Goal: Task Accomplishment & Management: Complete application form

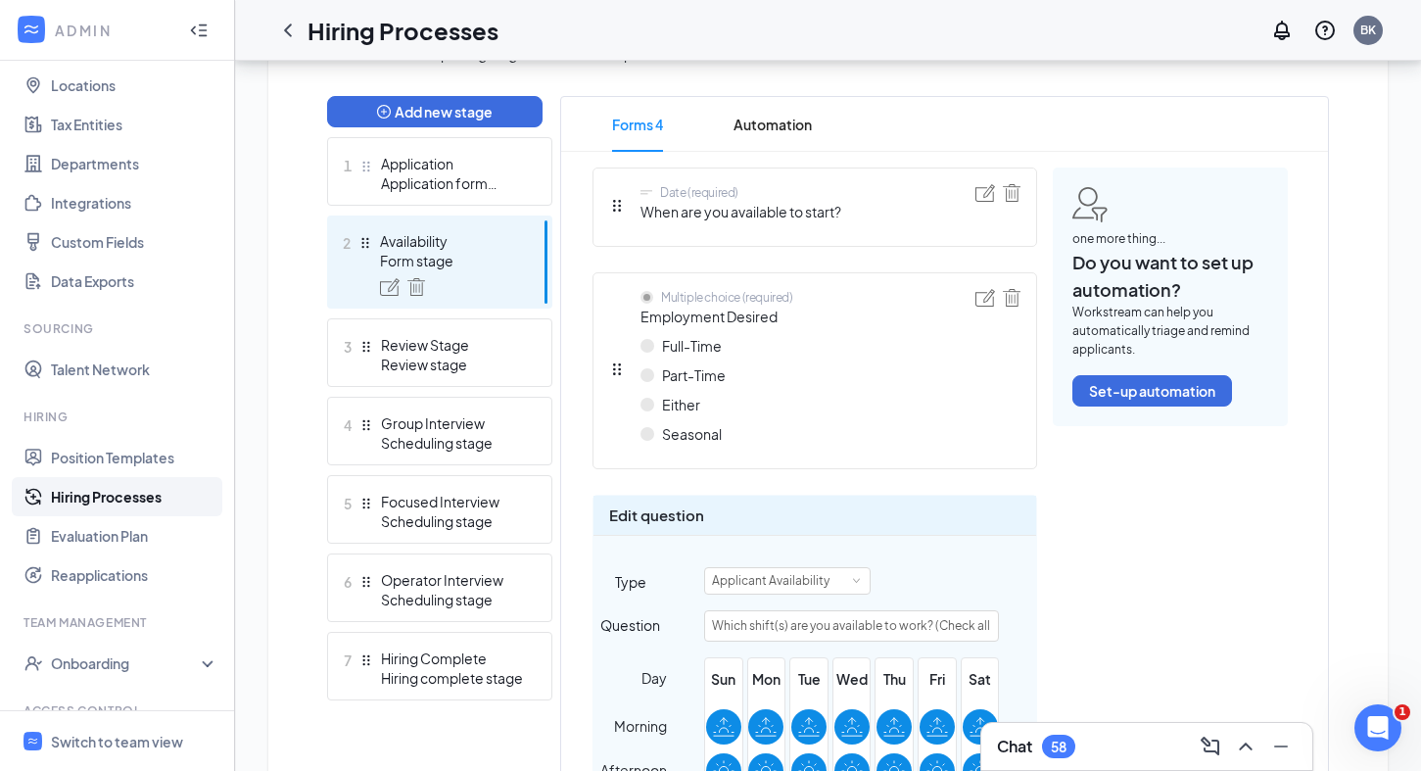
scroll to position [485, 0]
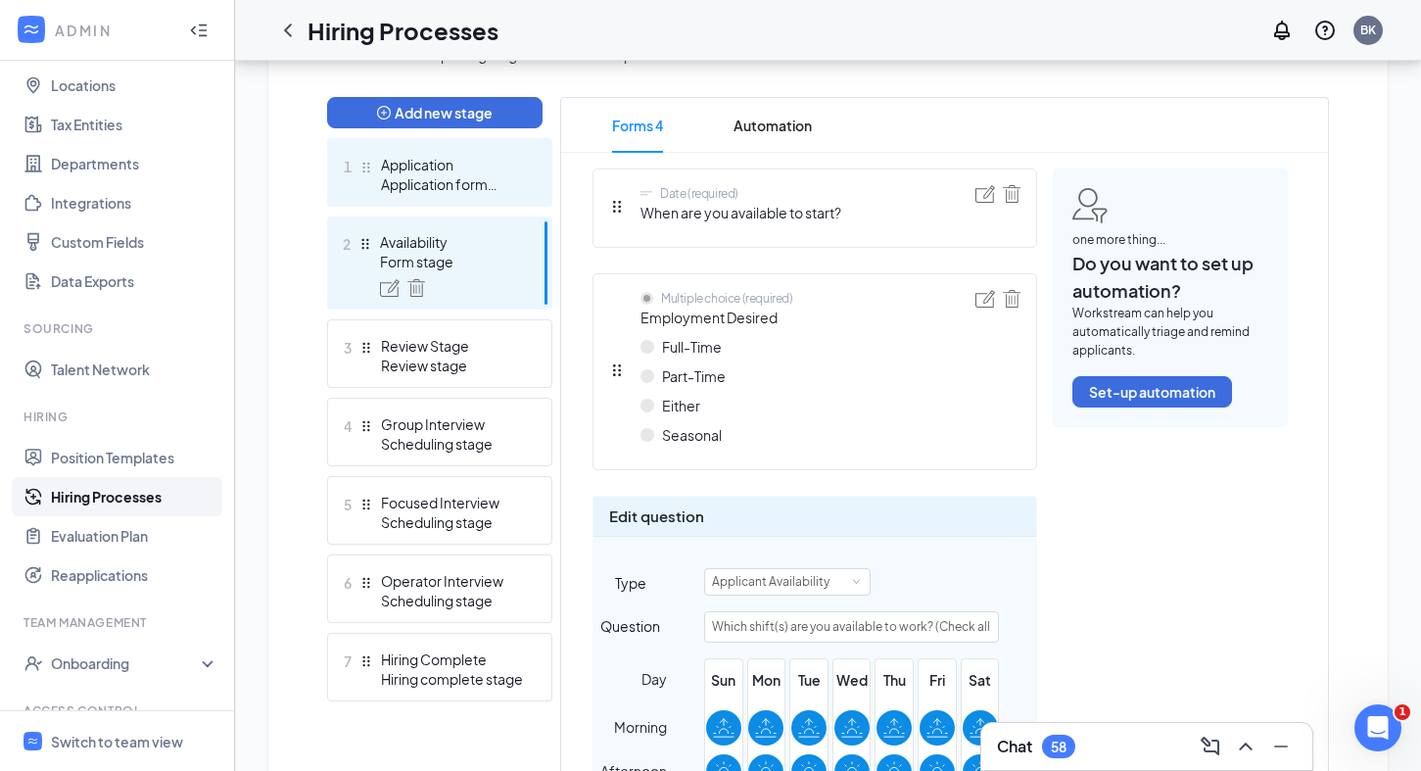
click at [468, 185] on div "Application form stage" at bounding box center [452, 184] width 143 height 20
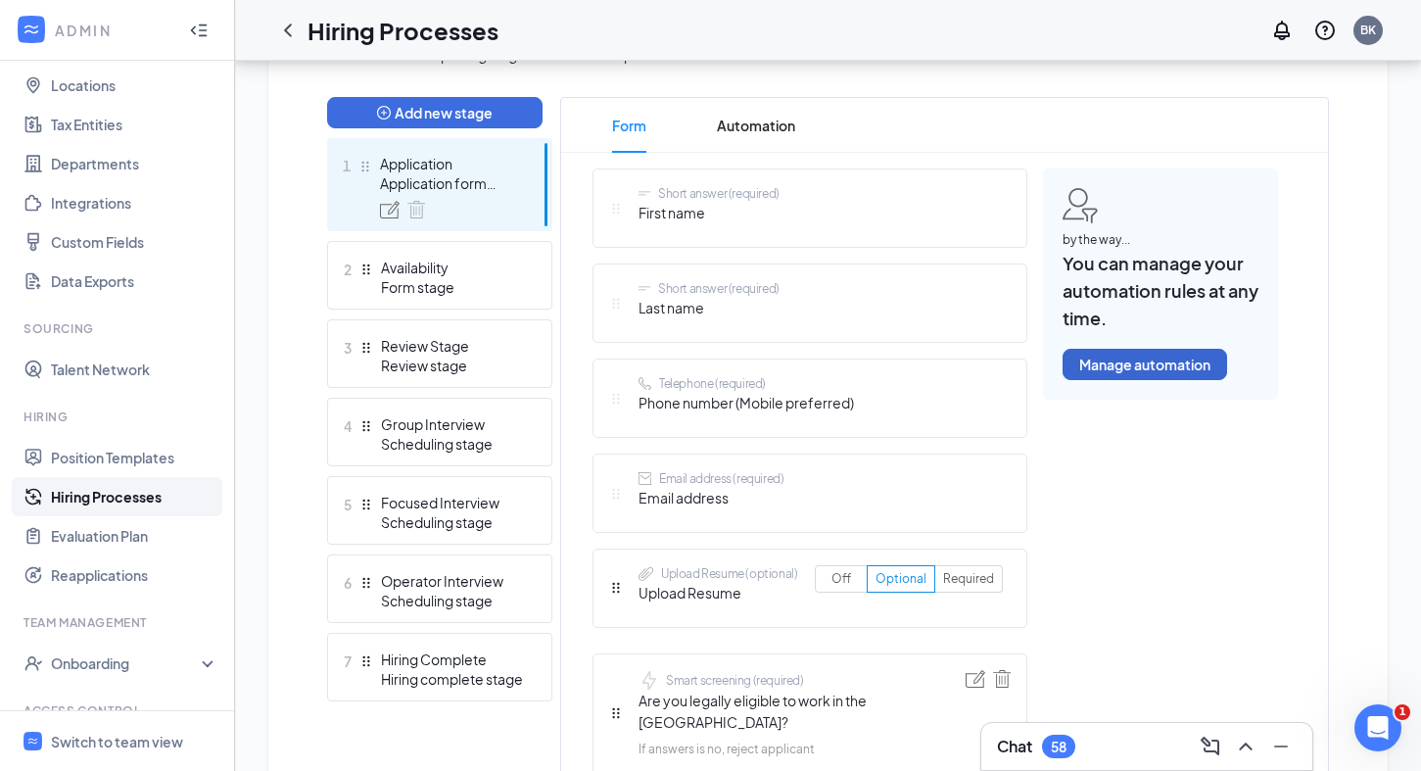
click at [1165, 365] on button "Manage automation" at bounding box center [1145, 364] width 165 height 31
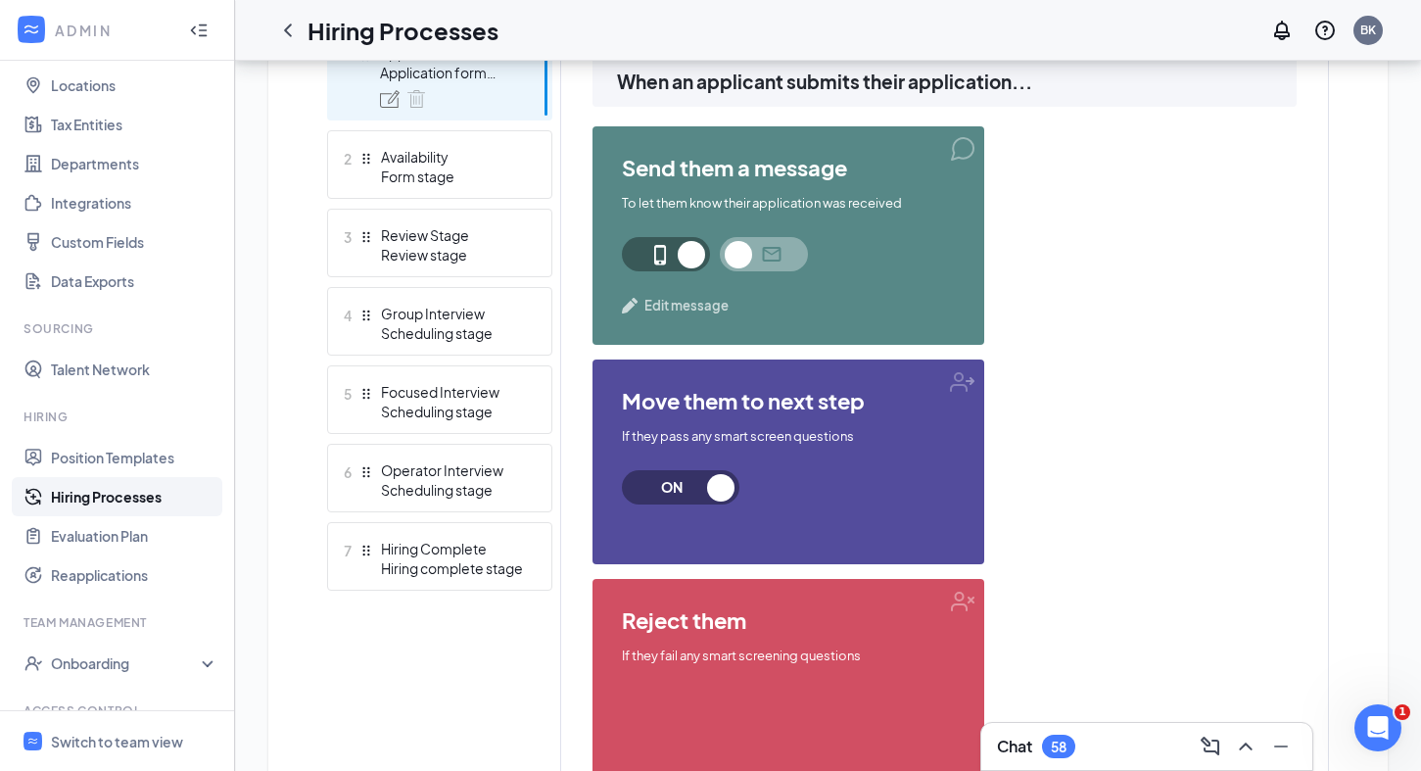
scroll to position [631, 0]
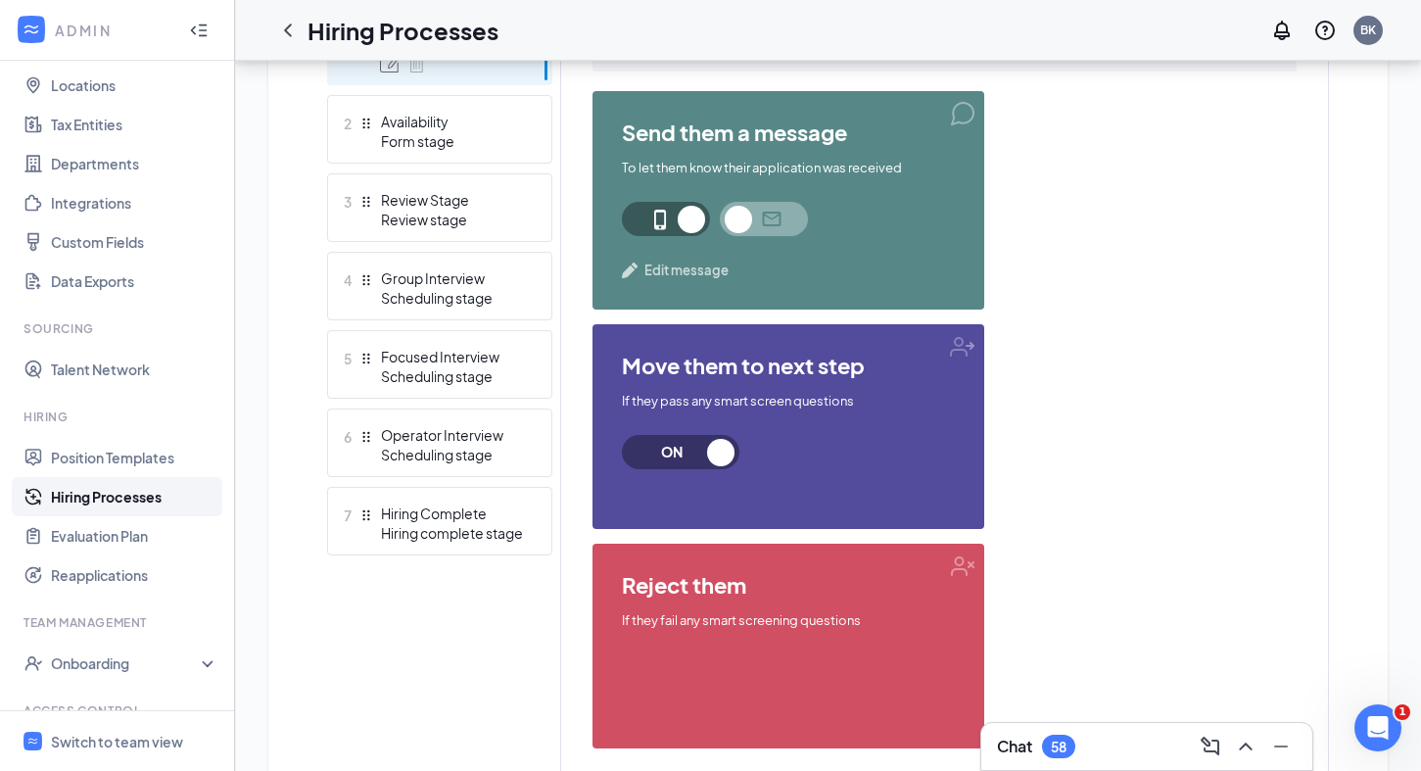
click at [963, 344] on div "move them to next step If they pass any smart screen questions ON" at bounding box center [789, 426] width 392 height 205
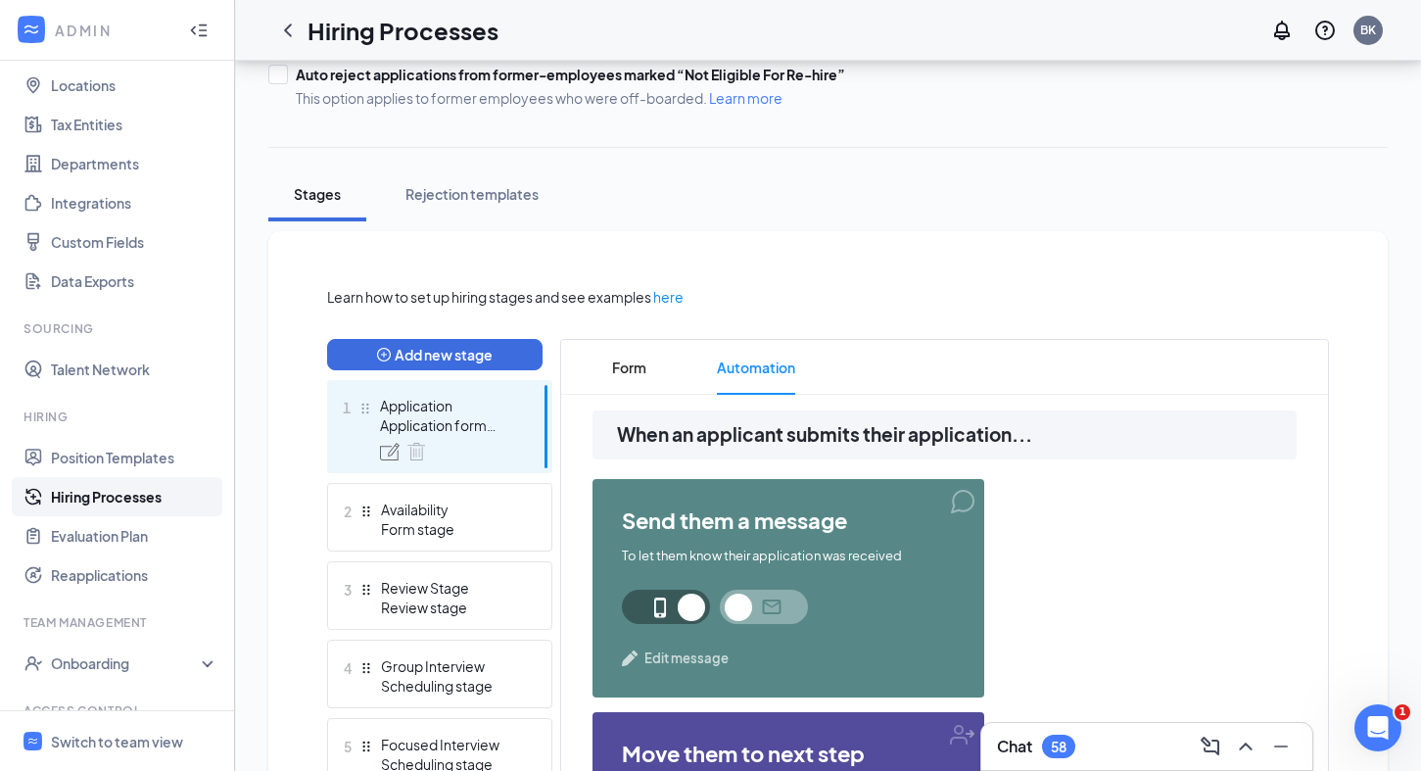
scroll to position [263, 0]
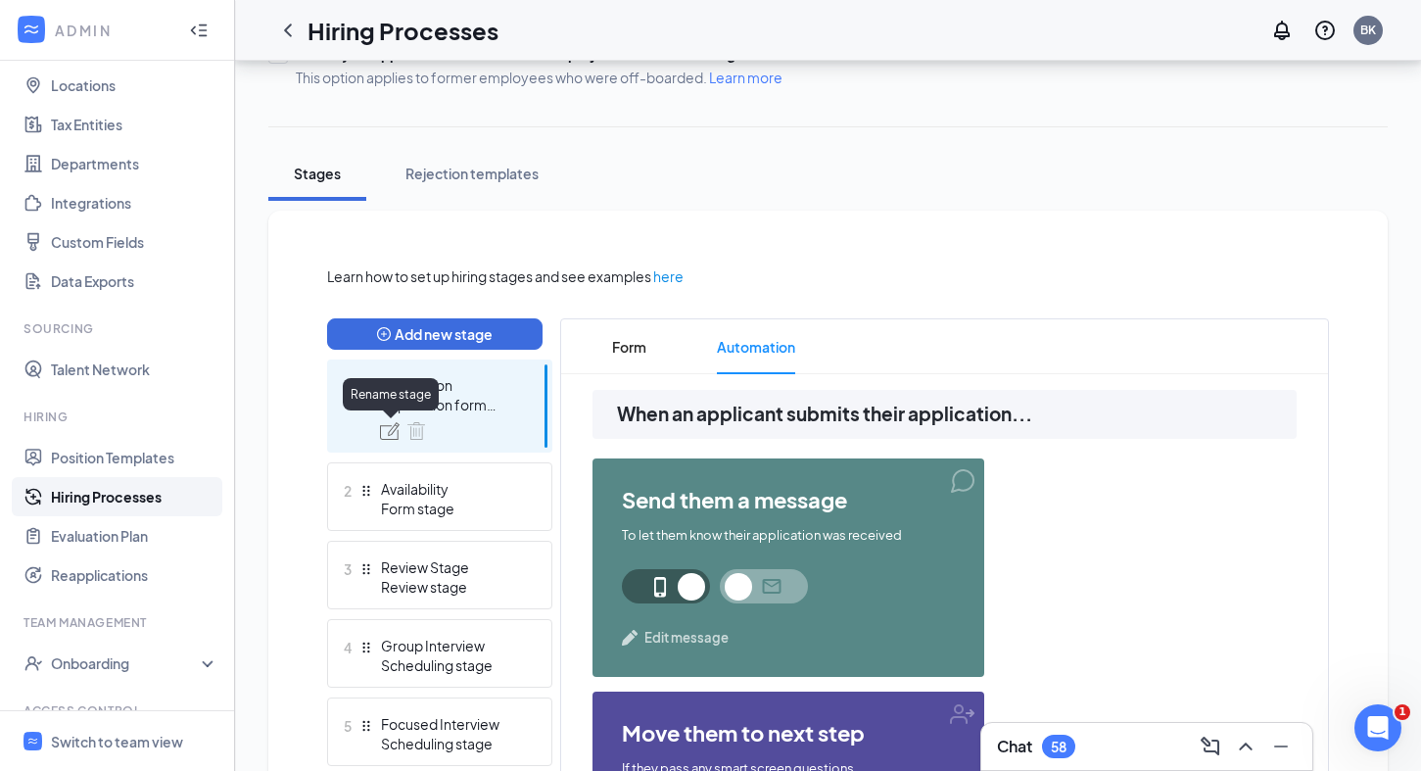
click at [392, 433] on img at bounding box center [390, 431] width 20 height 18
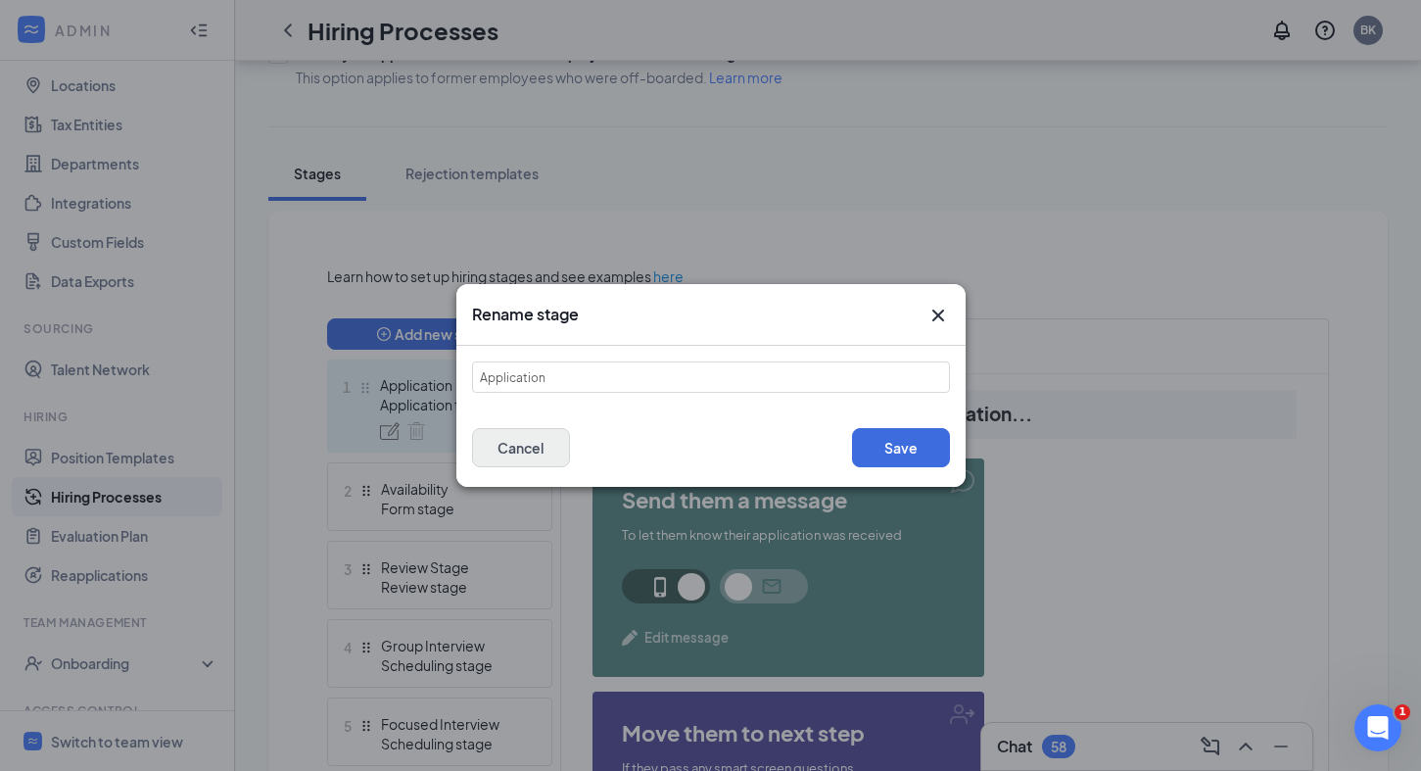
click at [540, 442] on button "Cancel" at bounding box center [521, 447] width 98 height 39
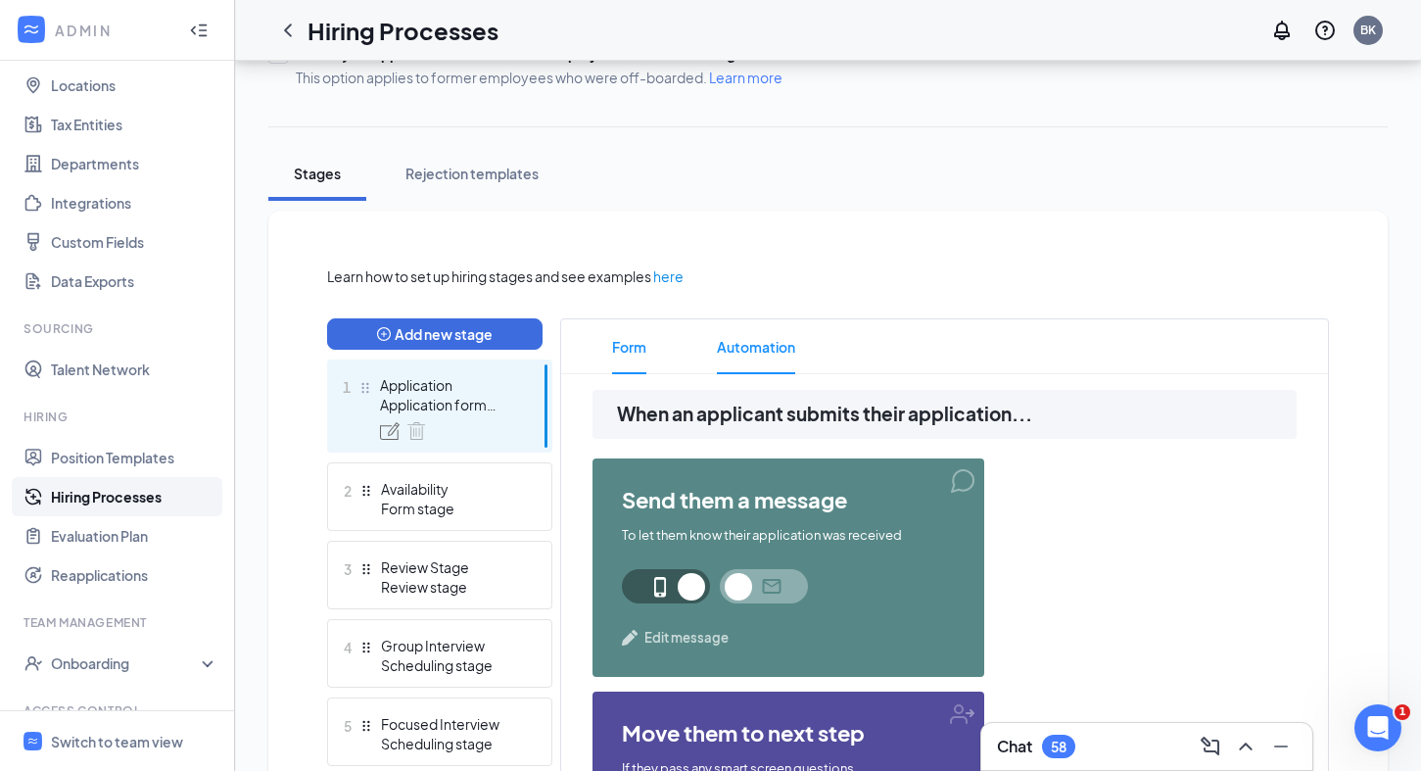
click at [640, 348] on span "Form" at bounding box center [629, 346] width 34 height 55
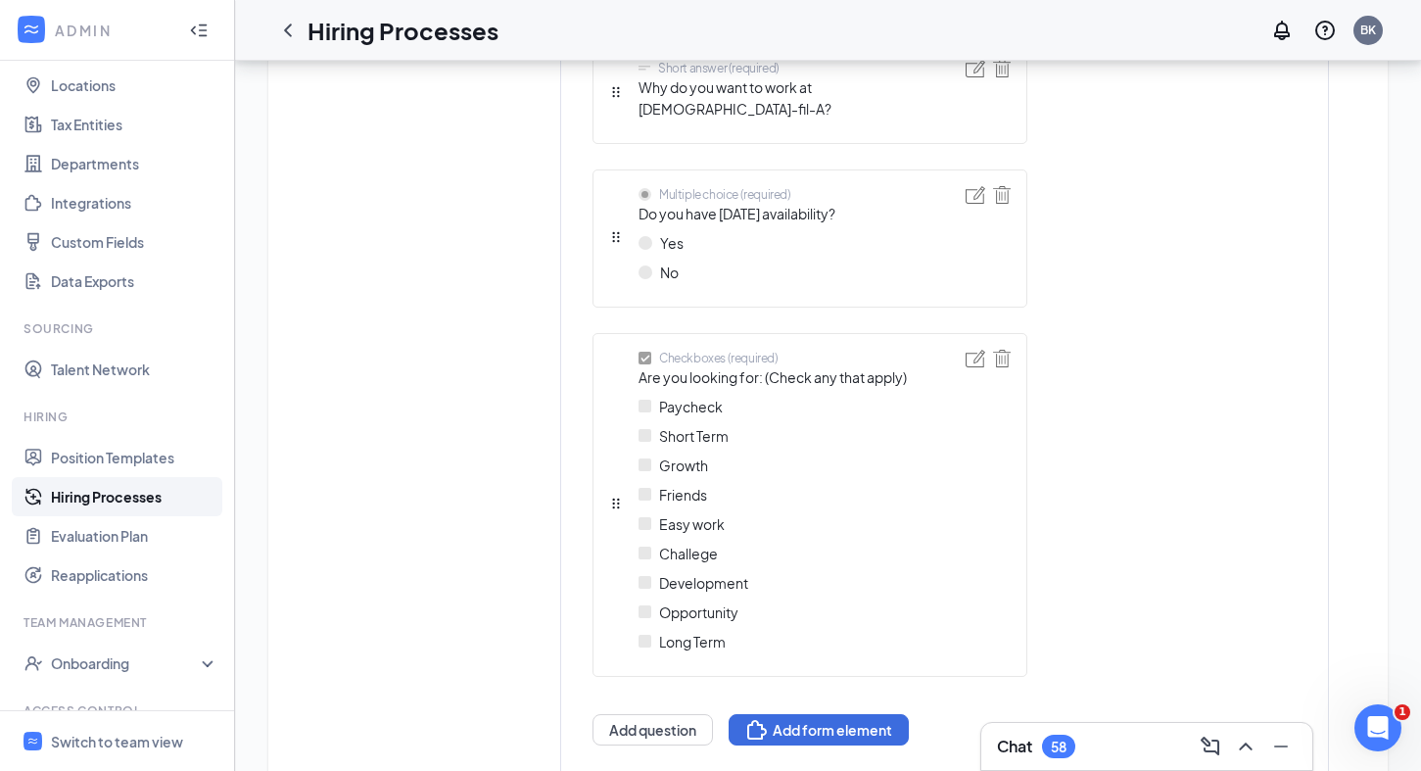
scroll to position [2058, 0]
click at [821, 715] on button "Add form element" at bounding box center [819, 730] width 180 height 31
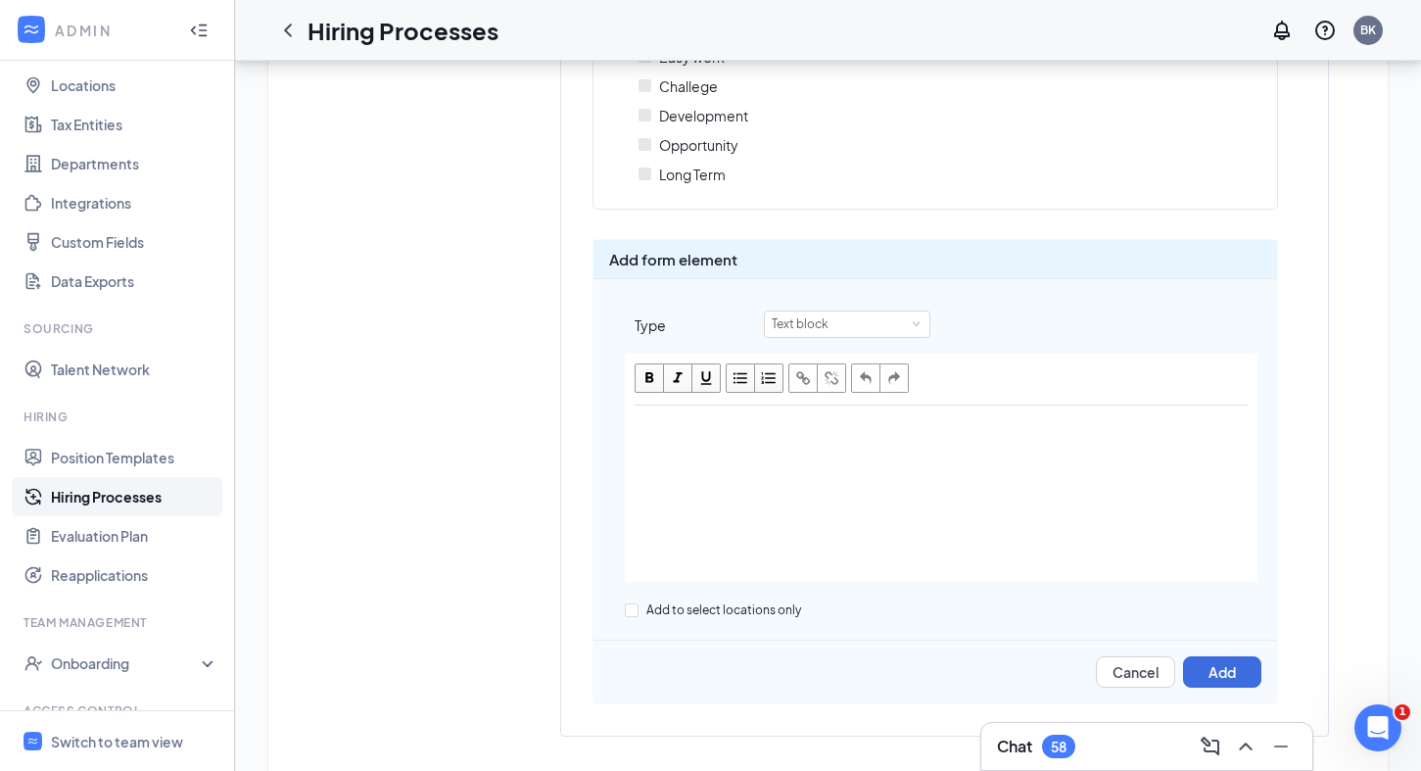
scroll to position [2439, 0]
click at [1143, 657] on button "Cancel" at bounding box center [1135, 672] width 79 height 31
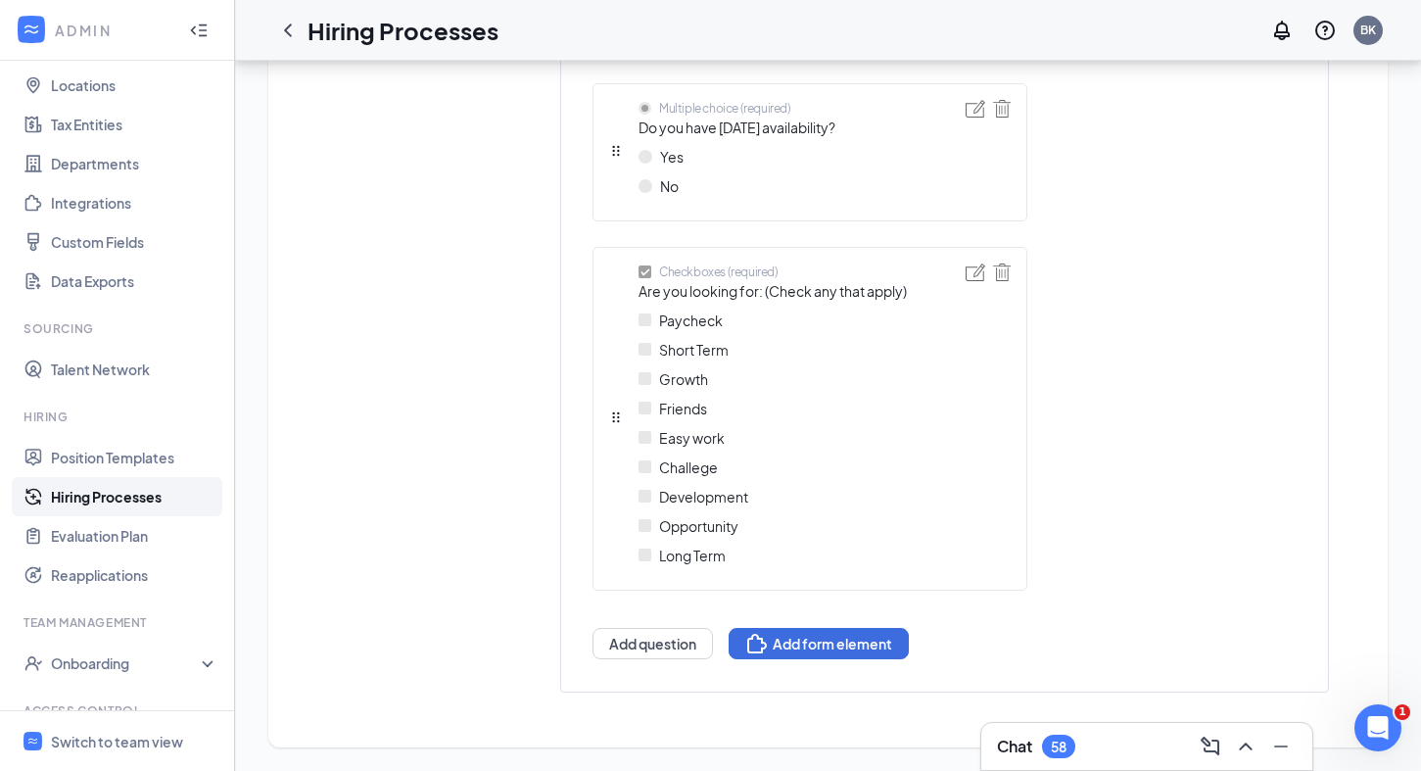
scroll to position [2058, 0]
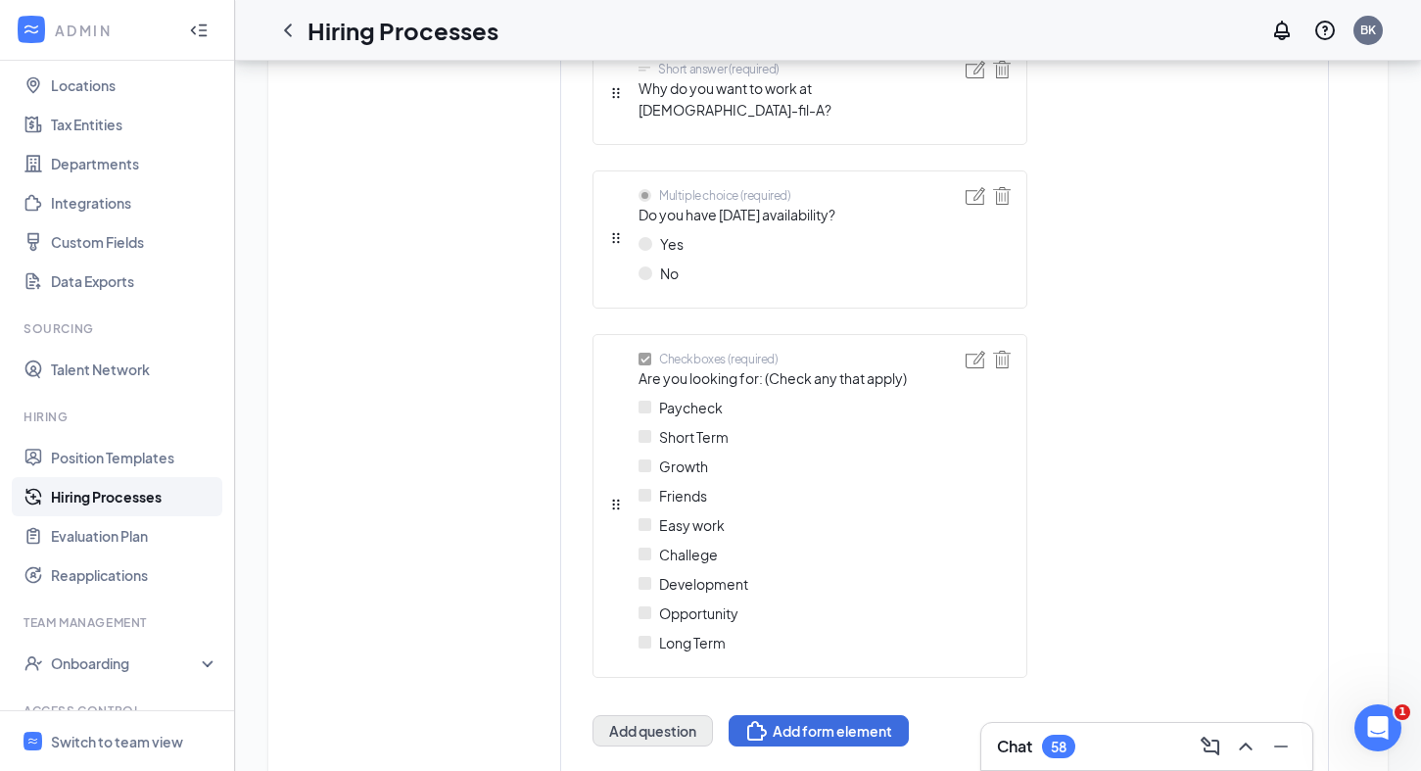
click at [679, 715] on button "Add question" at bounding box center [653, 730] width 120 height 31
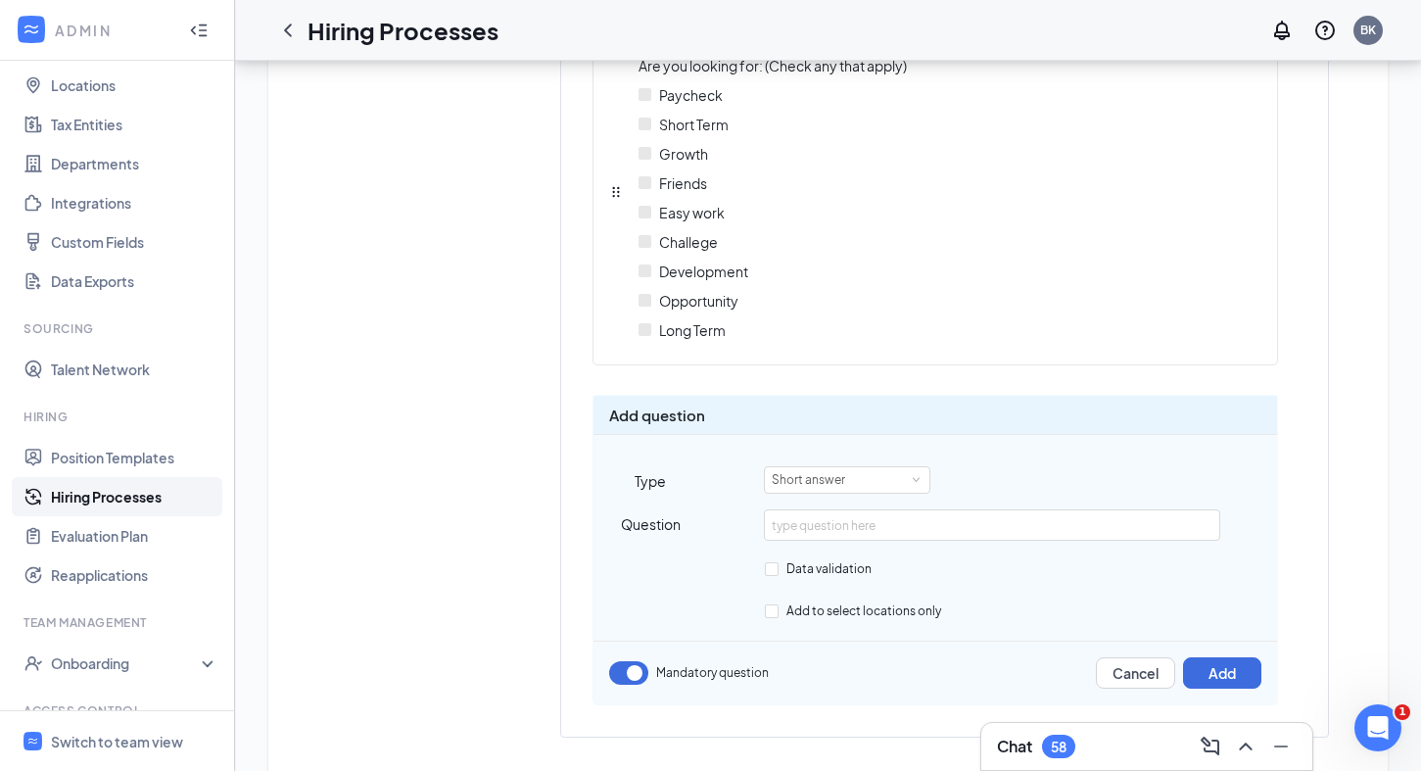
scroll to position [2283, 0]
click at [897, 468] on div "Short answer" at bounding box center [847, 480] width 151 height 25
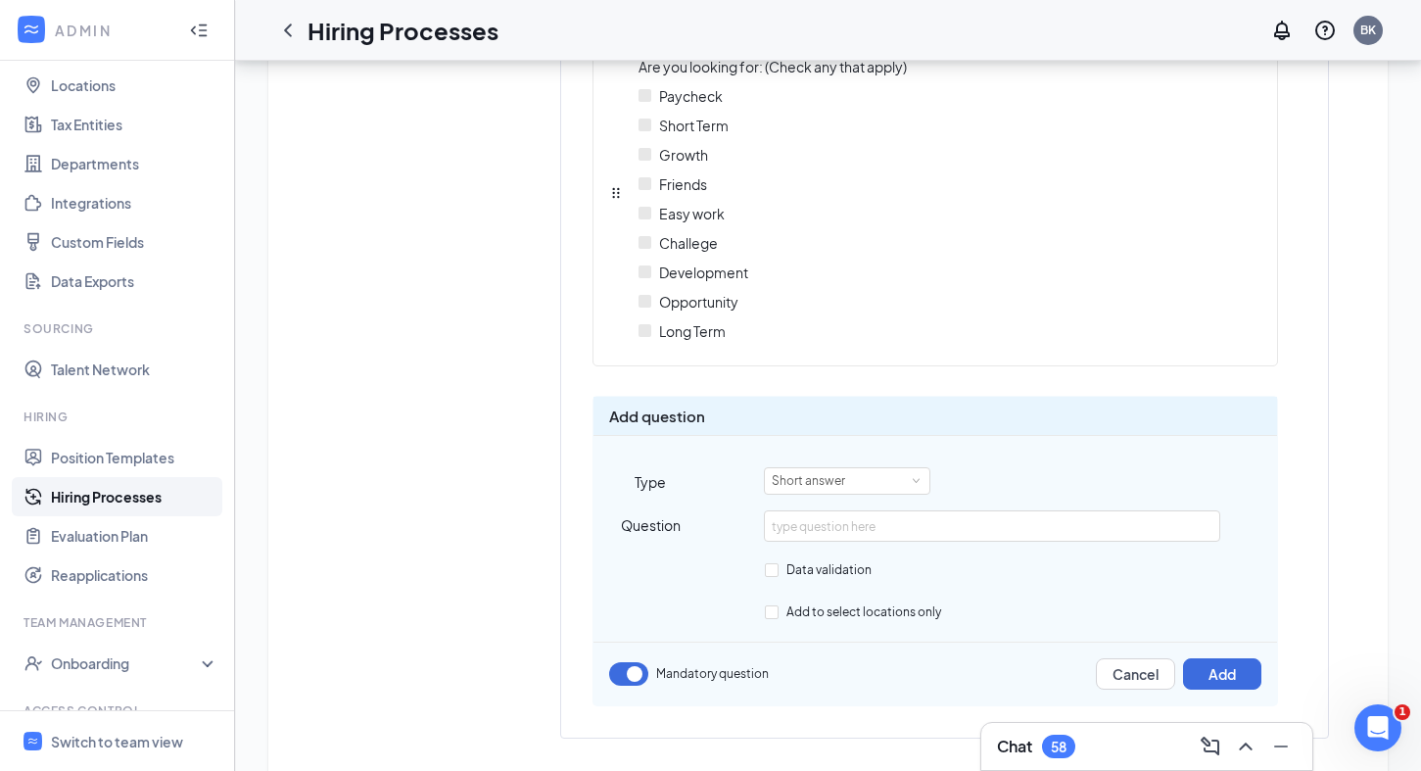
click at [1115, 643] on div "Add question Type Short answer Question Data validation Add to select locations…" at bounding box center [936, 551] width 686 height 310
click at [1141, 658] on button "Cancel" at bounding box center [1135, 673] width 79 height 31
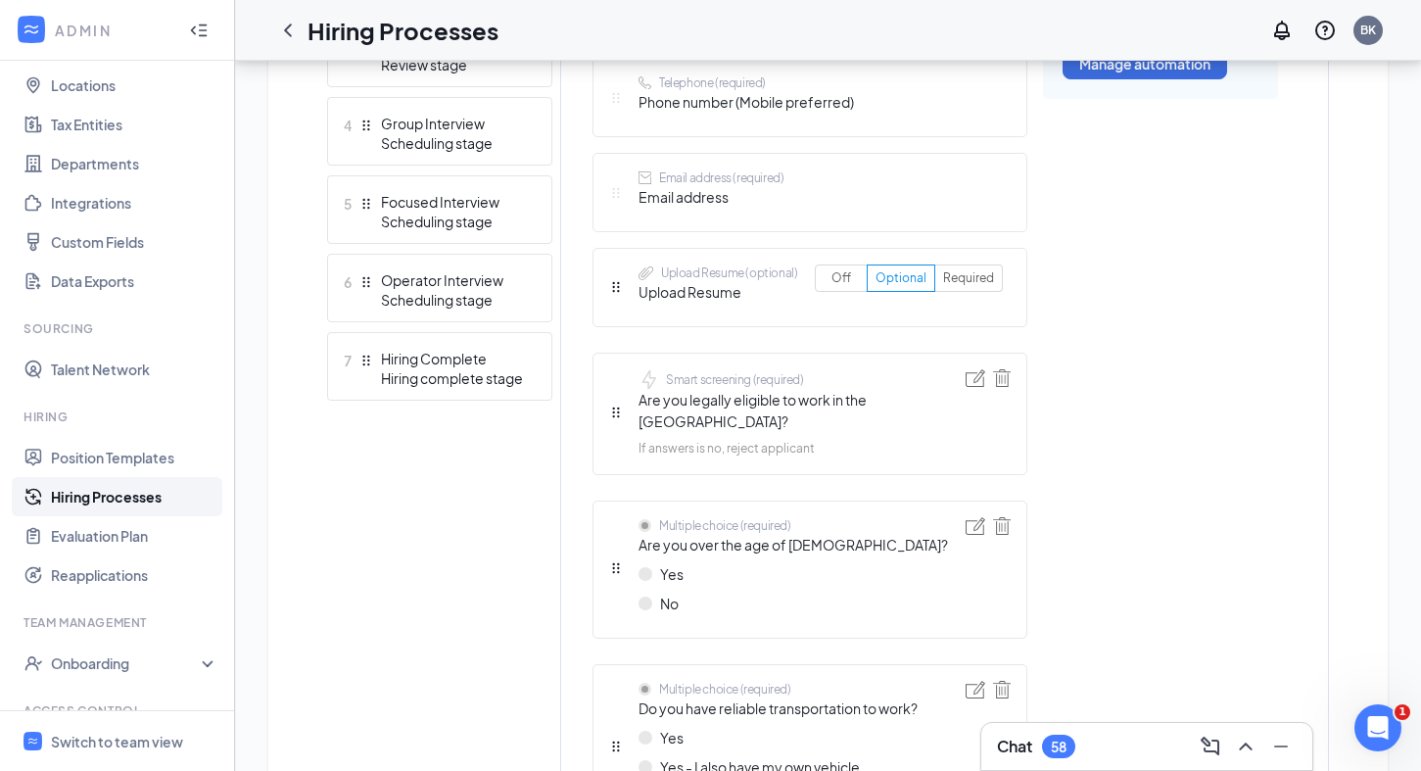
scroll to position [782, 0]
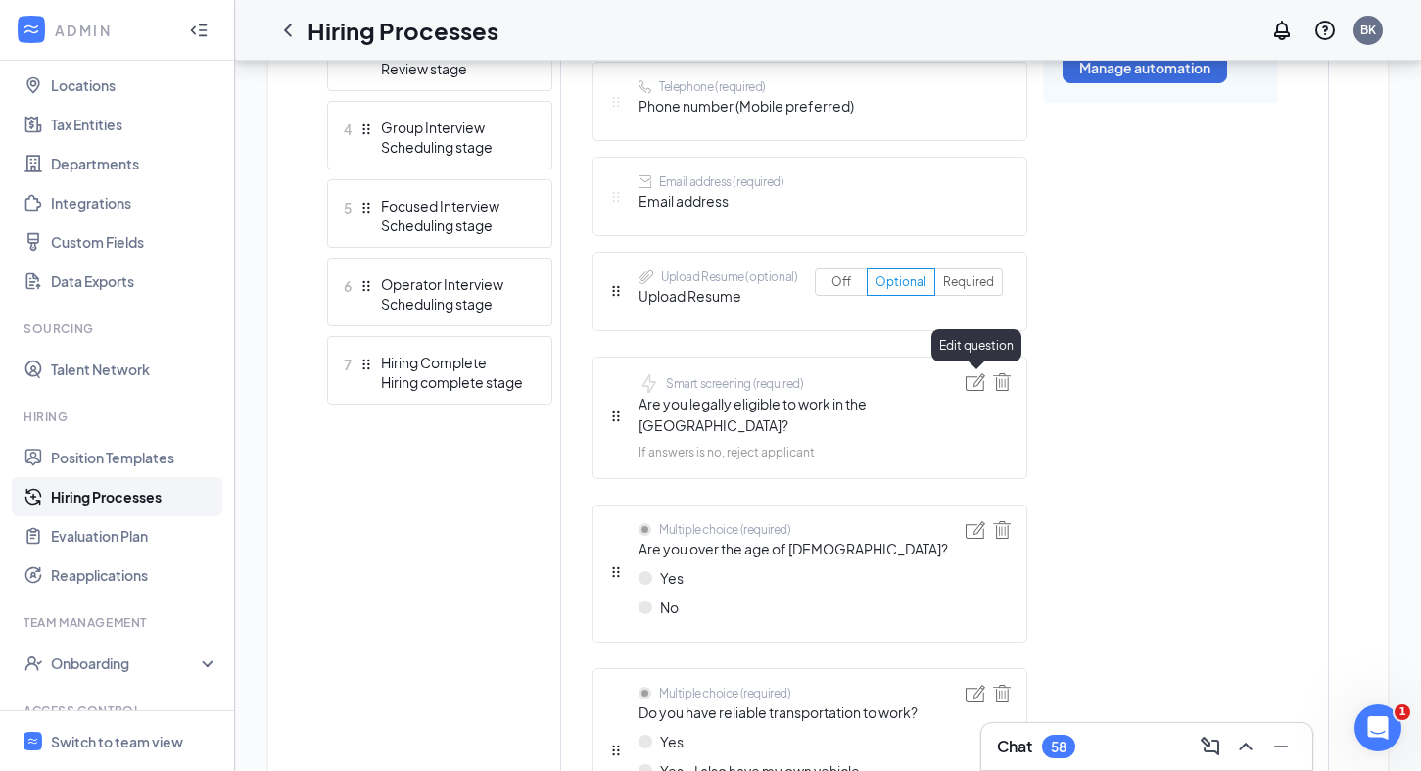
click at [975, 382] on img at bounding box center [976, 382] width 20 height 18
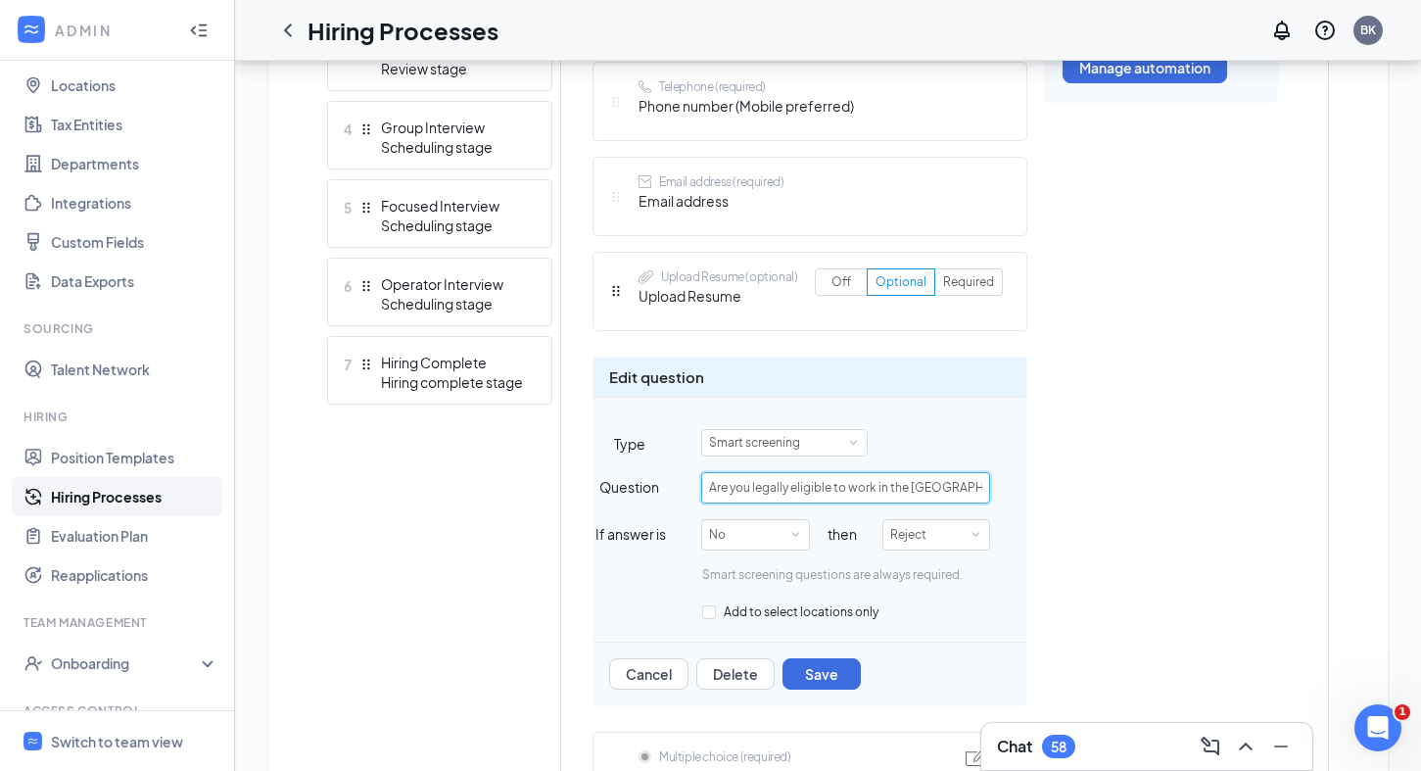
drag, startPoint x: 947, startPoint y: 486, endPoint x: 749, endPoint y: 488, distance: 197.8
click at [749, 488] on input "Are you legally eligible to work in the [GEOGRAPHIC_DATA]?" at bounding box center [845, 487] width 289 height 31
type input "Are you 16 years of ag"
click at [661, 663] on button "Cancel" at bounding box center [648, 673] width 79 height 31
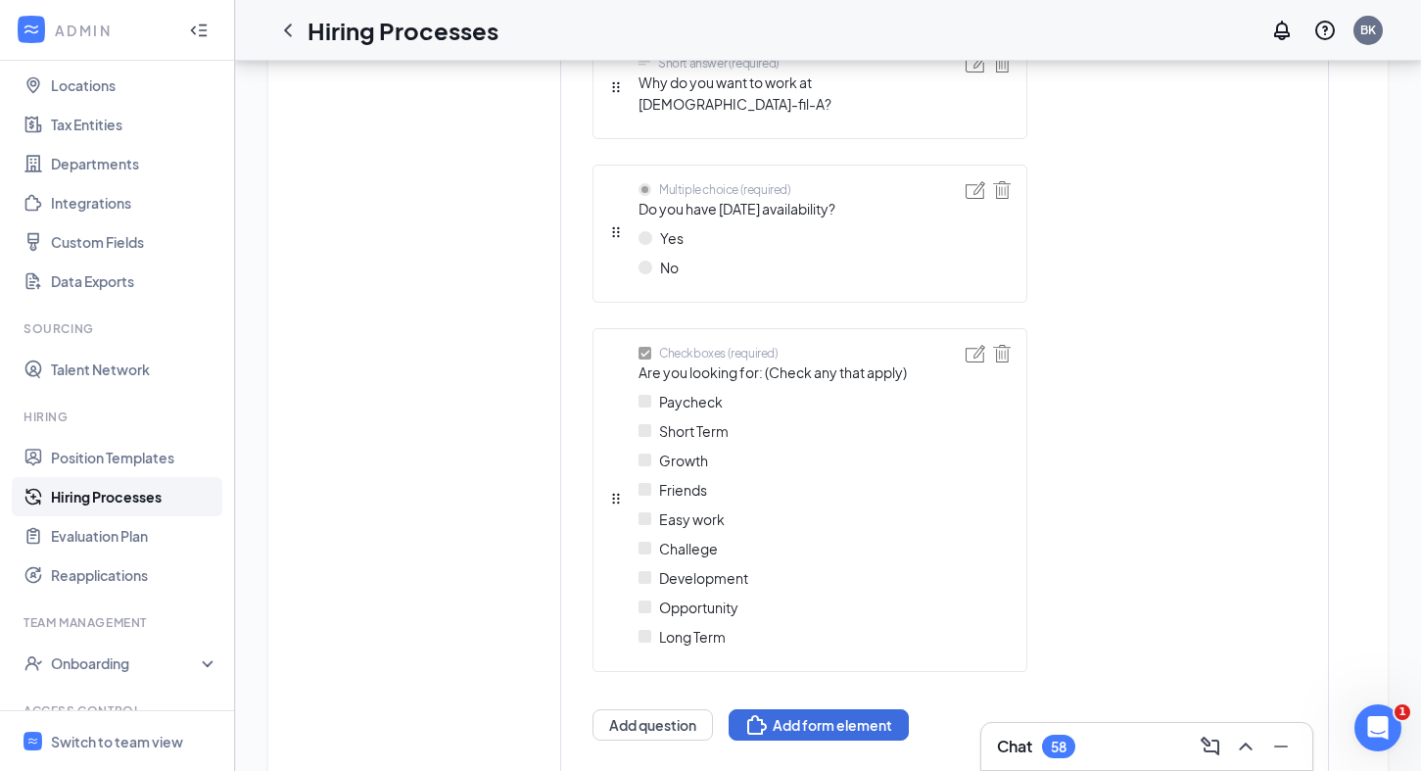
scroll to position [2058, 0]
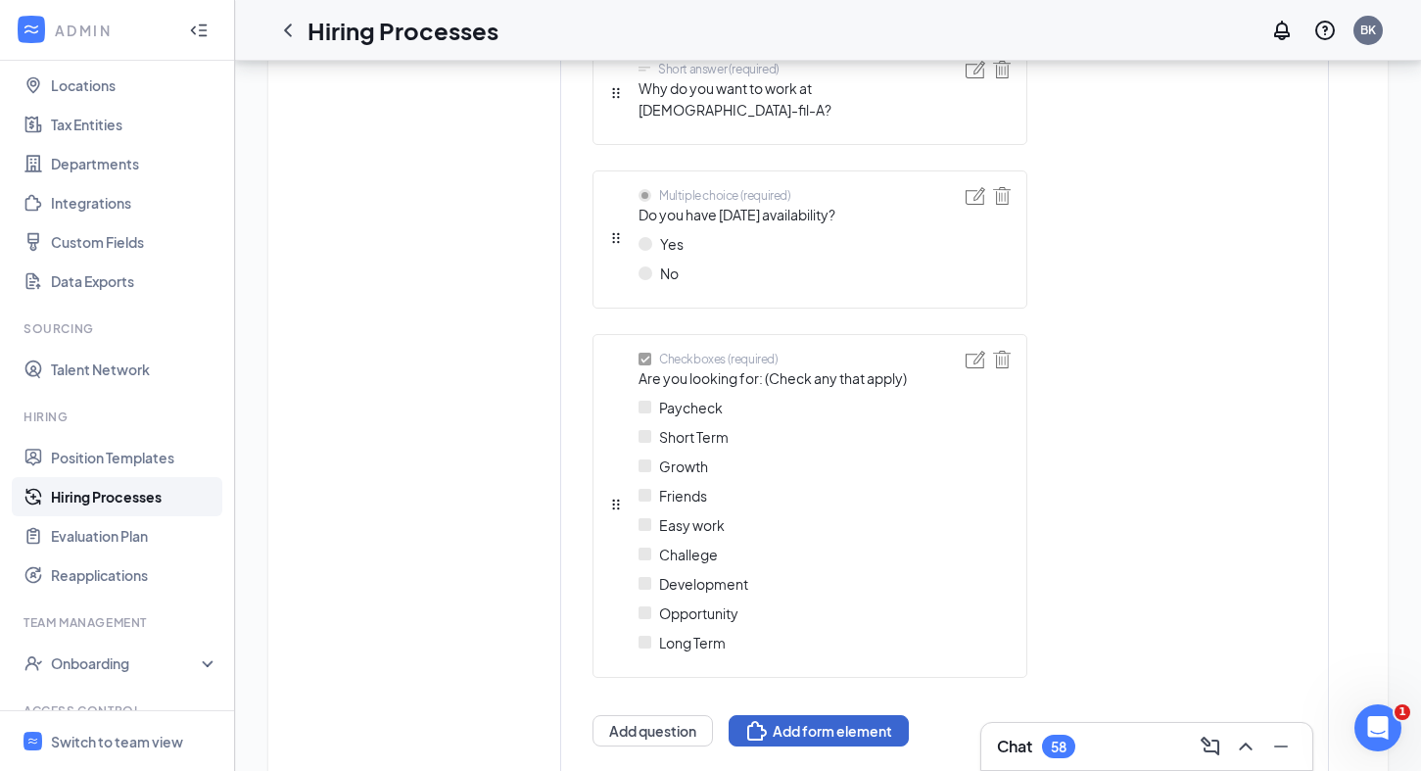
click at [812, 715] on button "Add form element" at bounding box center [819, 730] width 180 height 31
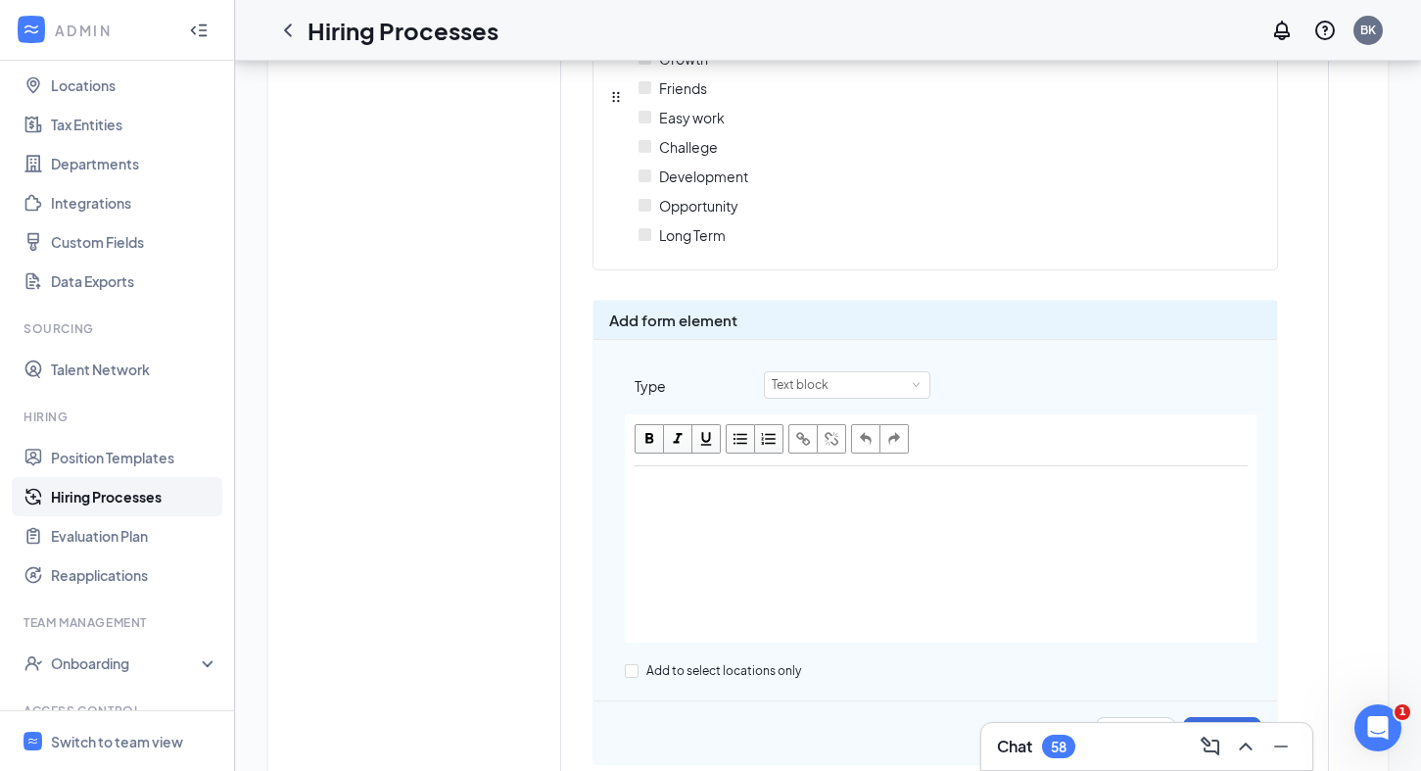
scroll to position [2408, 0]
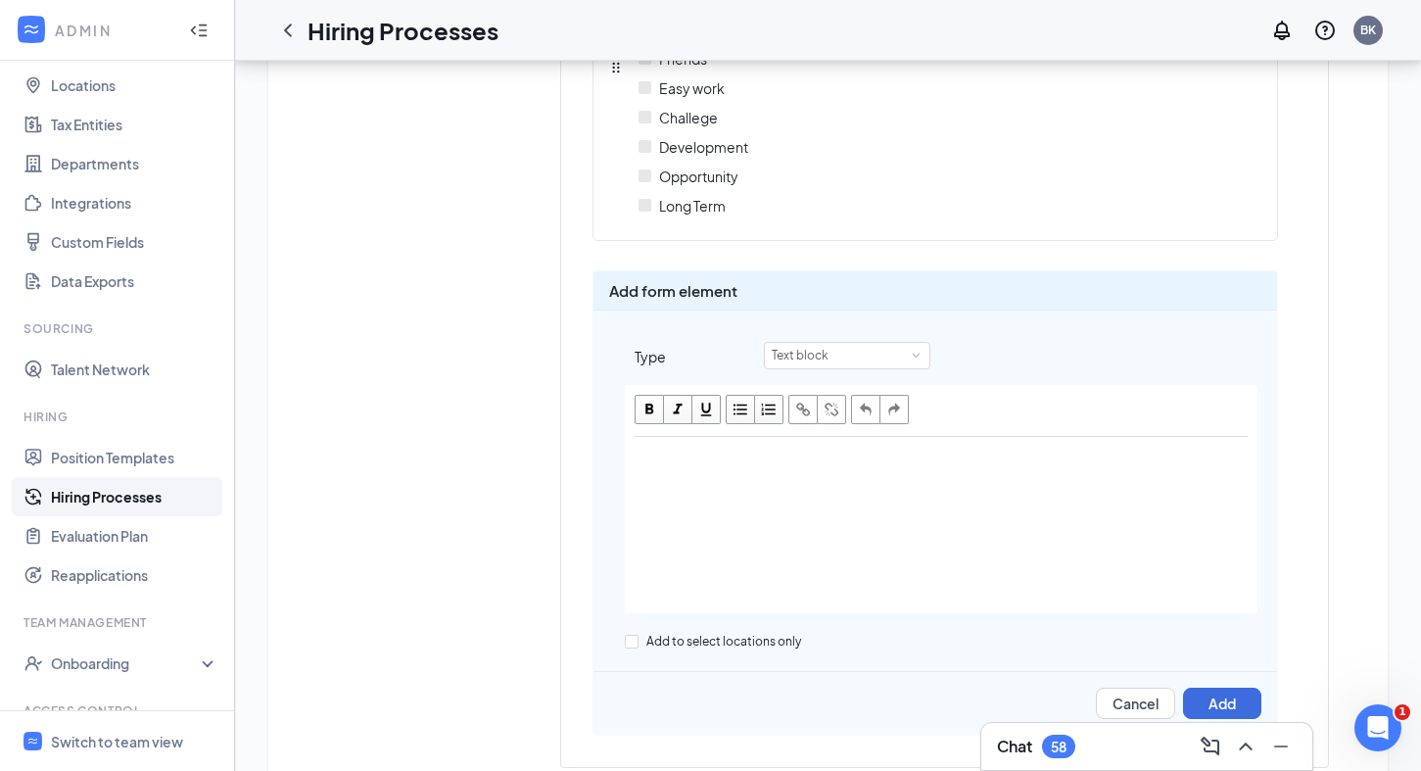
click at [896, 326] on div "Add form element Type Text block Add to select locations only Cancel Add" at bounding box center [936, 502] width 686 height 465
click at [916, 352] on span at bounding box center [916, 356] width 9 height 9
click at [1051, 273] on div "Add form element Type Text block Add to select locations only Cancel Add" at bounding box center [936, 502] width 686 height 465
click at [1140, 688] on button "Cancel" at bounding box center [1135, 703] width 79 height 31
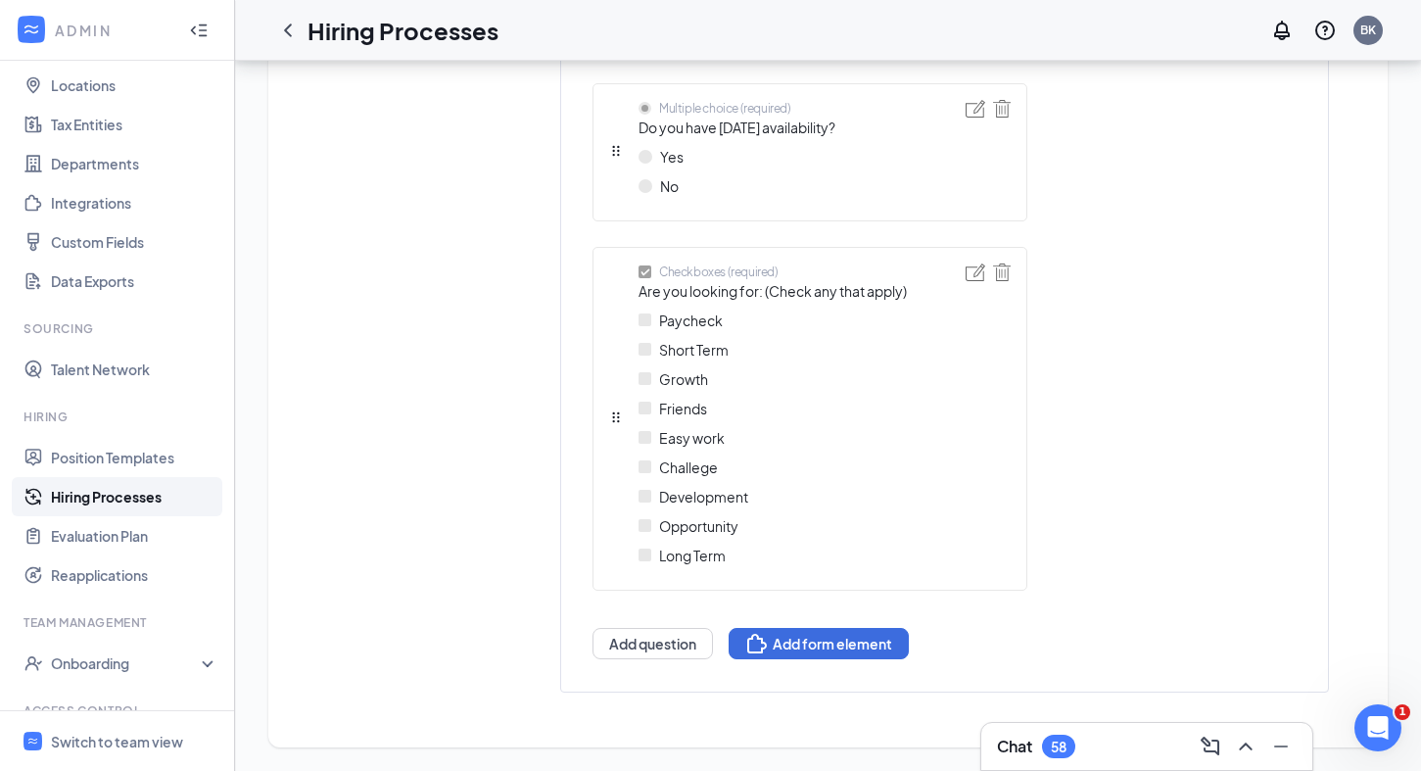
scroll to position [2058, 0]
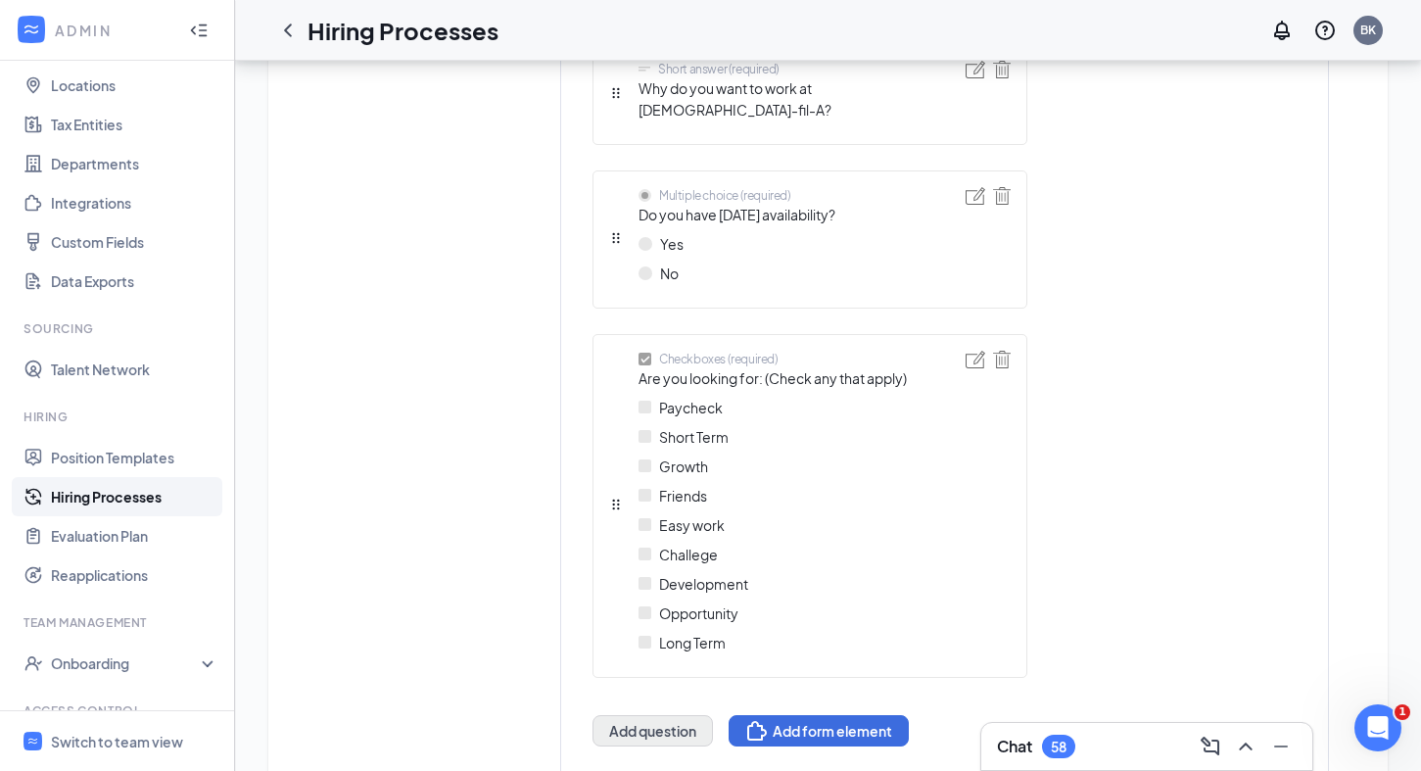
click at [669, 715] on button "Add question" at bounding box center [653, 730] width 120 height 31
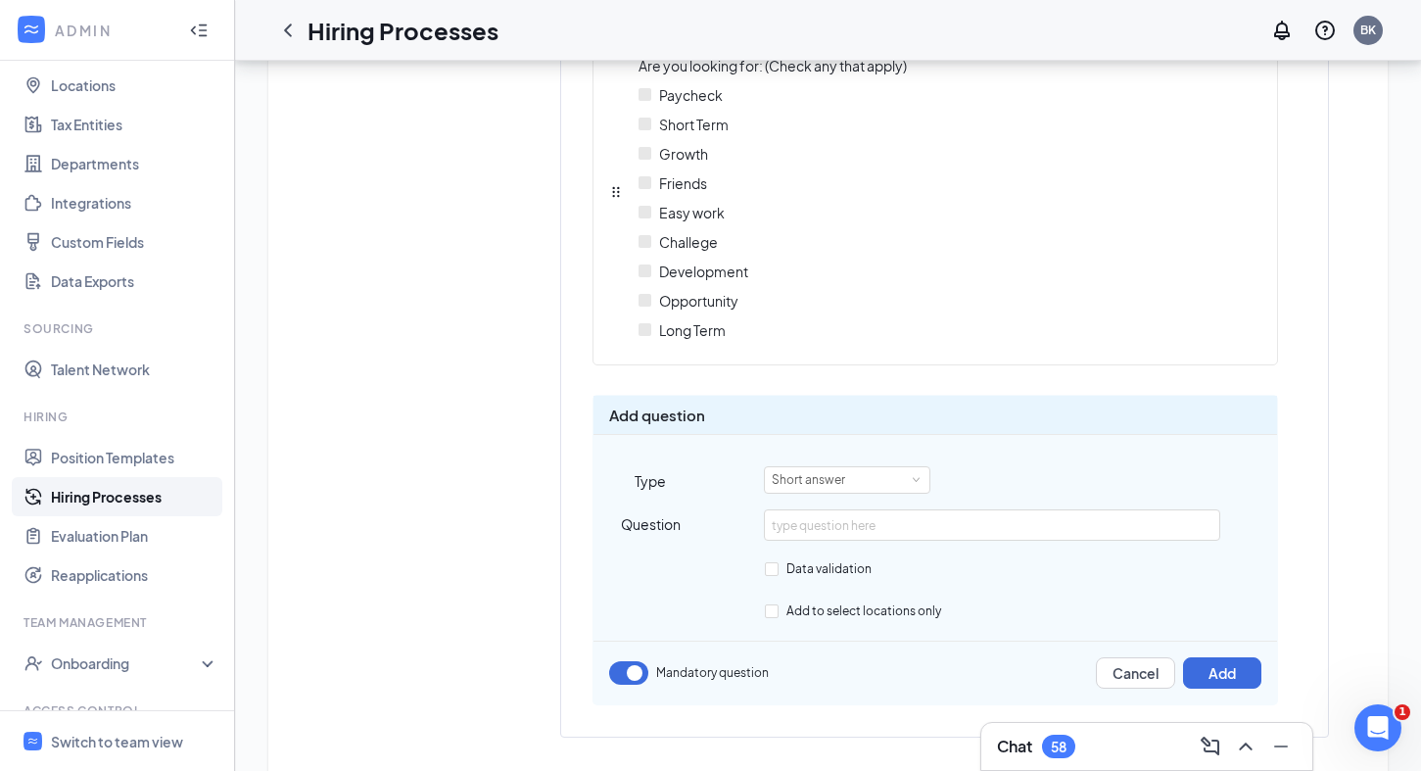
scroll to position [2283, 0]
click at [913, 477] on span at bounding box center [916, 481] width 9 height 9
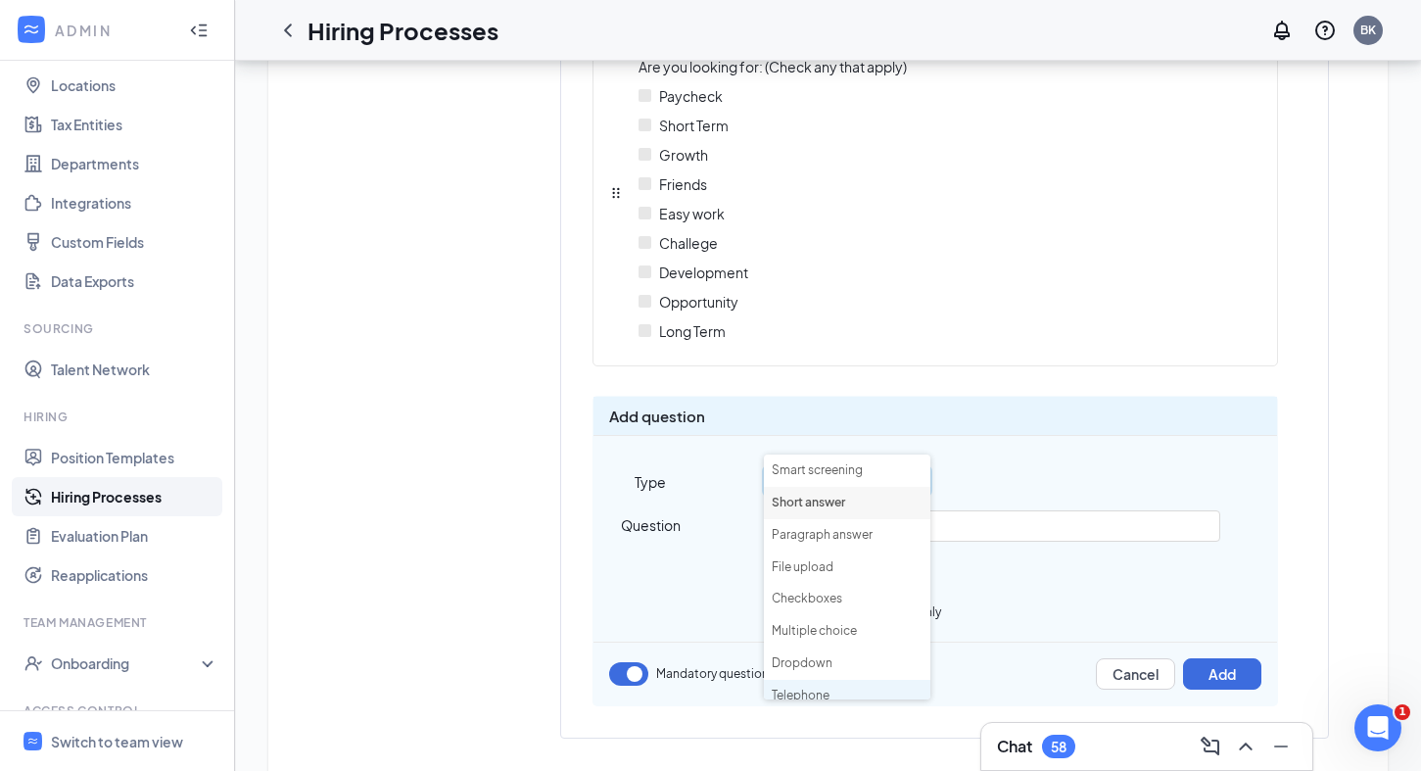
scroll to position [0, 0]
click at [865, 466] on li "Smart screening" at bounding box center [847, 470] width 166 height 32
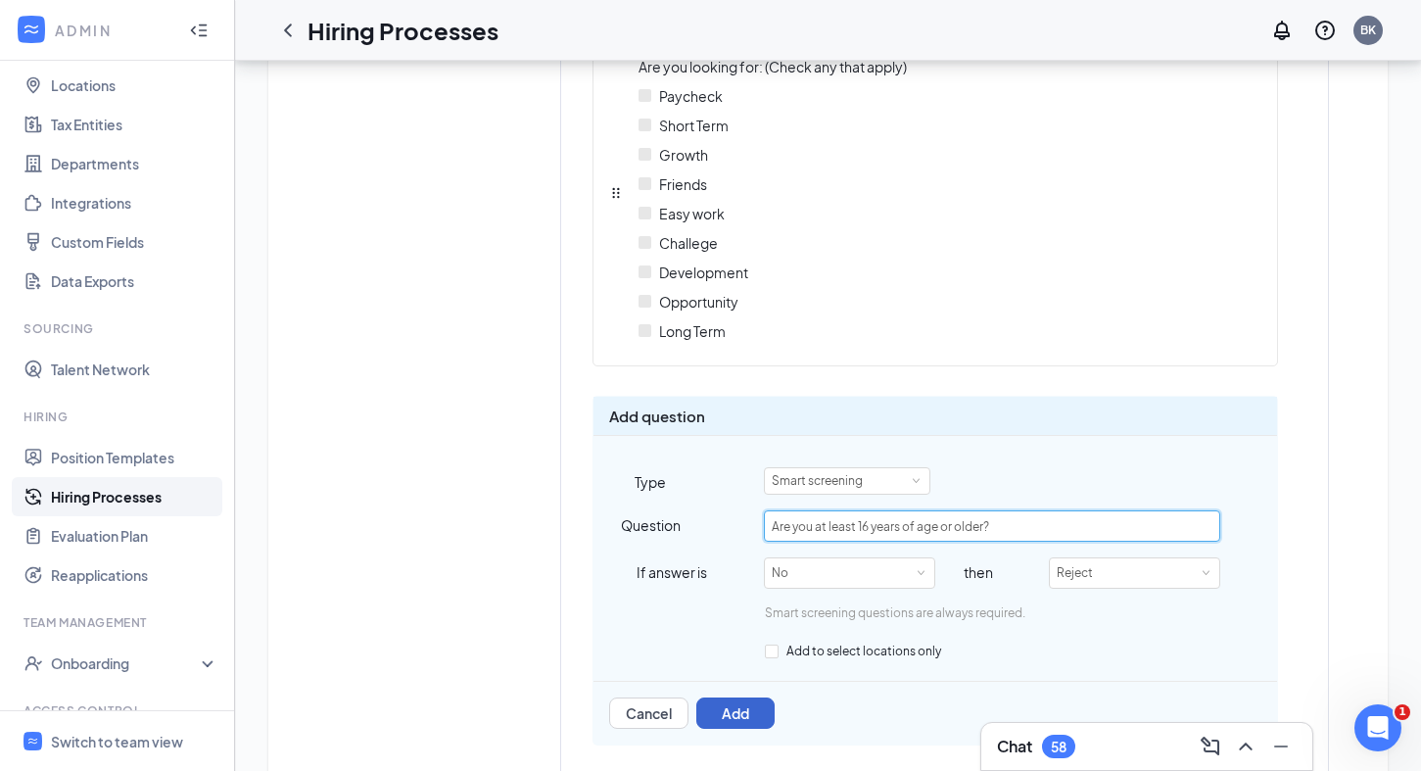
type input "Are you at least 16 years of age or older?"
click at [758, 697] on button "Add" at bounding box center [735, 712] width 78 height 31
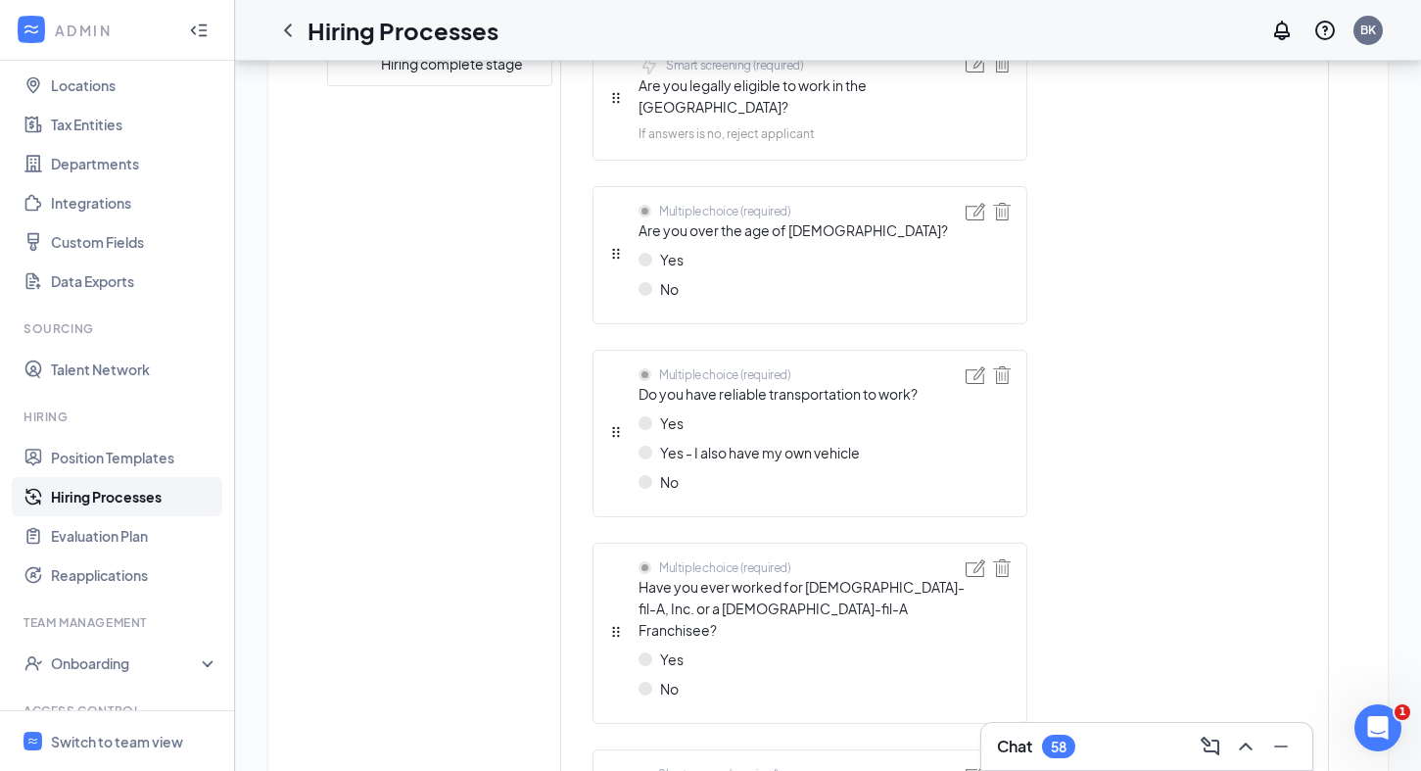
scroll to position [1049, 0]
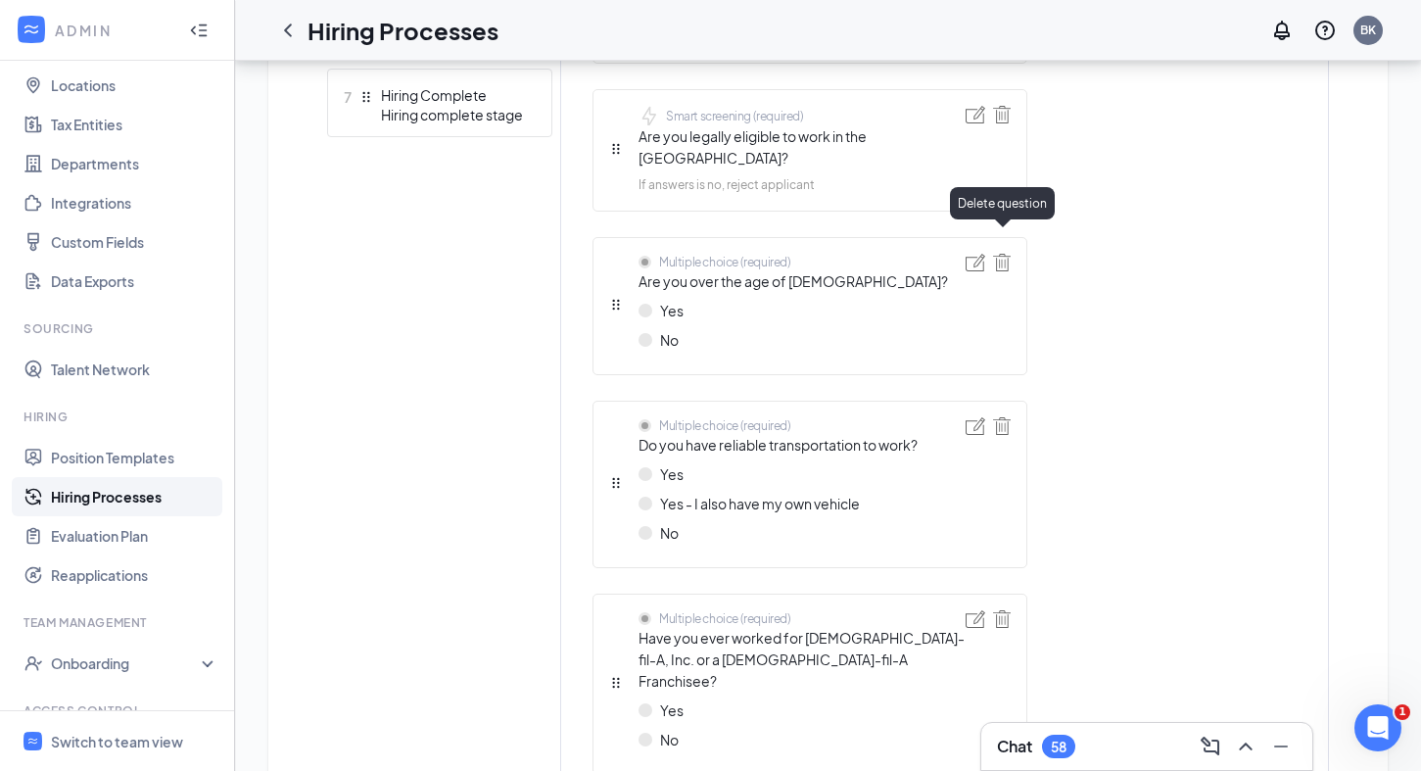
click at [1002, 254] on img at bounding box center [1002, 263] width 18 height 18
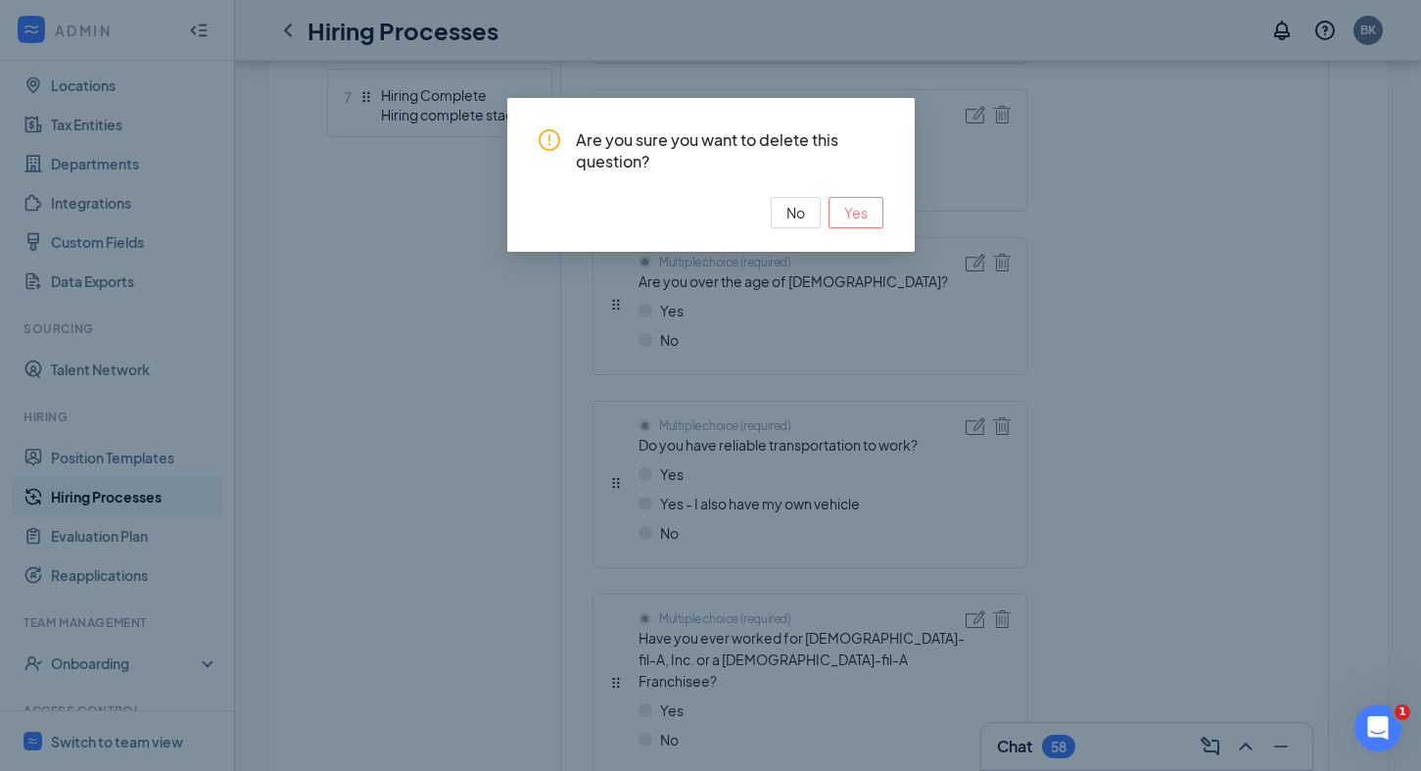
click at [866, 208] on span "Yes" at bounding box center [856, 213] width 24 height 22
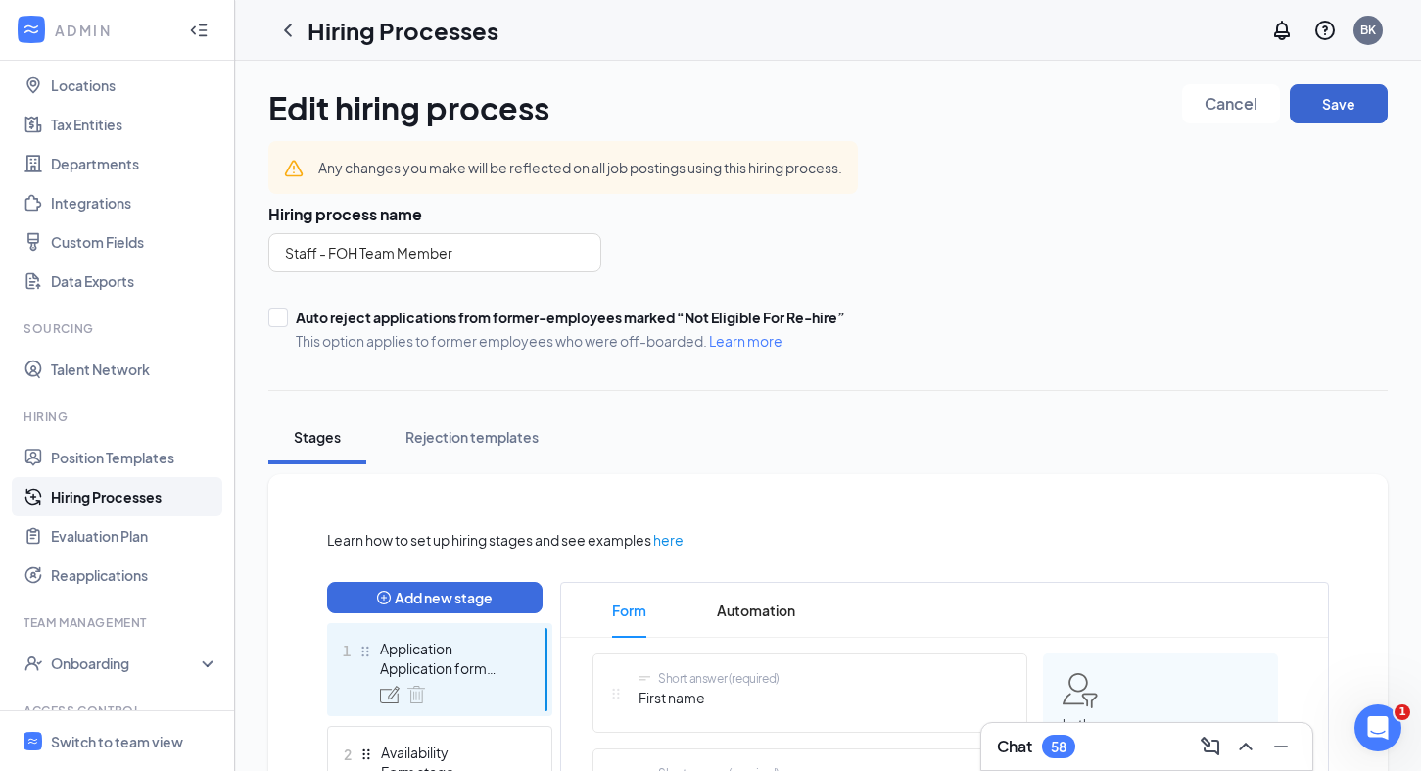
scroll to position [0, 0]
click at [1333, 116] on button "Save" at bounding box center [1339, 103] width 98 height 39
click at [143, 500] on link "Hiring Processes" at bounding box center [134, 496] width 167 height 39
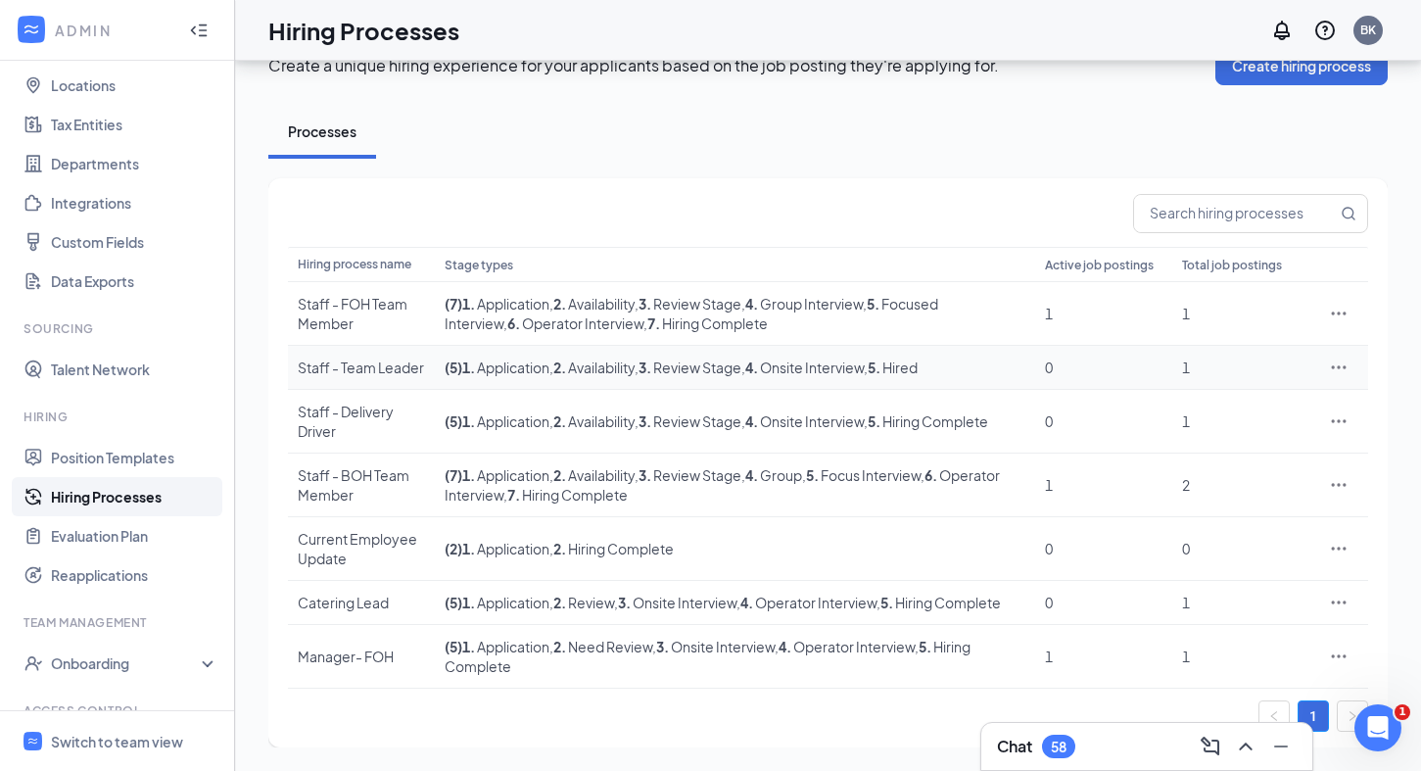
scroll to position [95, 0]
click at [1339, 483] on icon "Ellipses" at bounding box center [1339, 484] width 15 height 3
click at [1317, 551] on span "Edit" at bounding box center [1248, 562] width 168 height 22
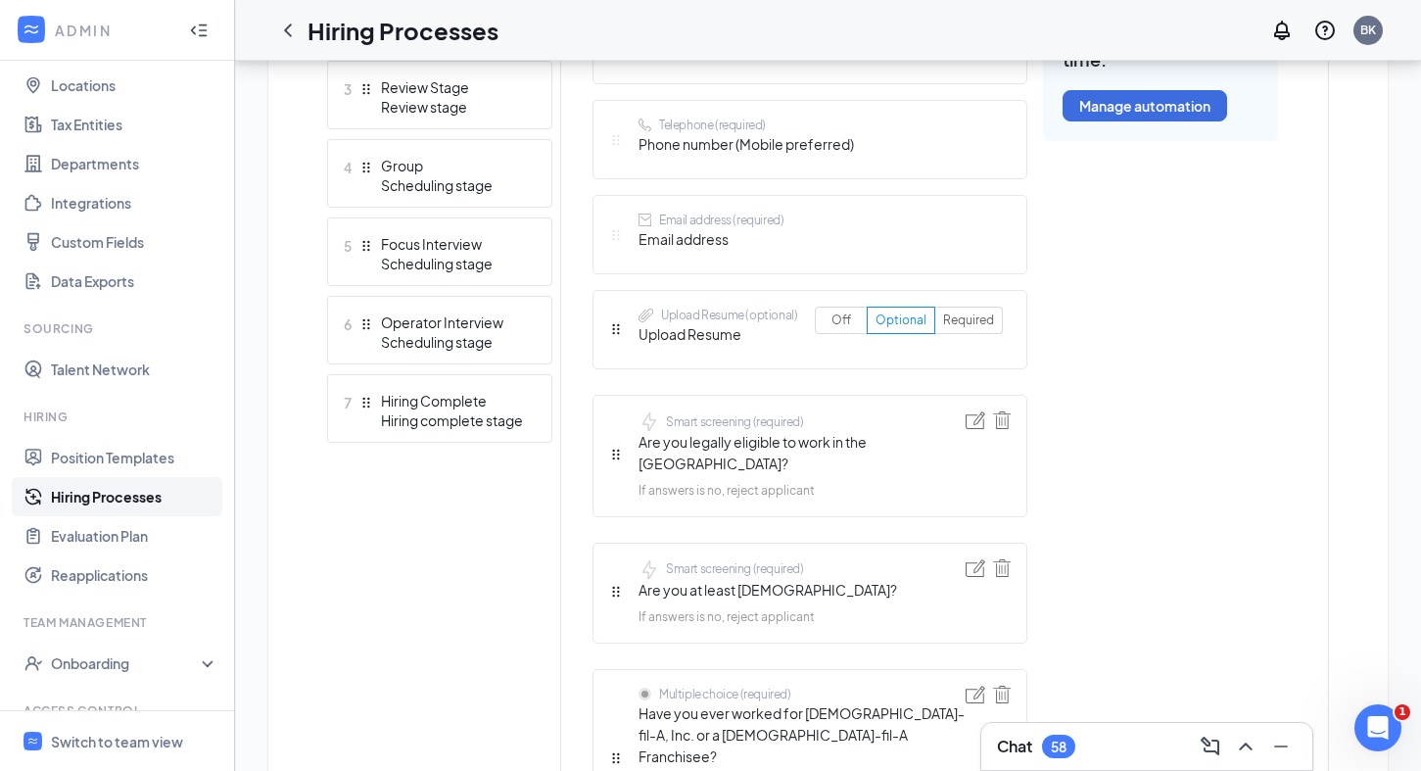
scroll to position [775, 0]
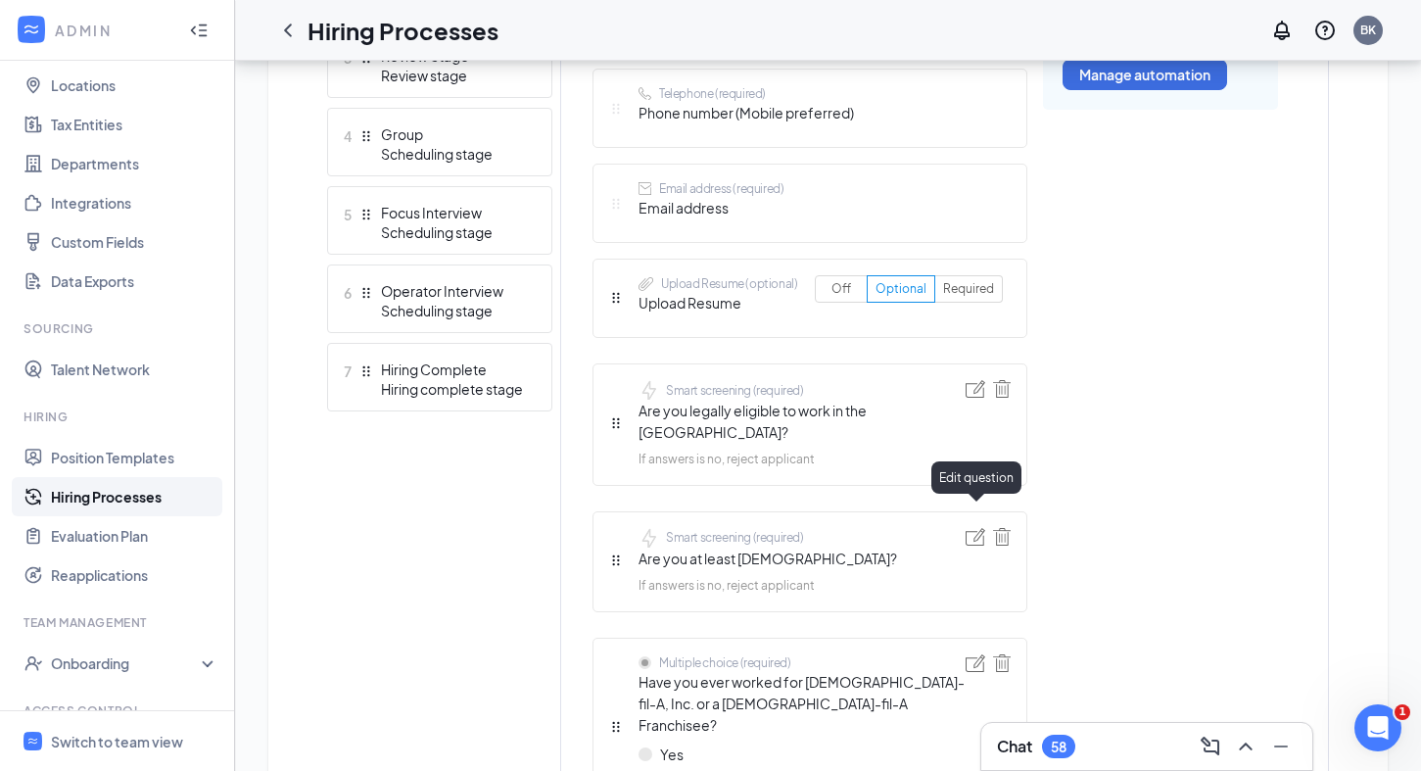
click at [973, 528] on img at bounding box center [976, 537] width 20 height 18
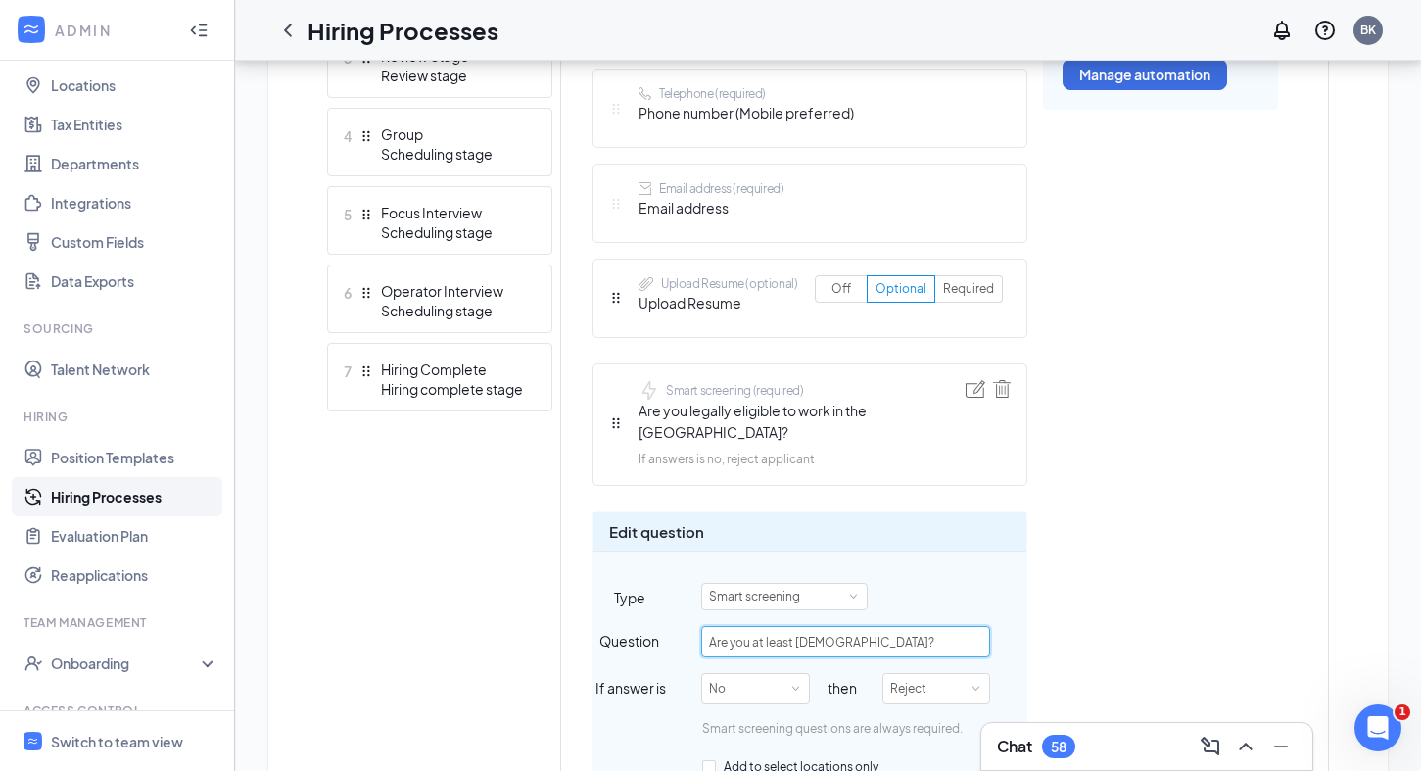
click at [806, 626] on input "Are you at least [DEMOGRAPHIC_DATA]?" at bounding box center [845, 641] width 289 height 31
click at [934, 558] on div "Edit question Type Smart screening Question Are you at least [DEMOGRAPHIC_DATA]…" at bounding box center [810, 686] width 435 height 350
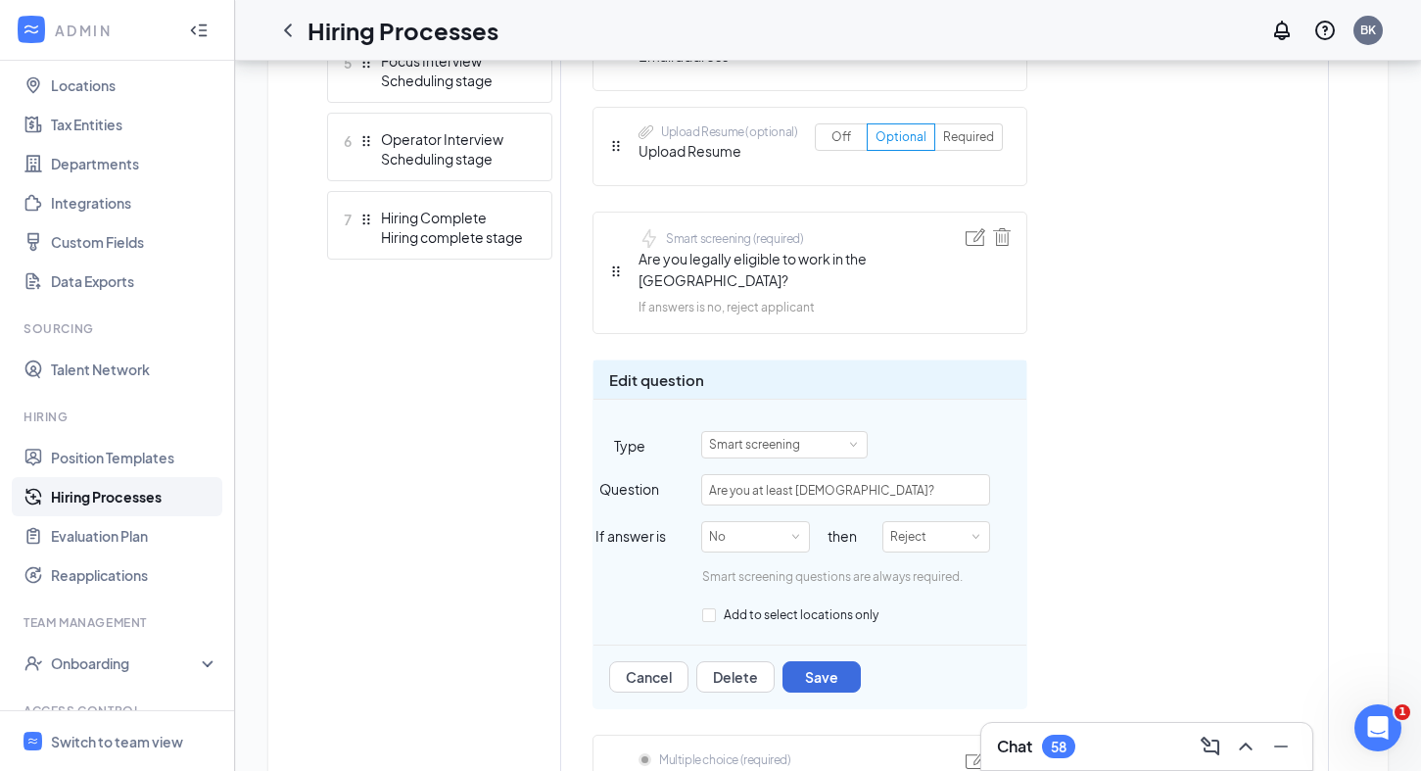
scroll to position [940, 0]
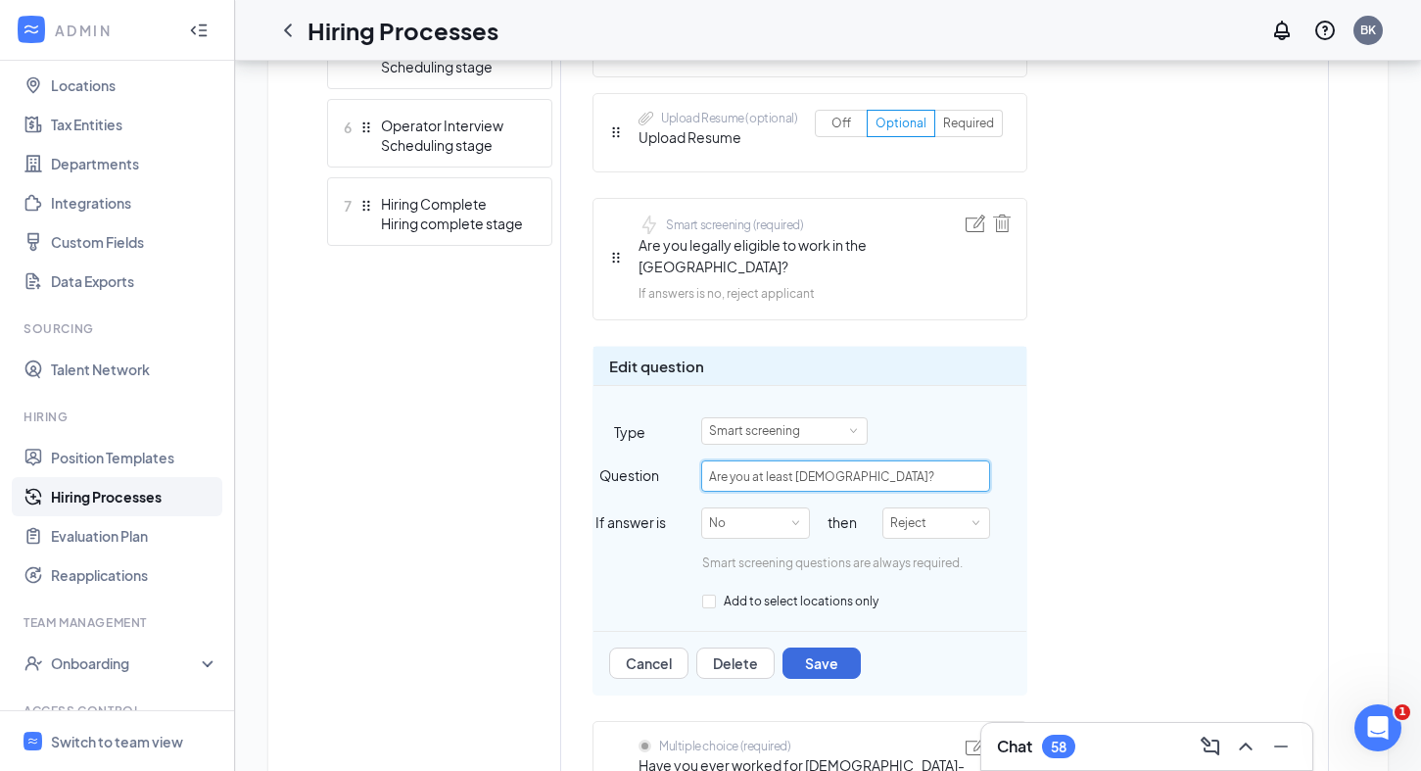
drag, startPoint x: 883, startPoint y: 451, endPoint x: 838, endPoint y: 451, distance: 45.1
click at [839, 460] on input "Are you at least [DEMOGRAPHIC_DATA]?" at bounding box center [845, 475] width 289 height 31
type input "Are you at least 16 years age or older?"
click at [838, 647] on button "Save" at bounding box center [822, 662] width 78 height 31
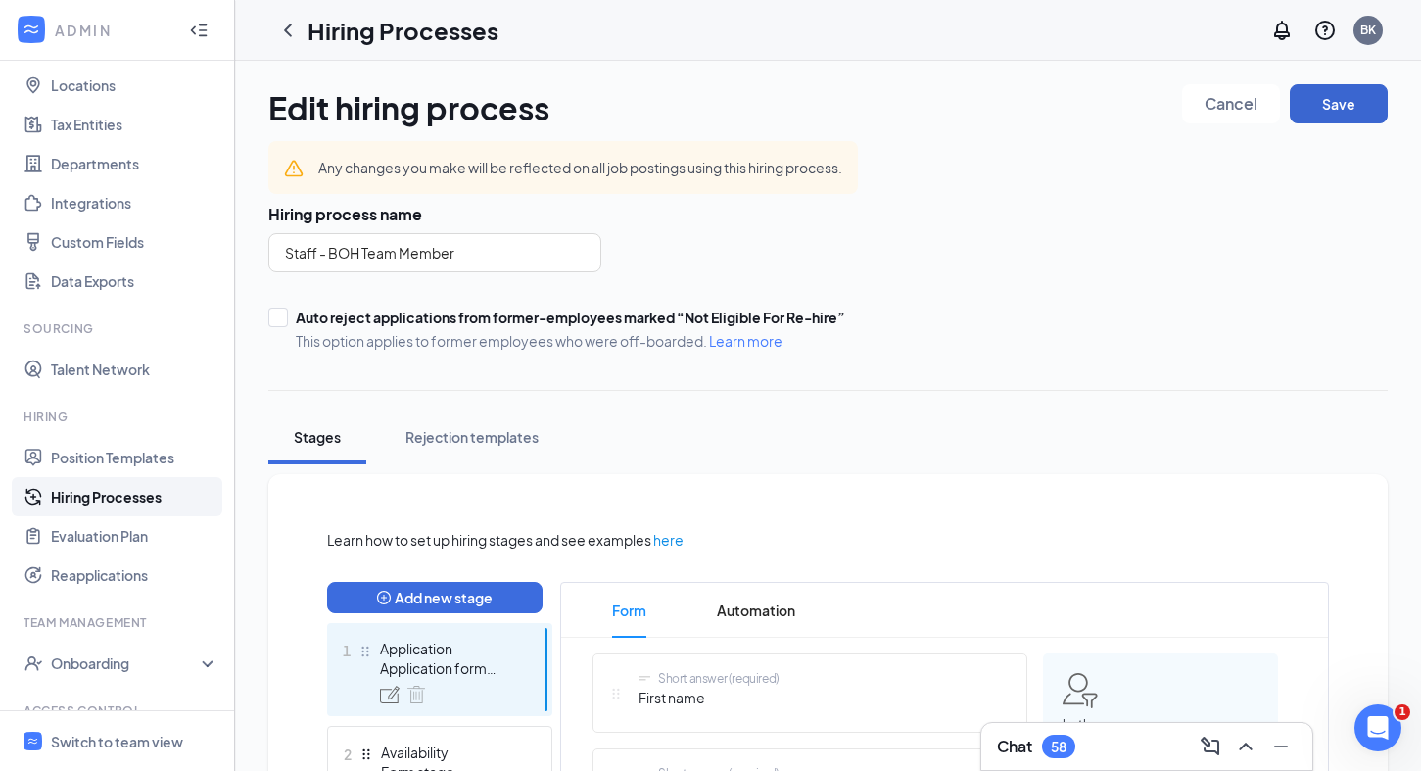
scroll to position [0, 0]
click at [1343, 104] on button "Save" at bounding box center [1339, 103] width 98 height 39
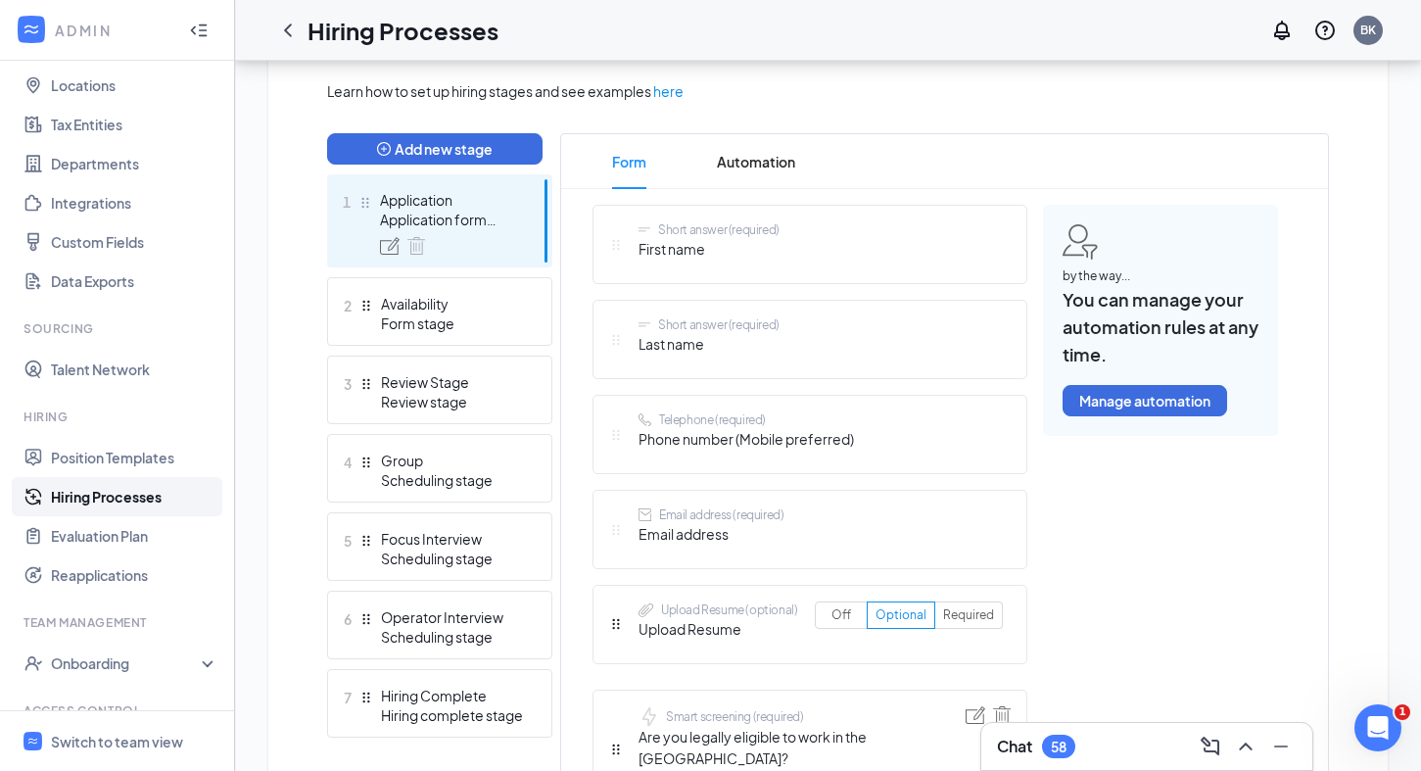
scroll to position [451, 0]
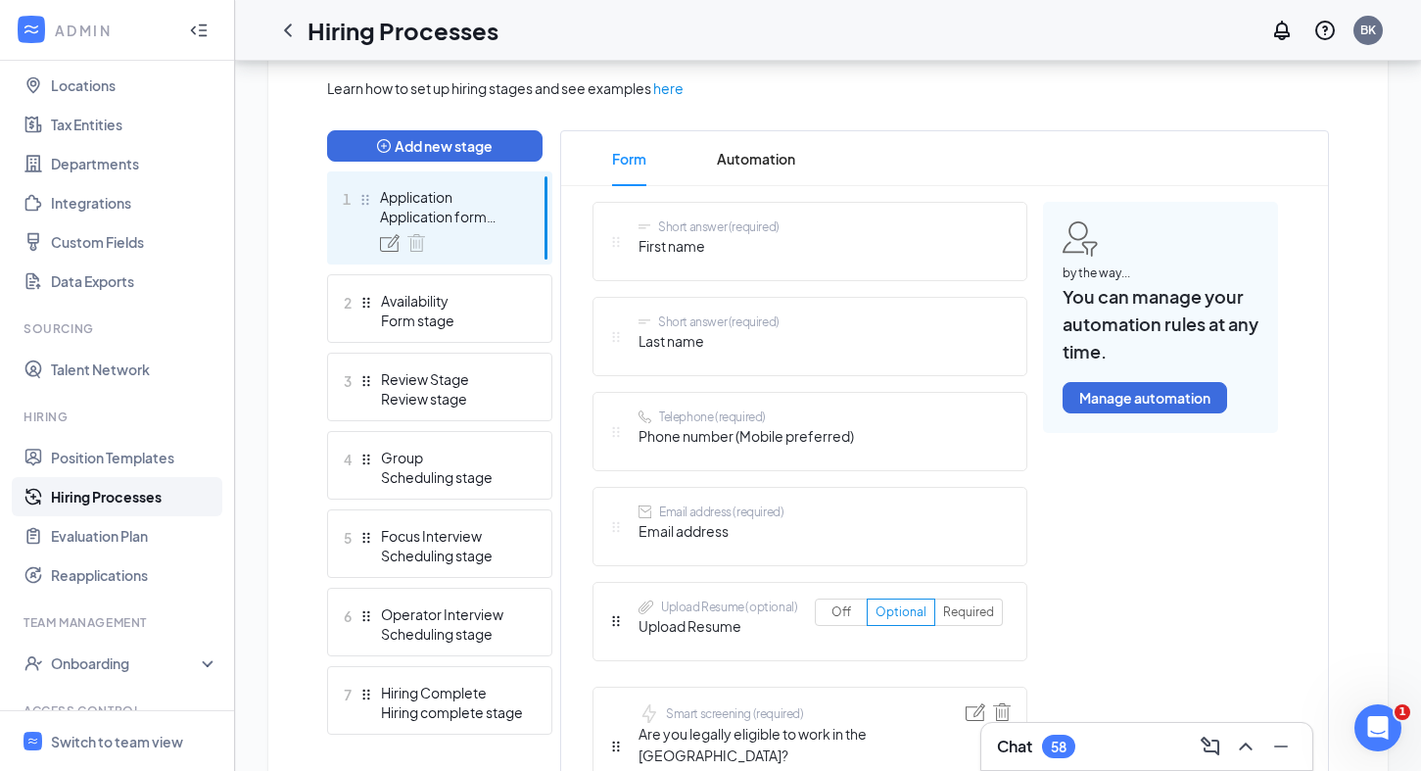
click at [165, 497] on link "Hiring Processes" at bounding box center [134, 496] width 167 height 39
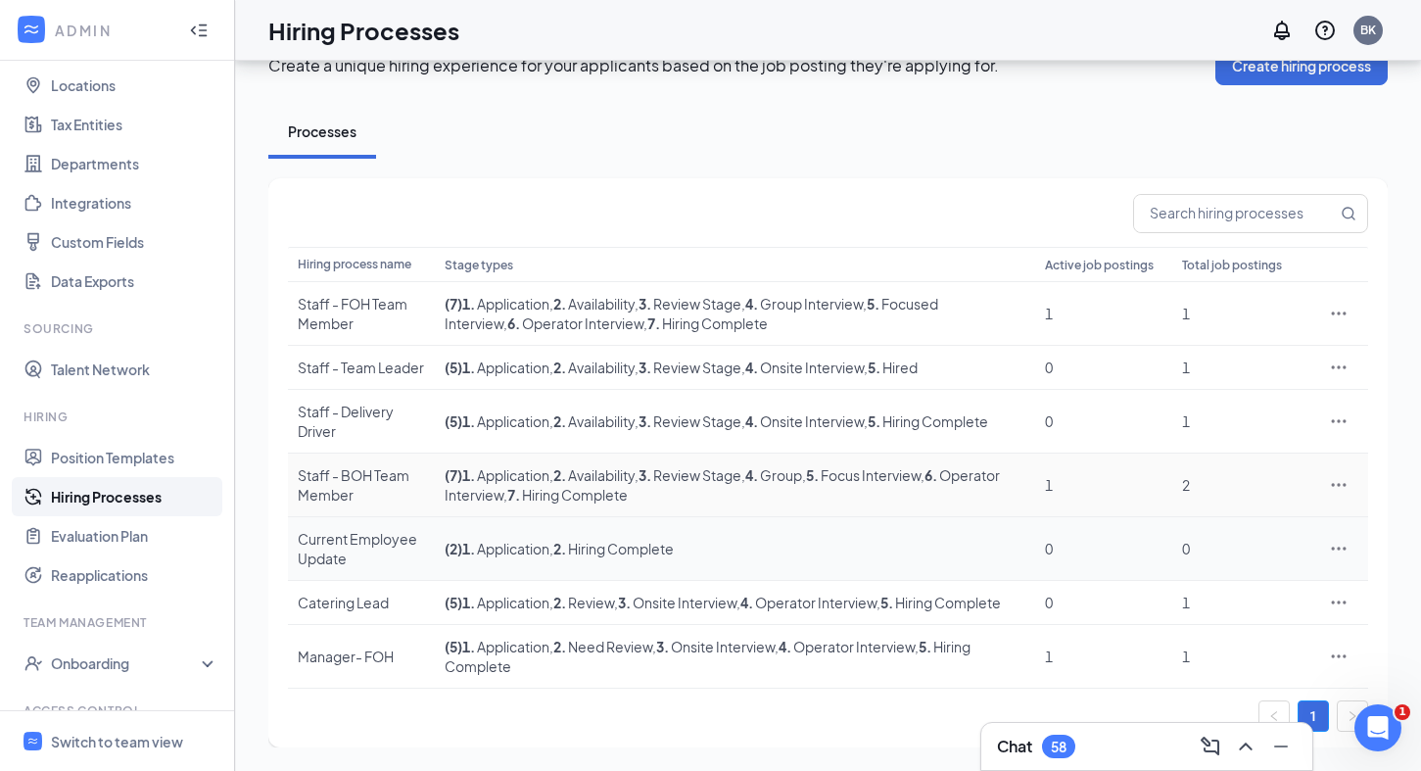
scroll to position [95, 0]
click at [1339, 658] on icon "Ellipses" at bounding box center [1339, 656] width 20 height 20
click at [1233, 527] on span "Edit" at bounding box center [1248, 538] width 168 height 22
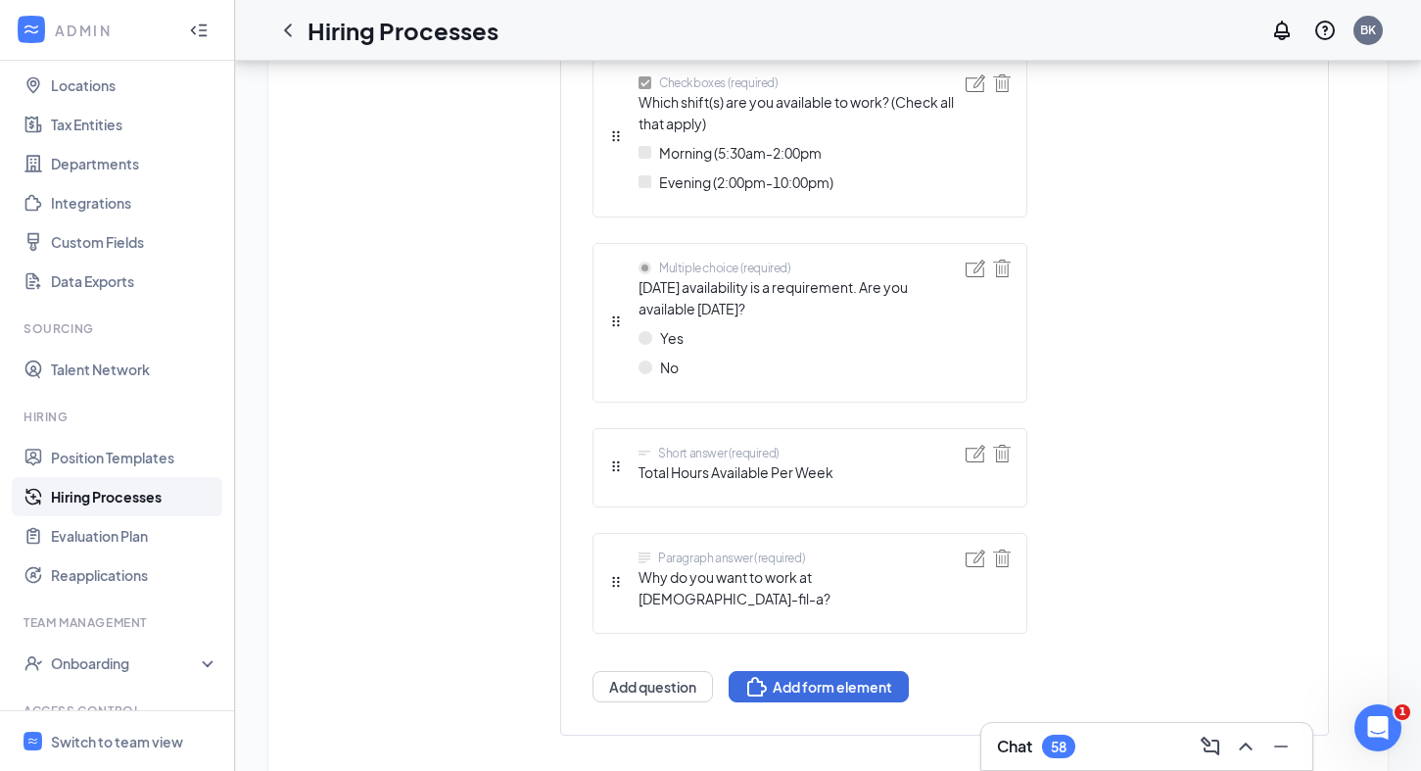
scroll to position [1584, 0]
click at [822, 672] on button "Add form element" at bounding box center [819, 687] width 180 height 31
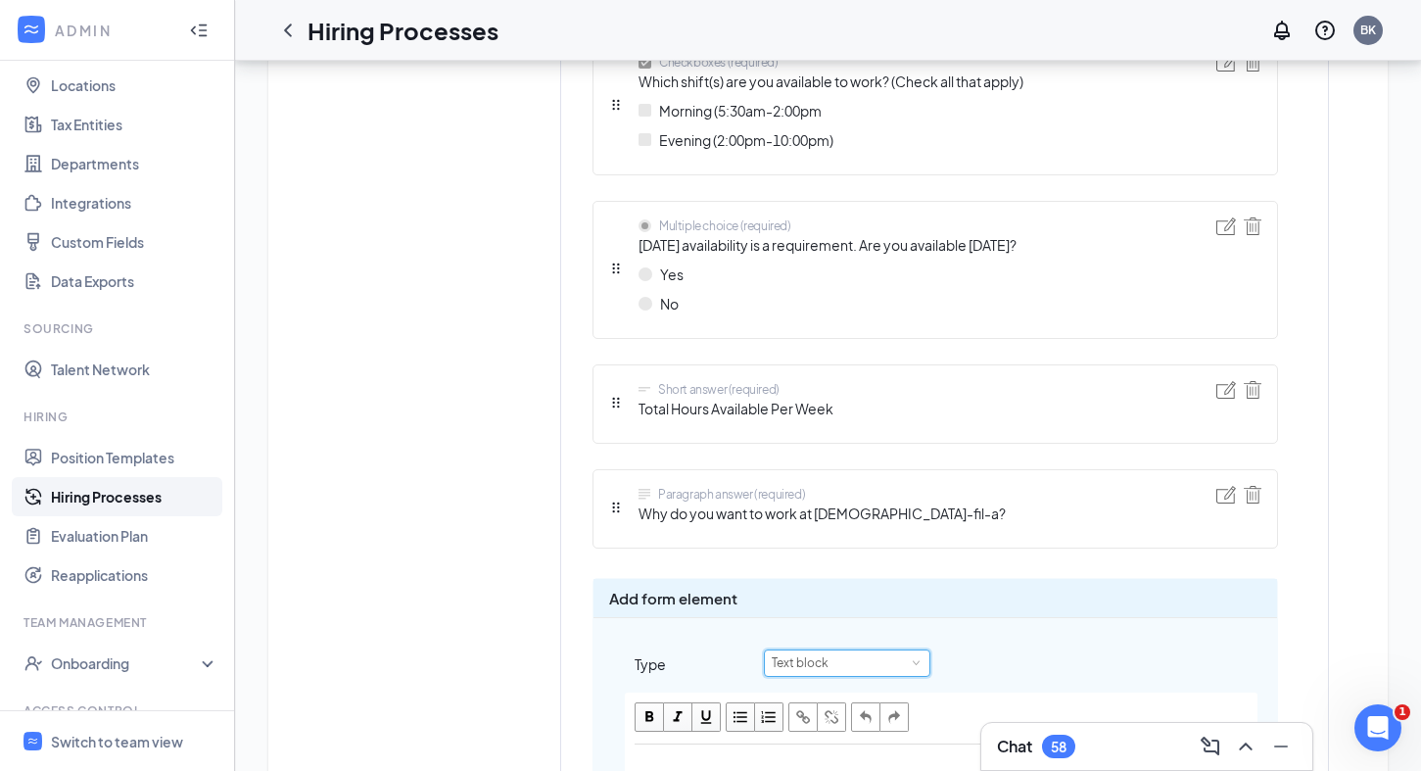
click at [810, 662] on div "Text block" at bounding box center [807, 662] width 71 height 25
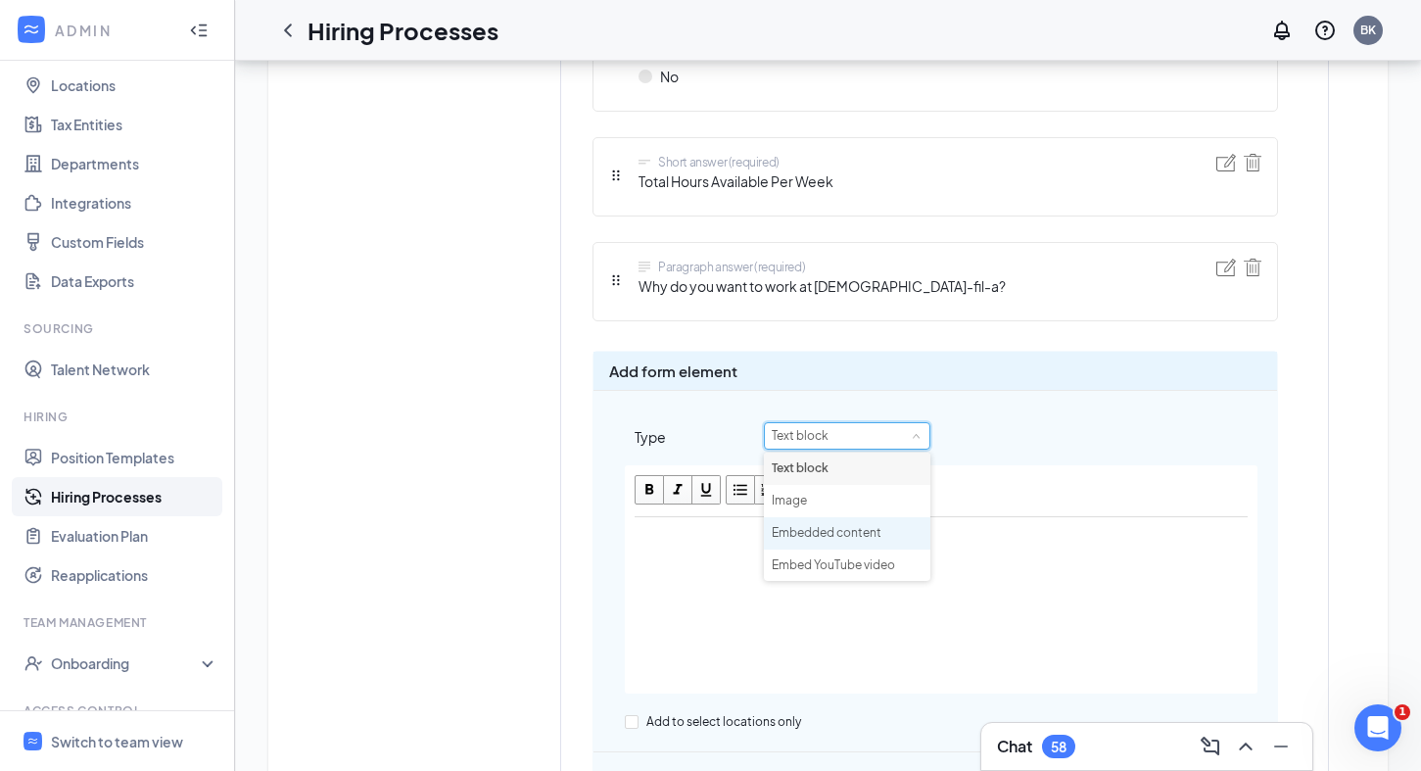
scroll to position [1797, 0]
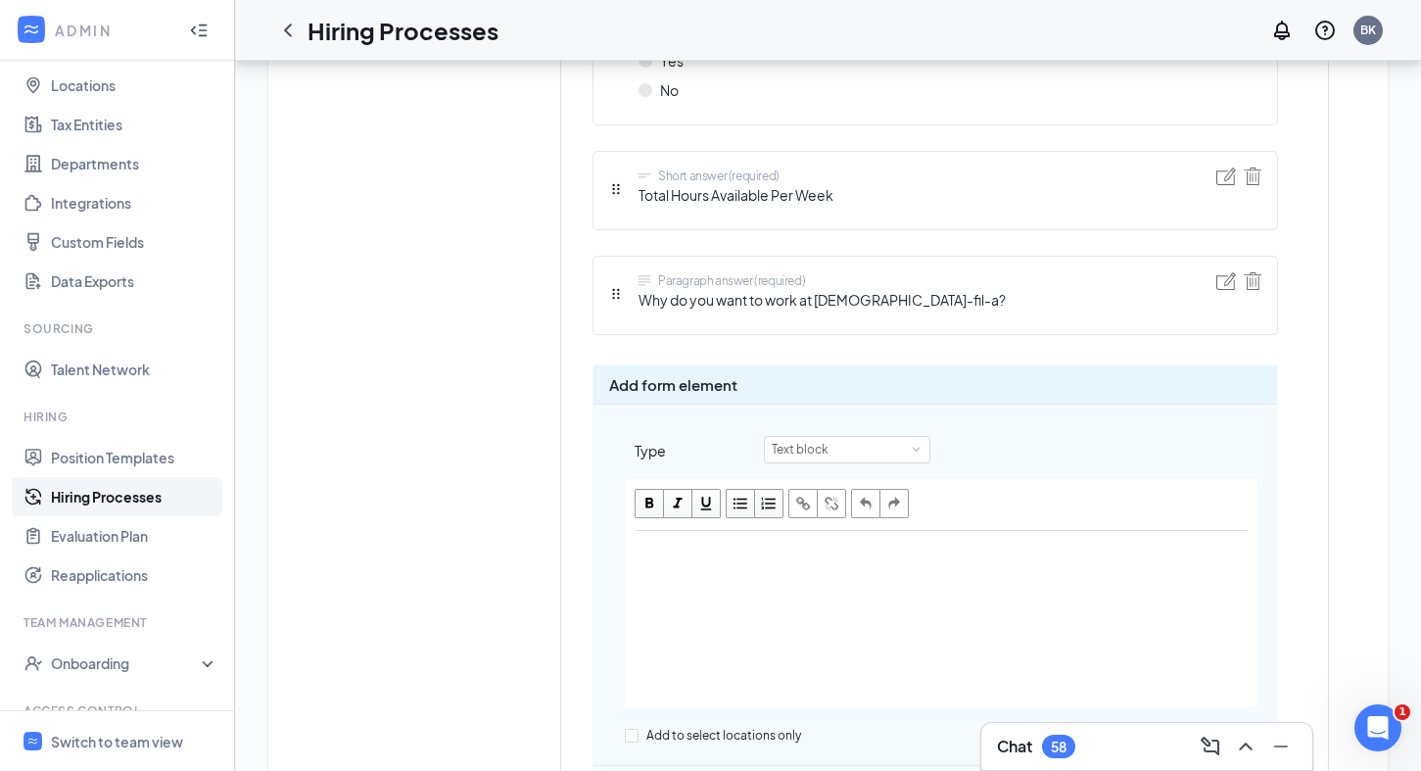
click at [1074, 408] on div "Add form element Type Text block Add to select locations only Cancel Add" at bounding box center [936, 596] width 686 height 465
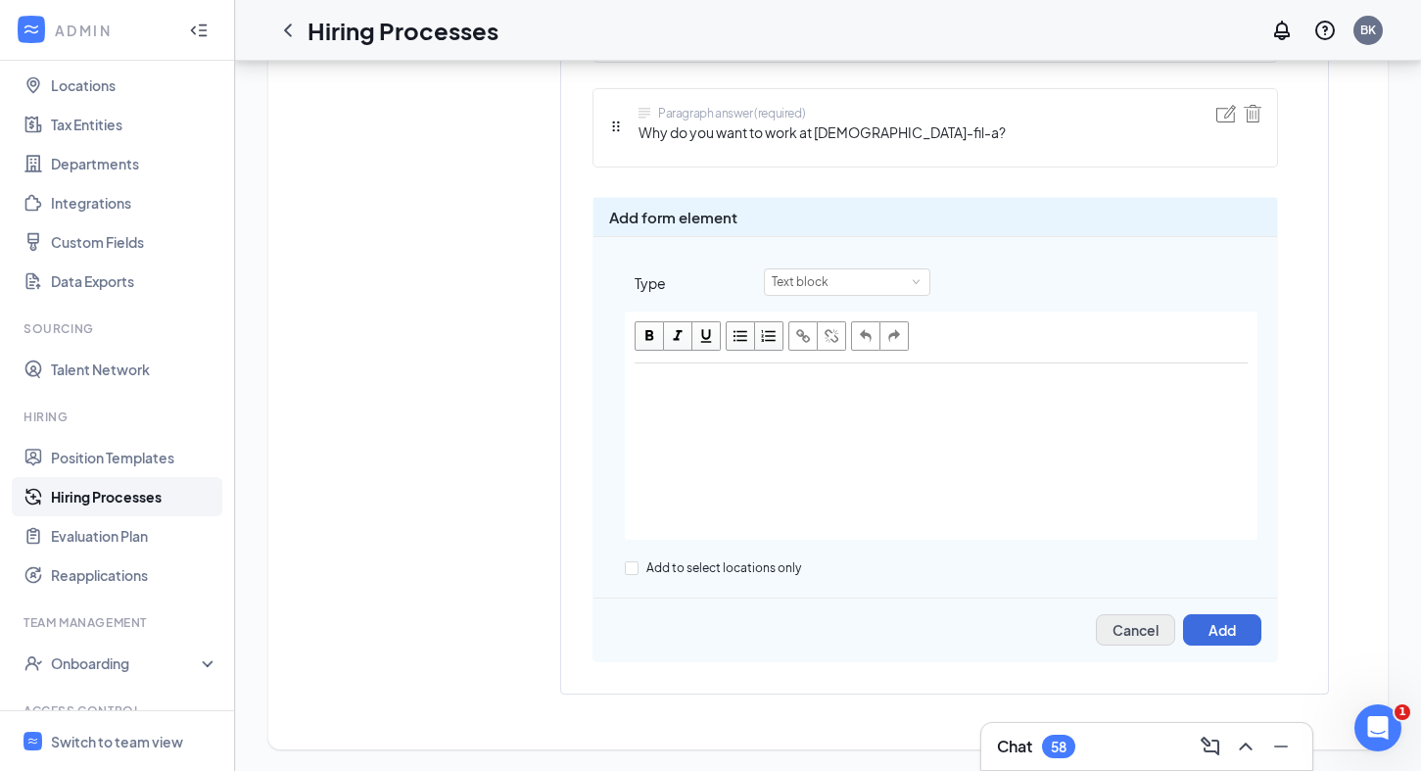
click at [1136, 631] on button "Cancel" at bounding box center [1135, 629] width 79 height 31
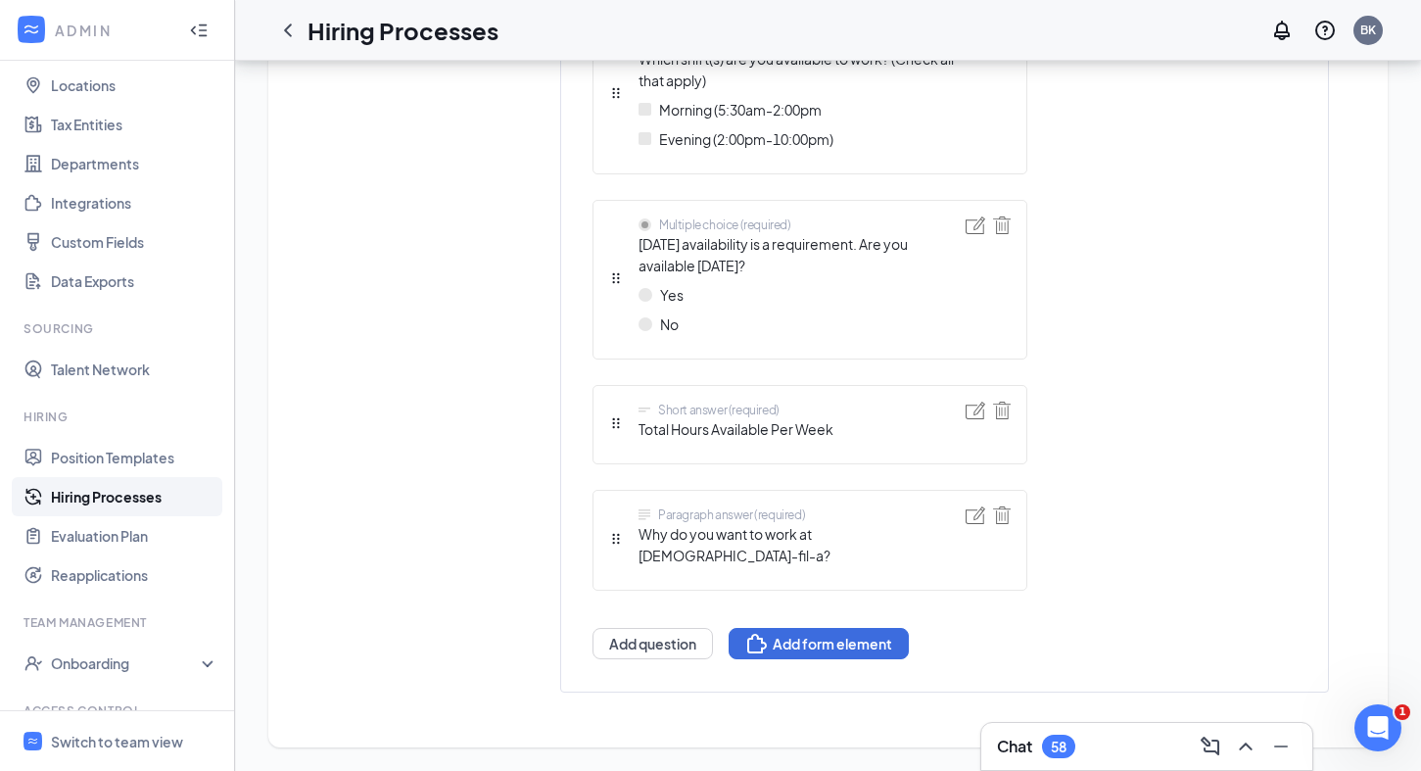
scroll to position [1584, 0]
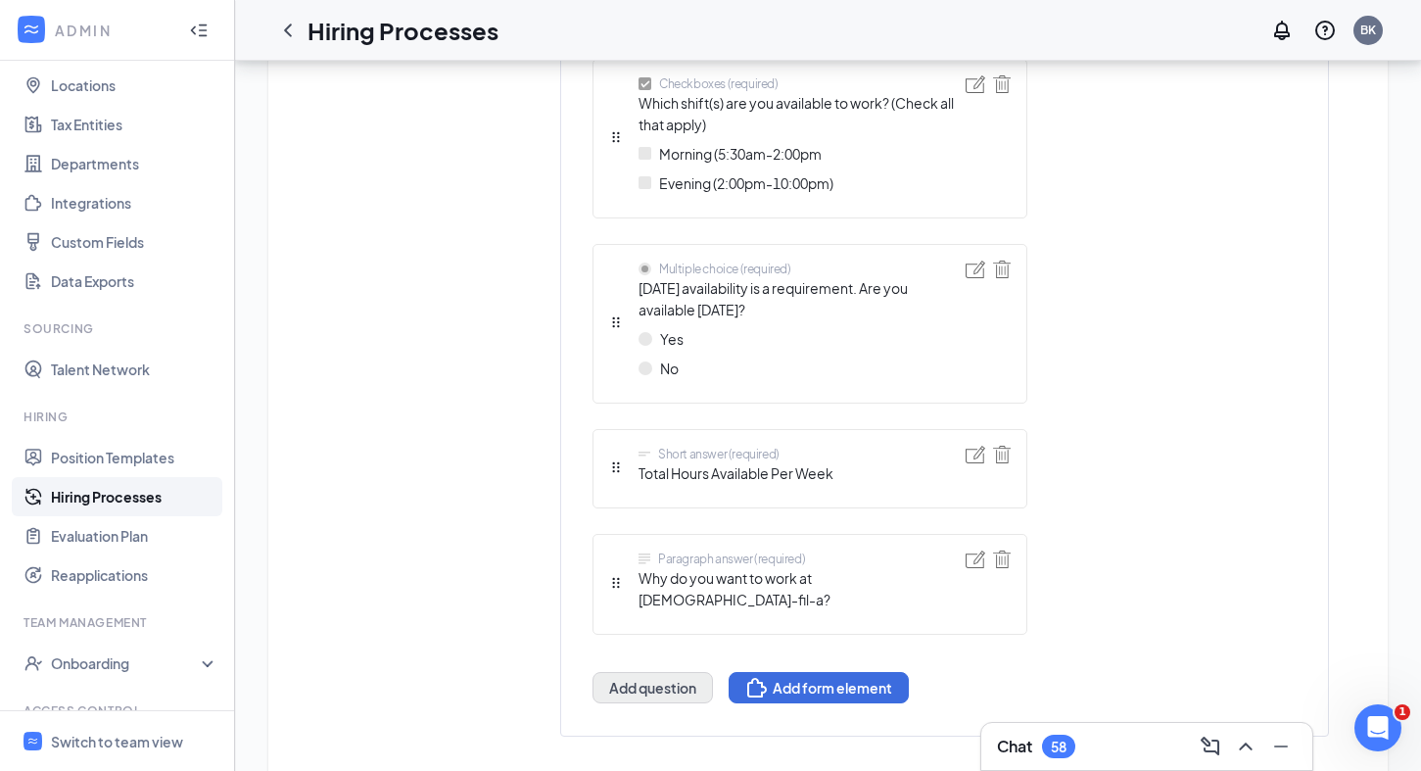
click at [681, 672] on button "Add question" at bounding box center [653, 687] width 120 height 31
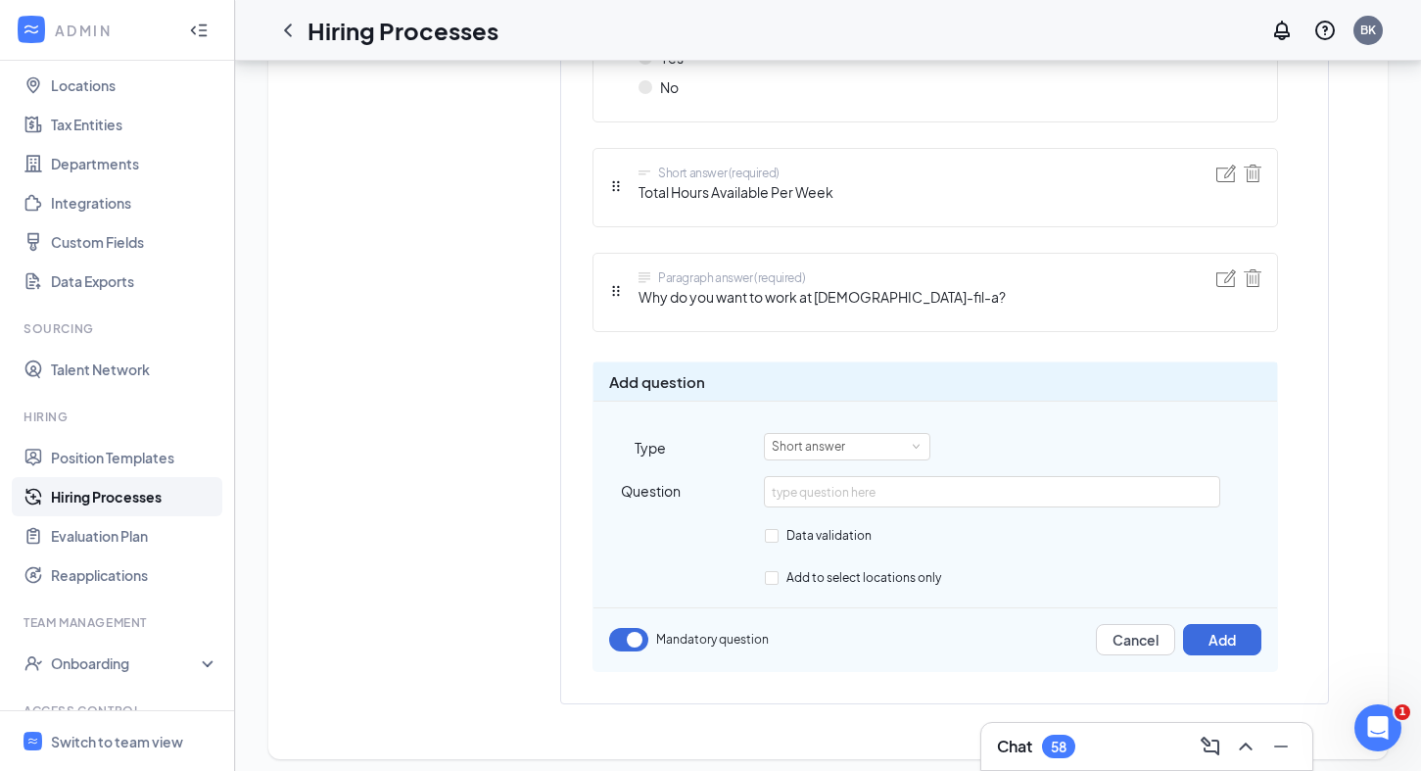
scroll to position [1806, 0]
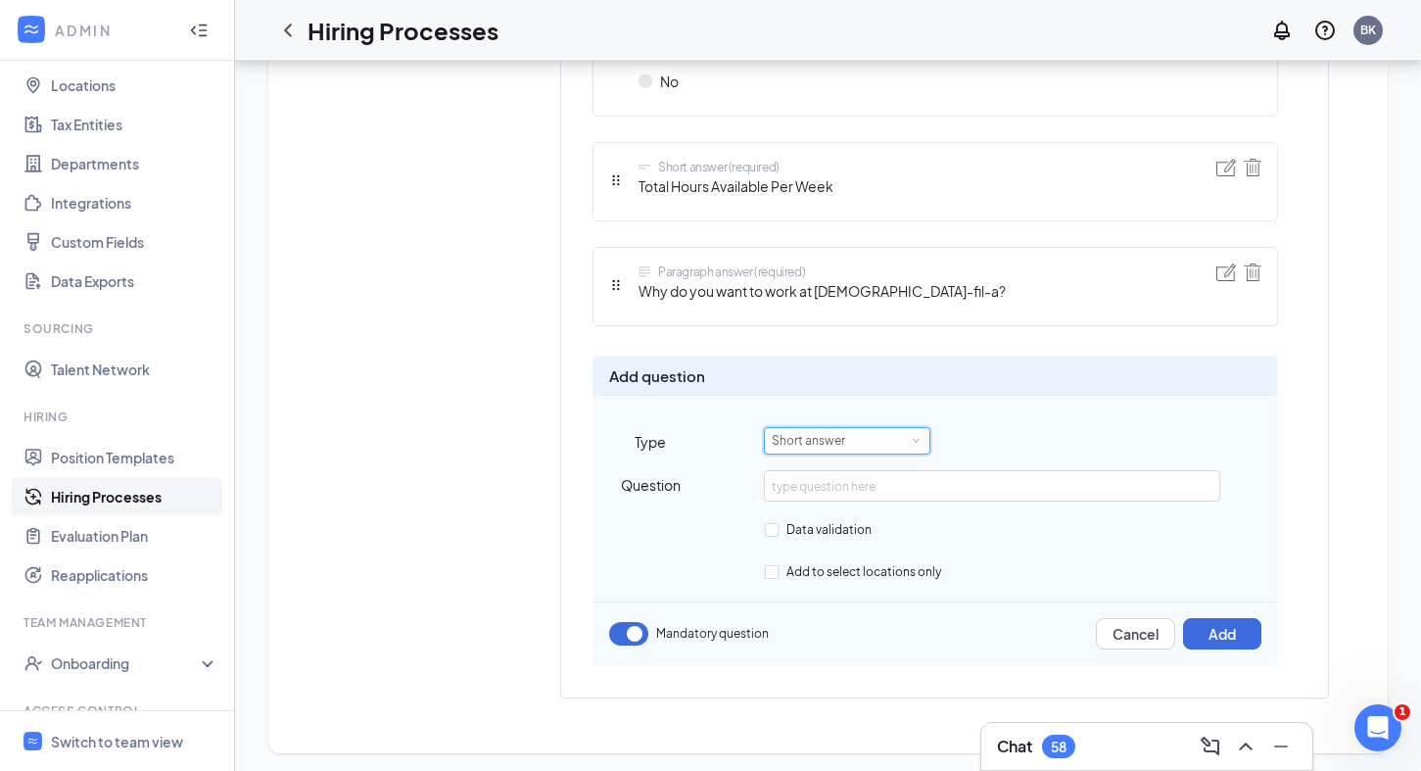
click at [878, 434] on div "Short answer" at bounding box center [847, 440] width 151 height 25
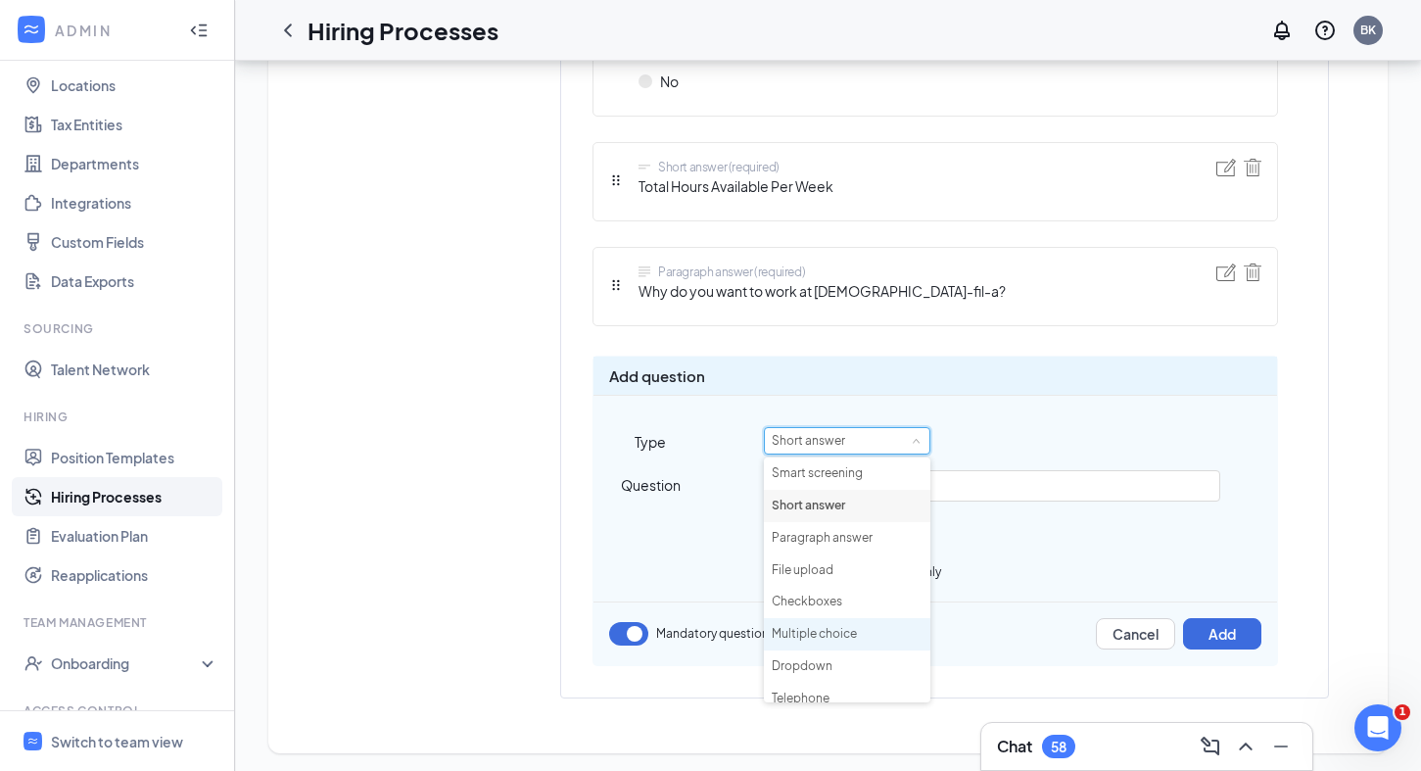
click at [867, 632] on li "Multiple choice" at bounding box center [847, 634] width 166 height 32
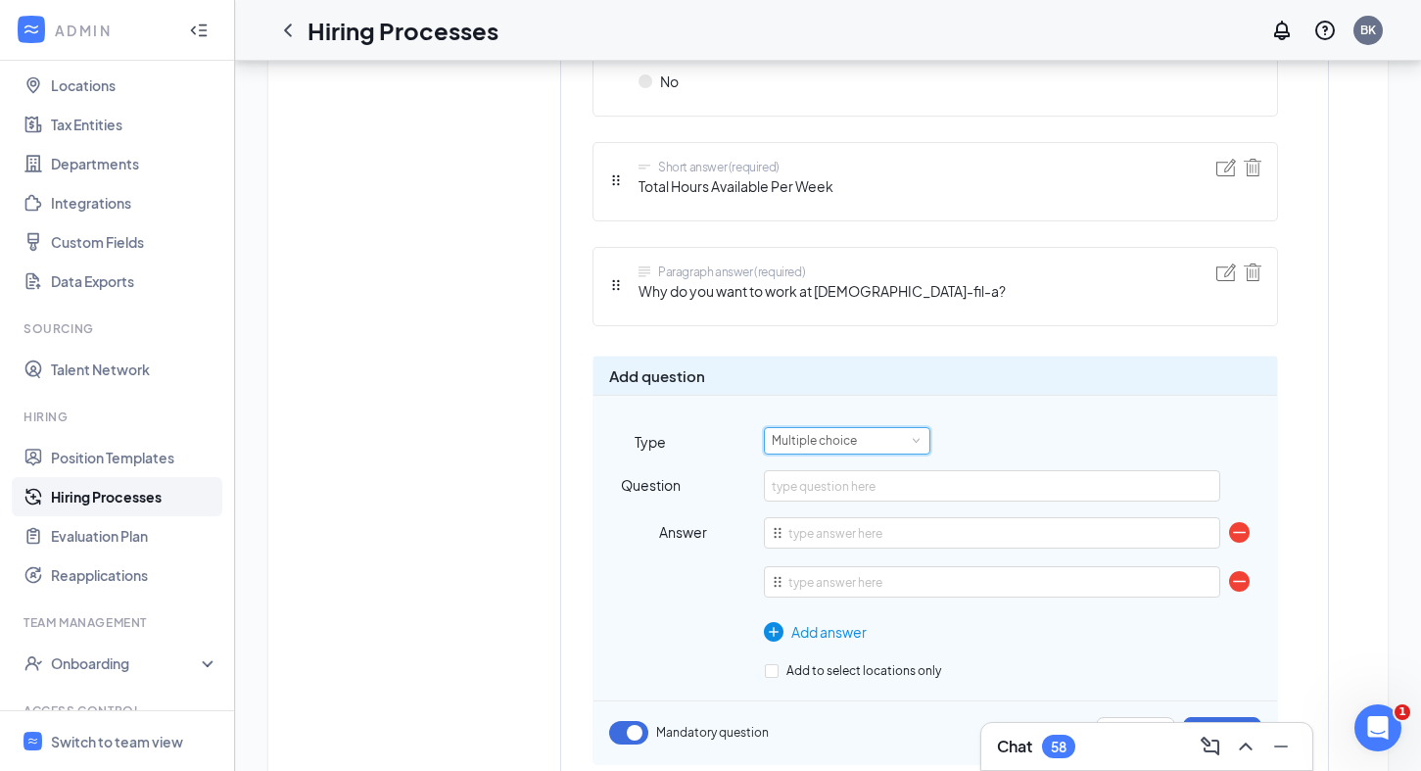
click at [904, 437] on div "Multiple choice" at bounding box center [847, 440] width 151 height 25
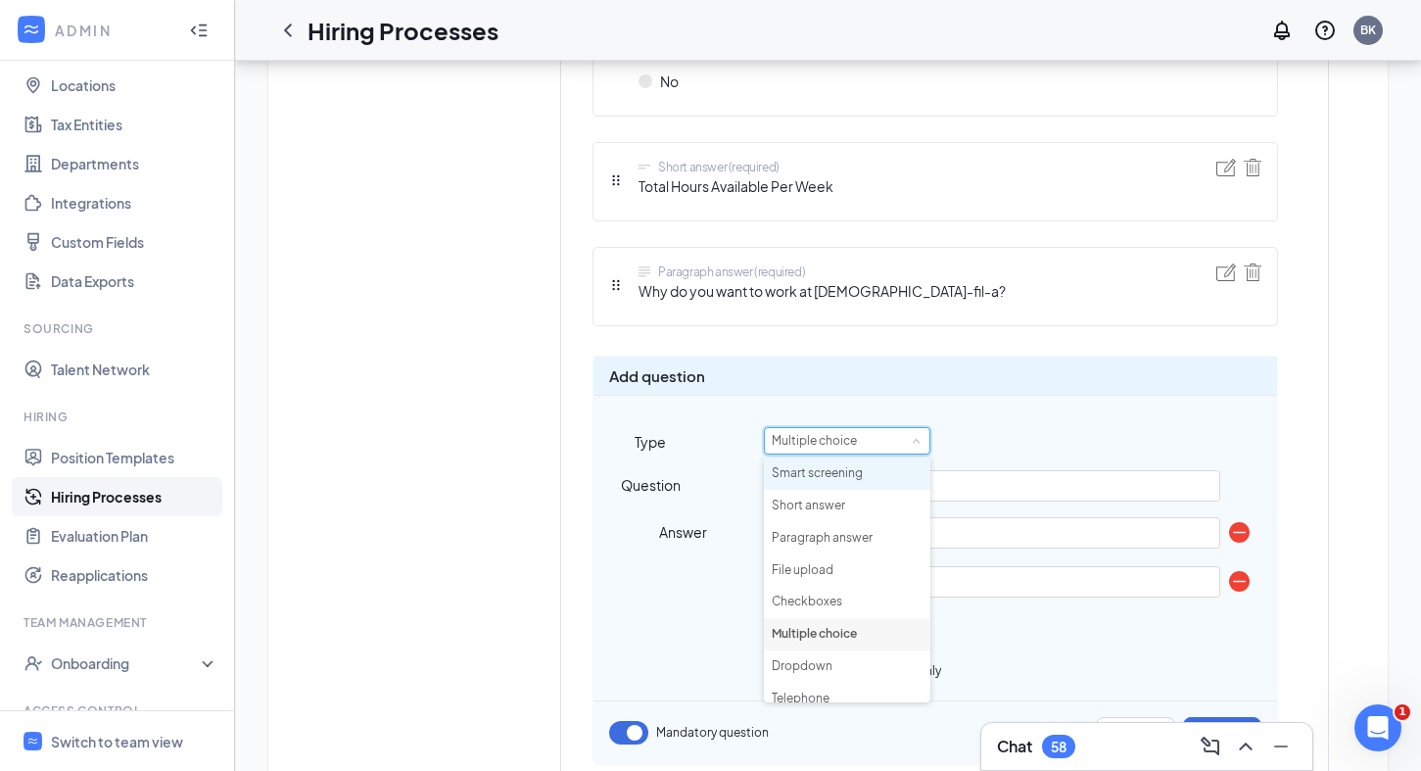
click at [874, 471] on li "Smart screening" at bounding box center [847, 473] width 166 height 32
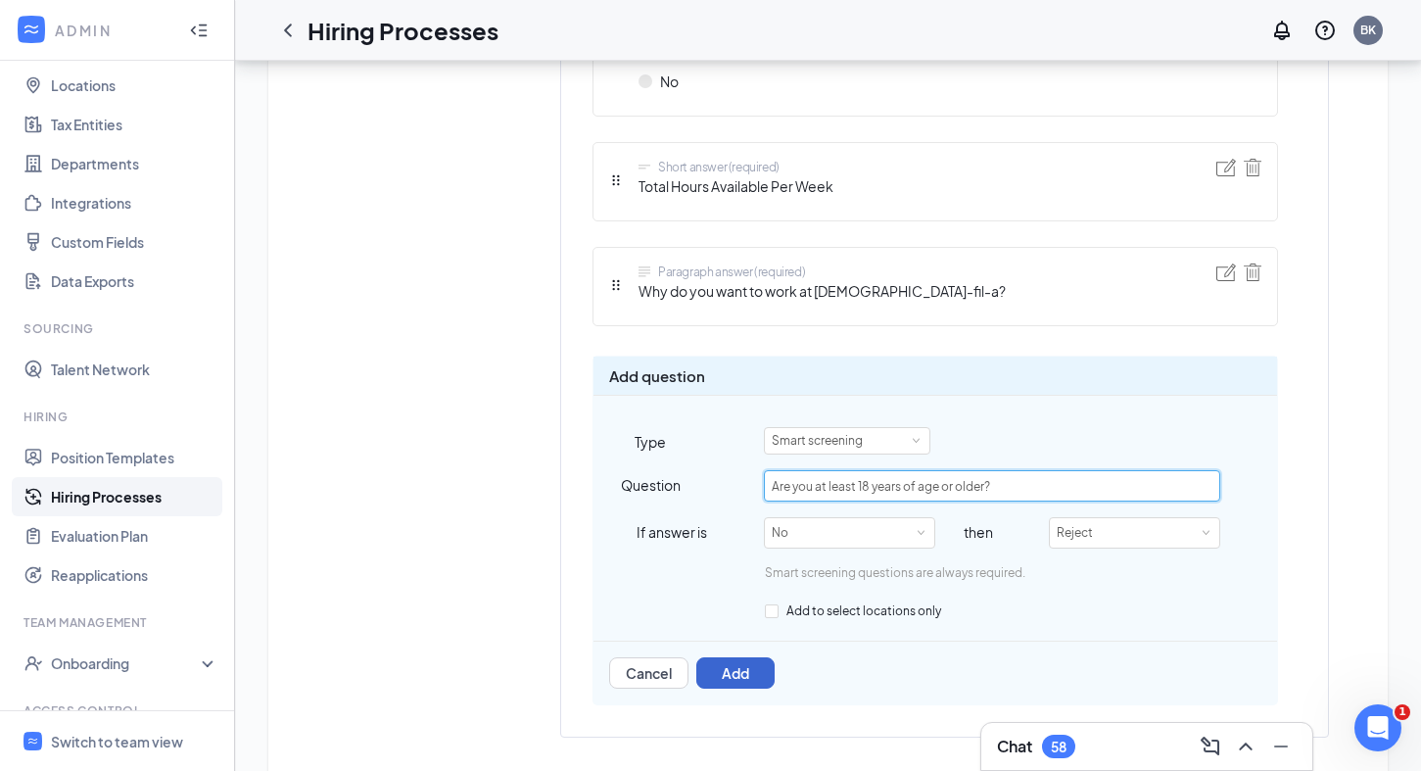
type input "Are you at least 18 years of age or older?"
click at [749, 677] on button "Add" at bounding box center [735, 672] width 78 height 31
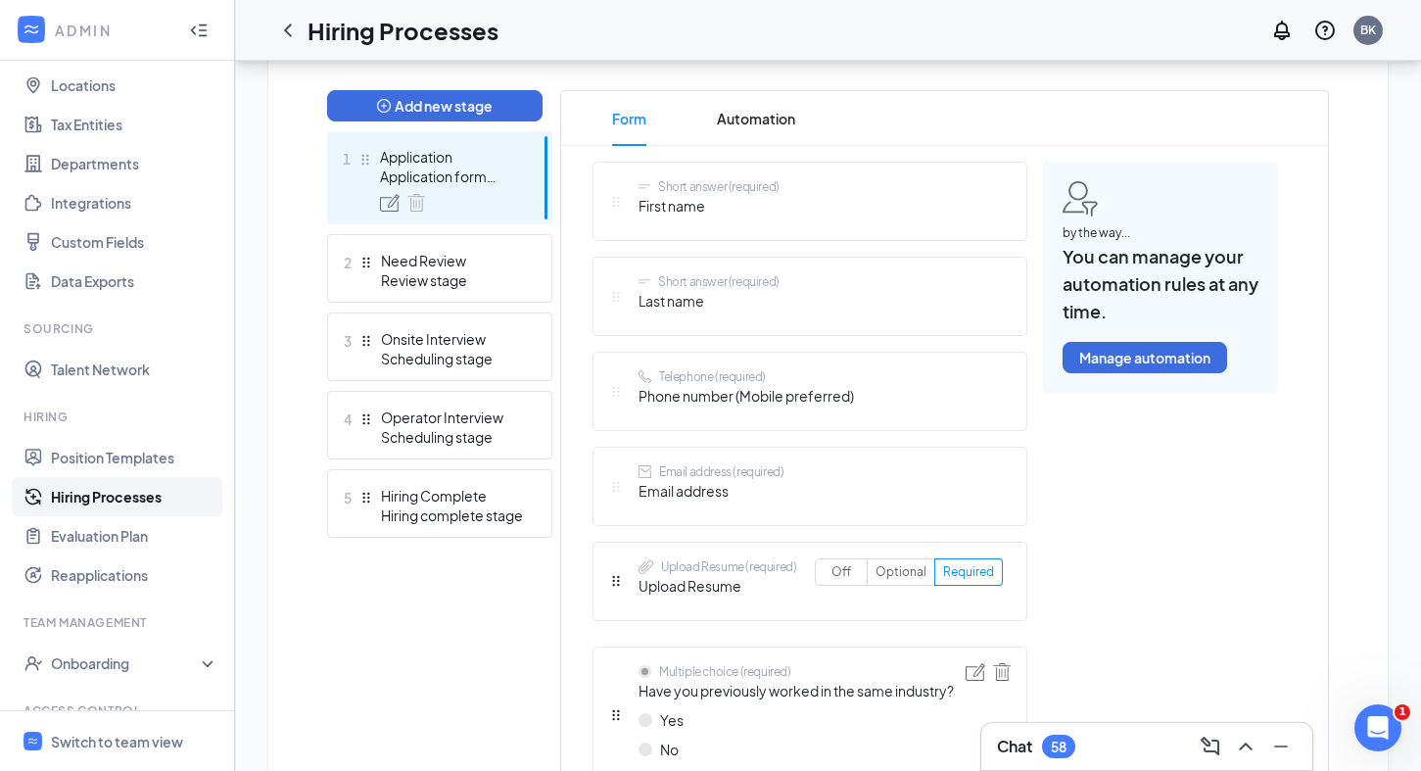
scroll to position [507, 0]
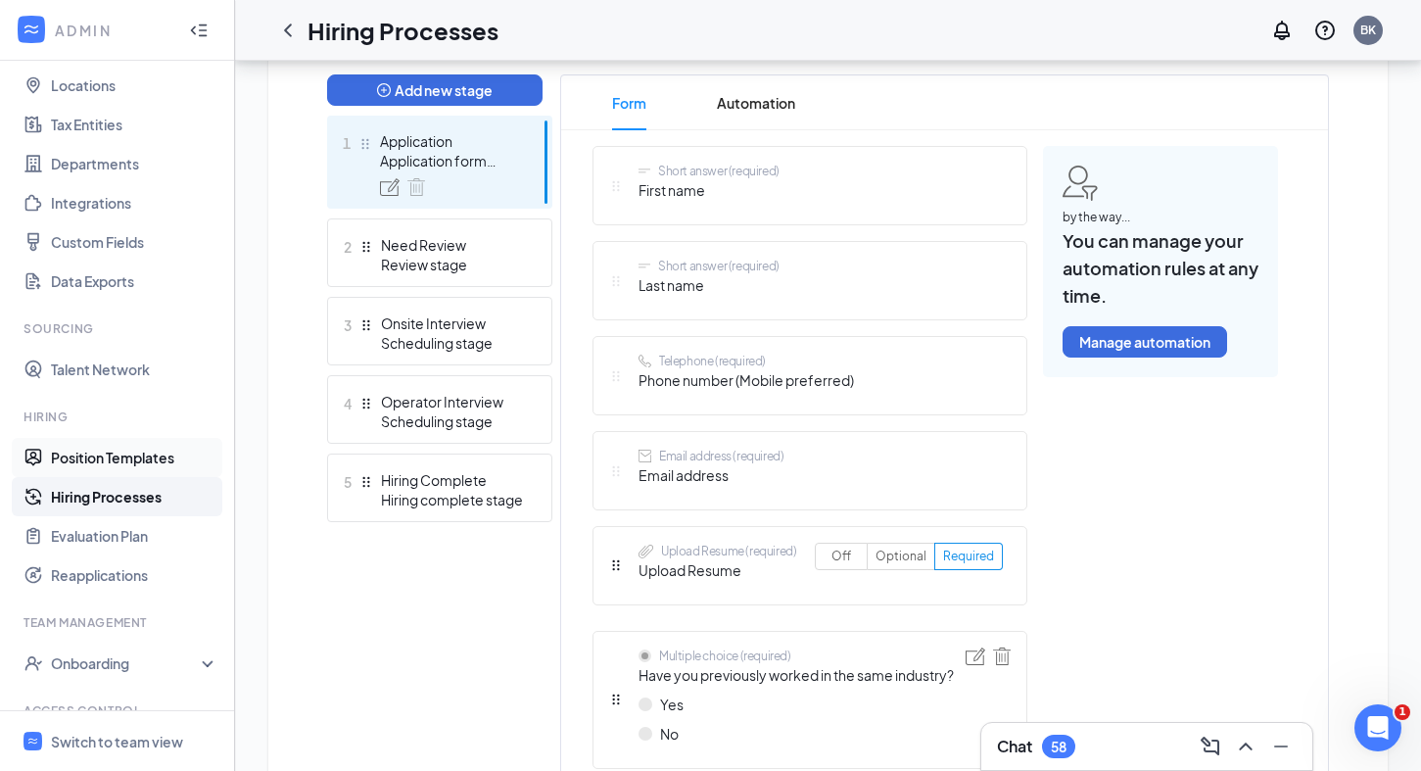
click at [158, 460] on link "Position Templates" at bounding box center [134, 457] width 167 height 39
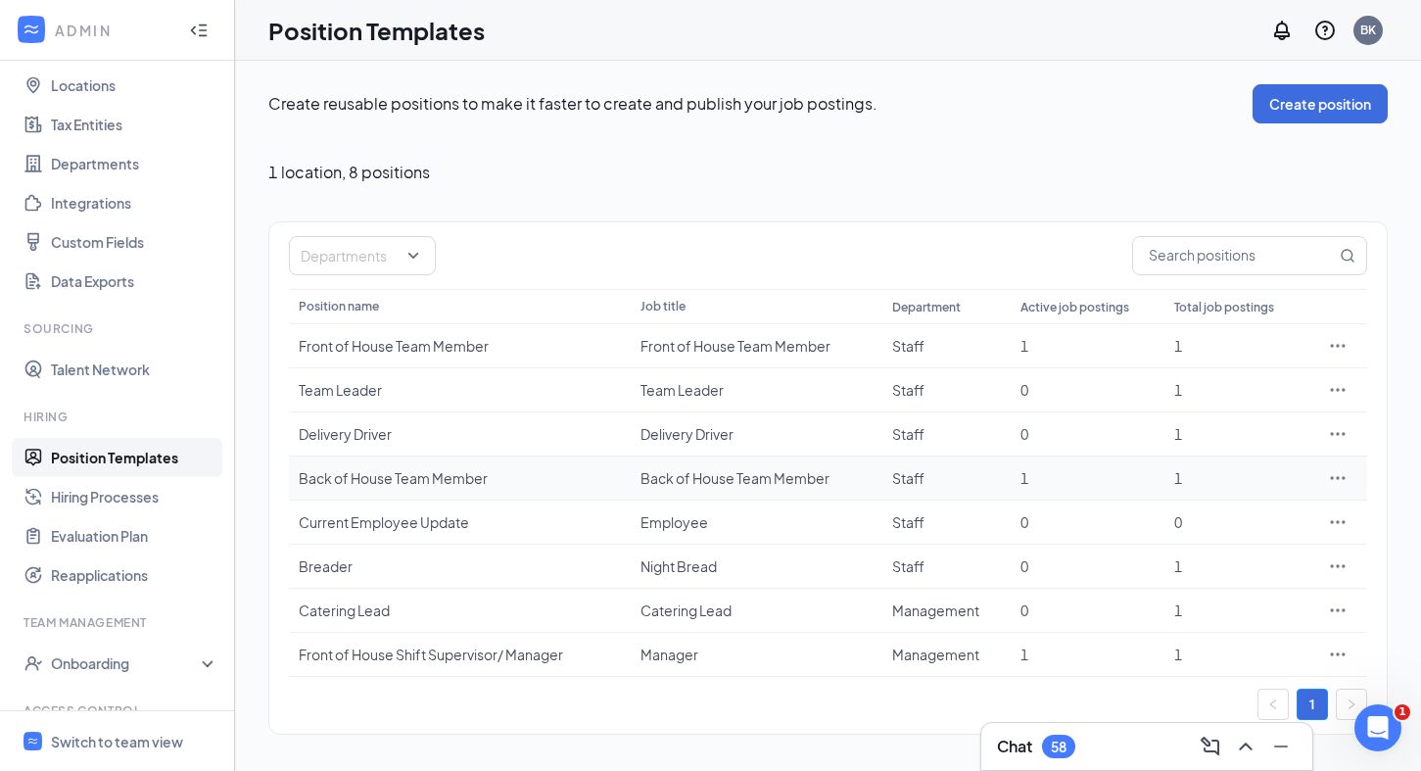
click at [1336, 480] on icon "Ellipses" at bounding box center [1338, 478] width 20 height 20
click at [1305, 514] on span "Edit" at bounding box center [1247, 518] width 168 height 22
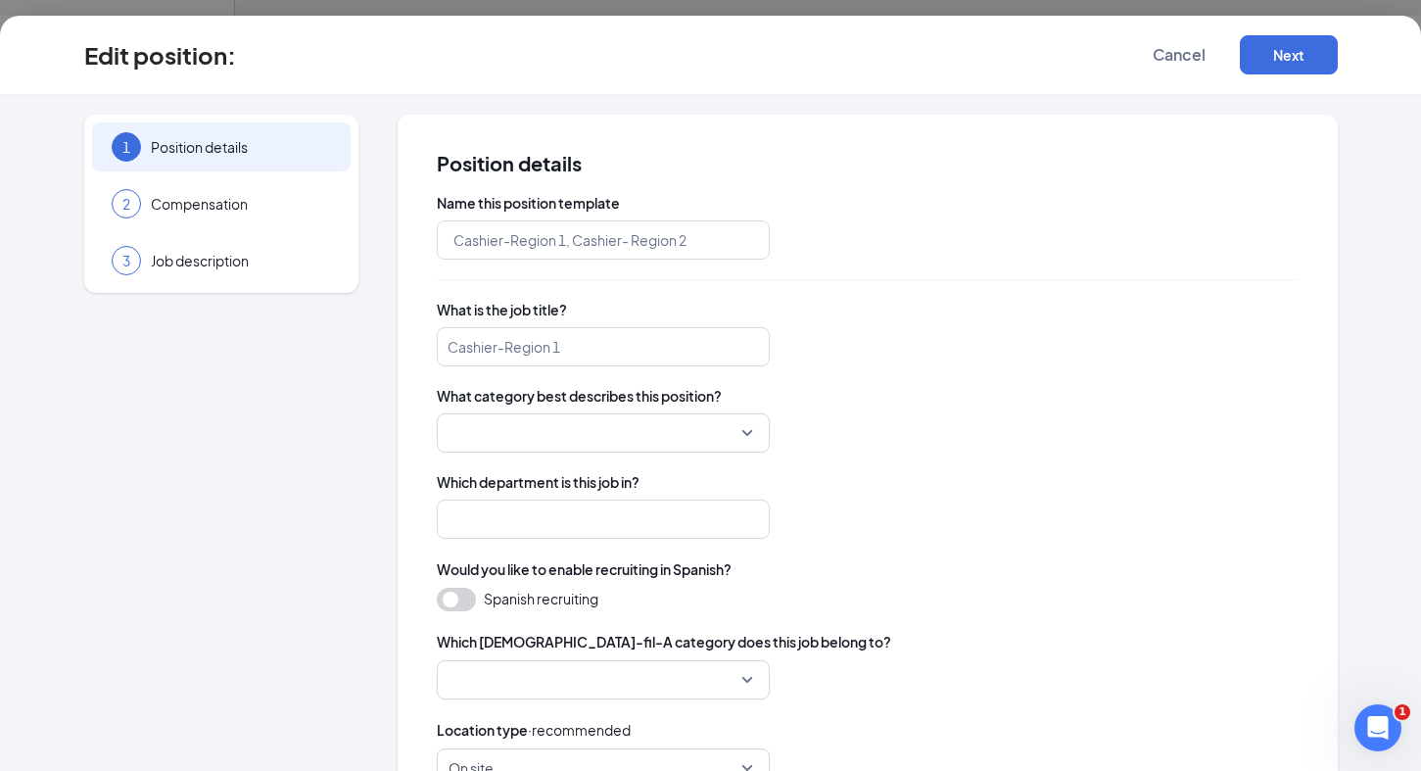
type input "Back of House Team Member"
type input "Staff"
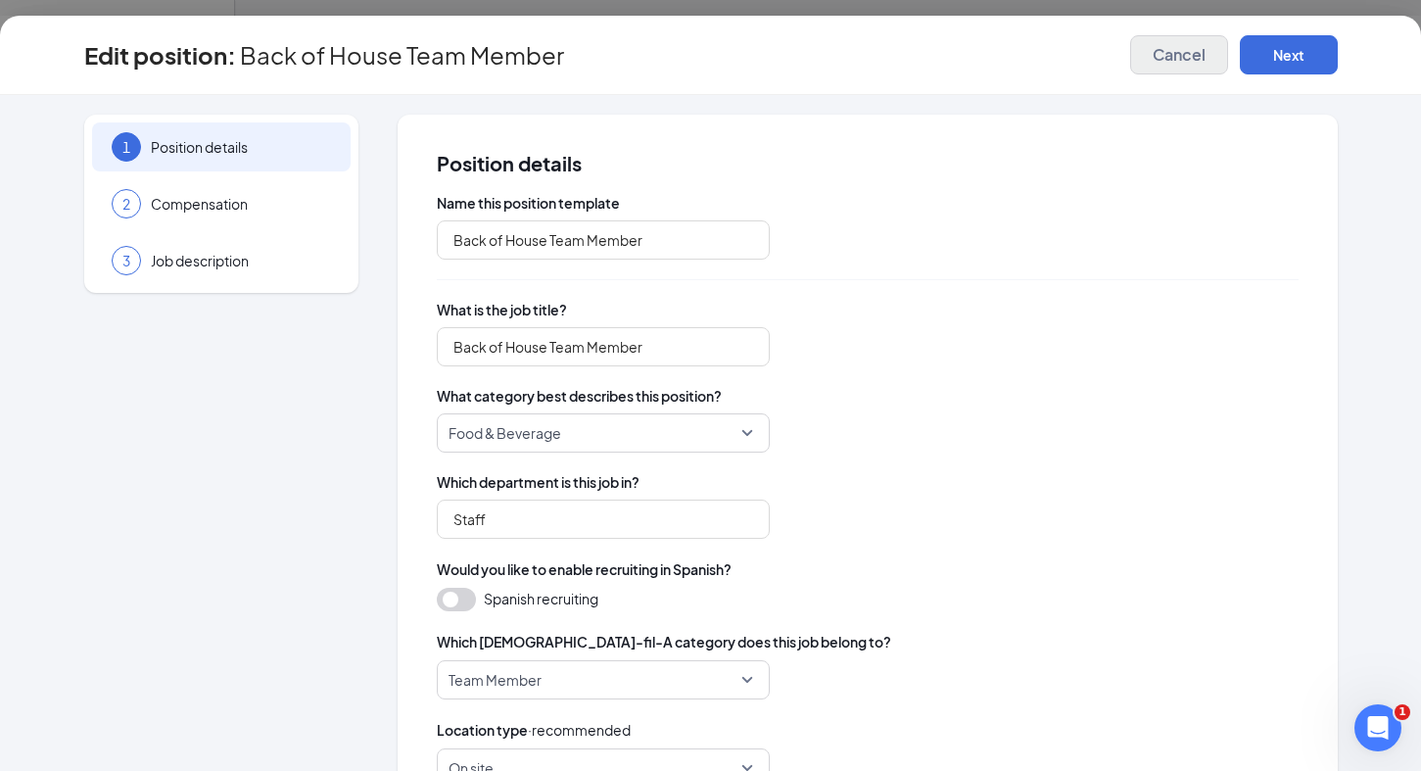
click at [1174, 54] on span "Cancel" at bounding box center [1179, 55] width 53 height 20
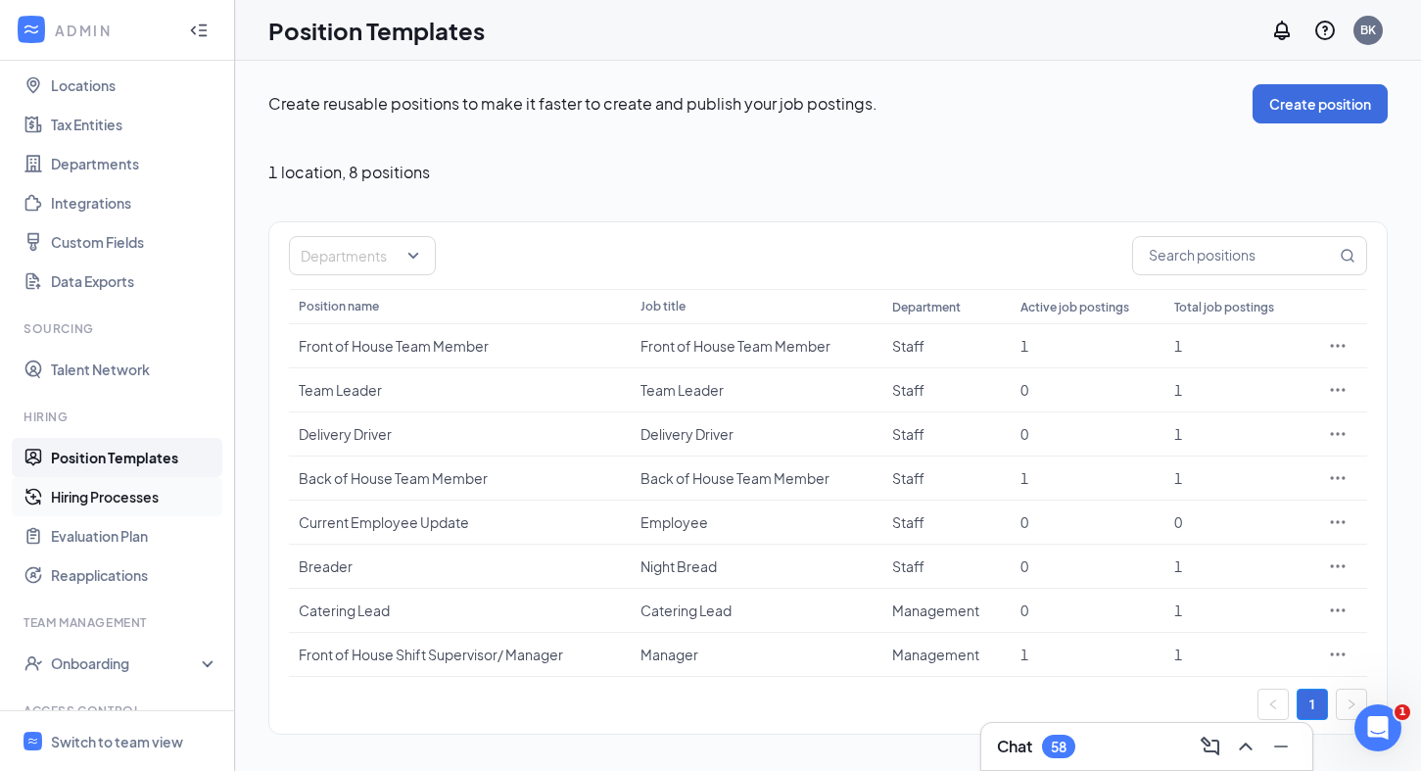
click at [157, 497] on link "Hiring Processes" at bounding box center [134, 496] width 167 height 39
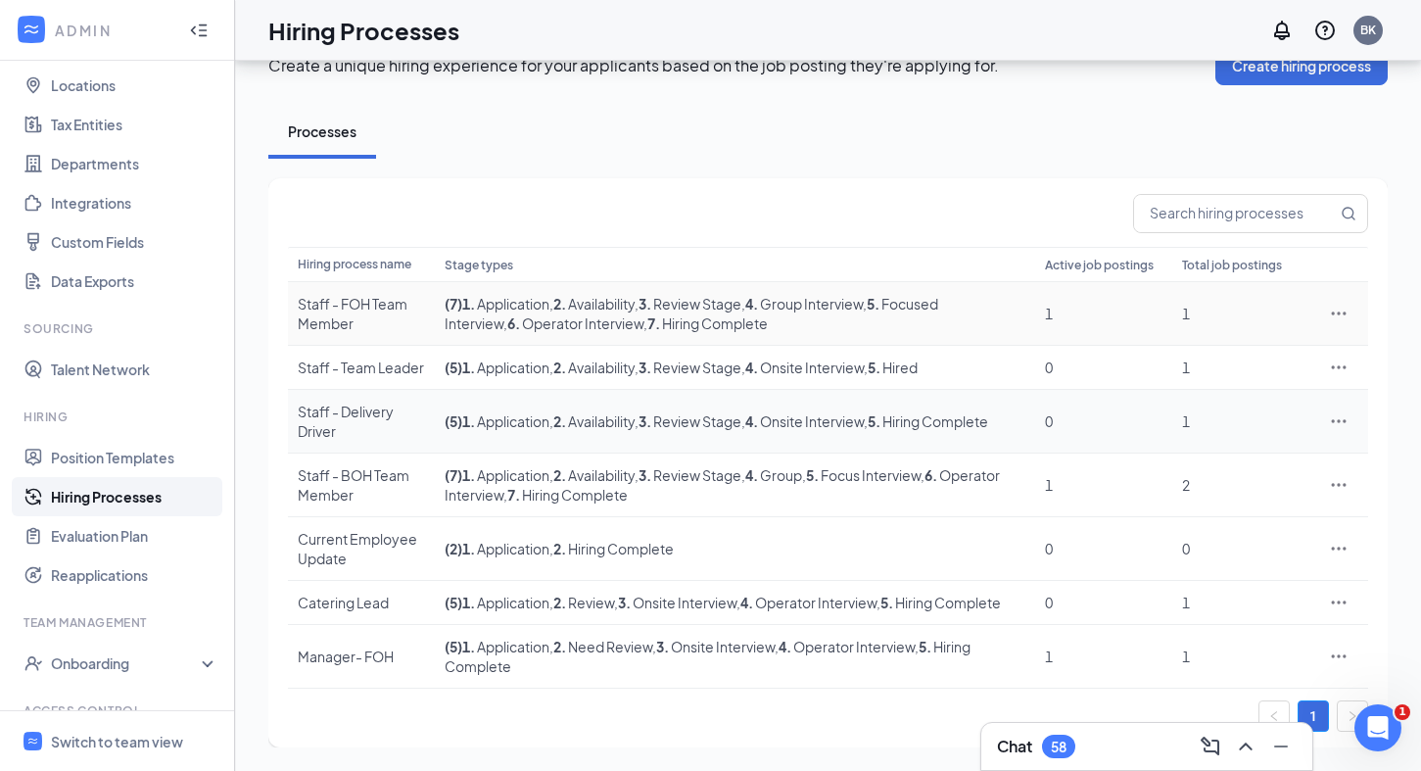
scroll to position [95, 0]
click at [1344, 483] on icon "Ellipses" at bounding box center [1339, 484] width 15 height 3
click at [1287, 551] on span "Edit" at bounding box center [1248, 562] width 168 height 22
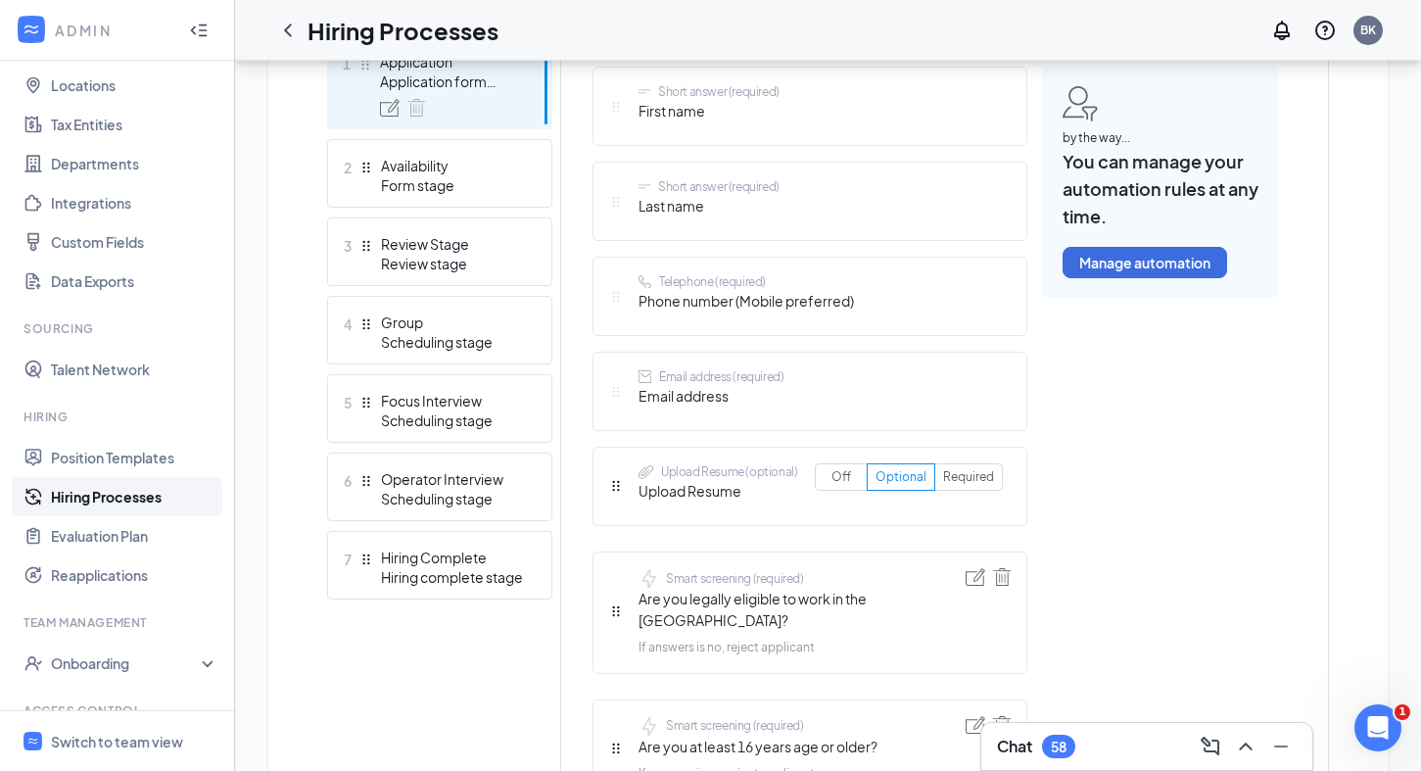
scroll to position [616, 0]
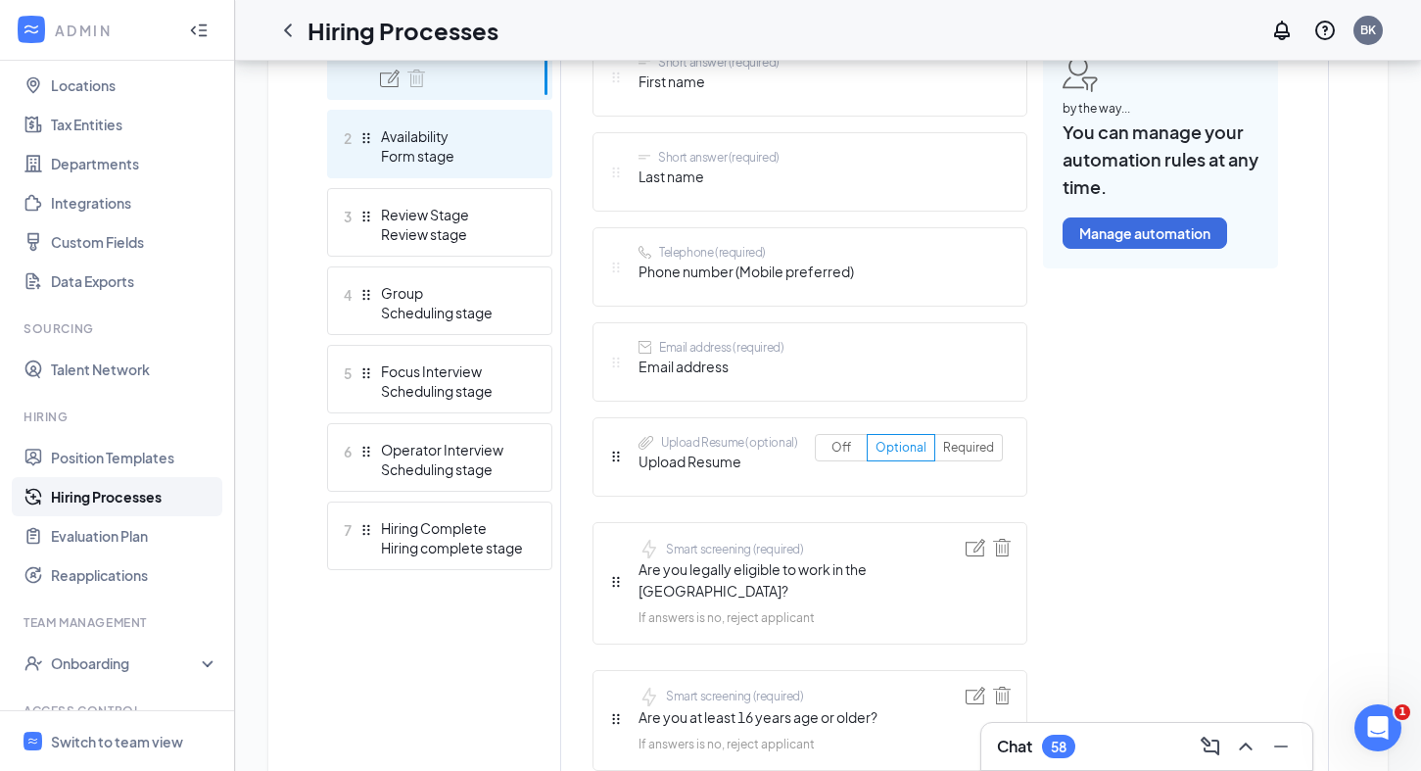
click at [476, 155] on div "Form stage" at bounding box center [452, 156] width 143 height 20
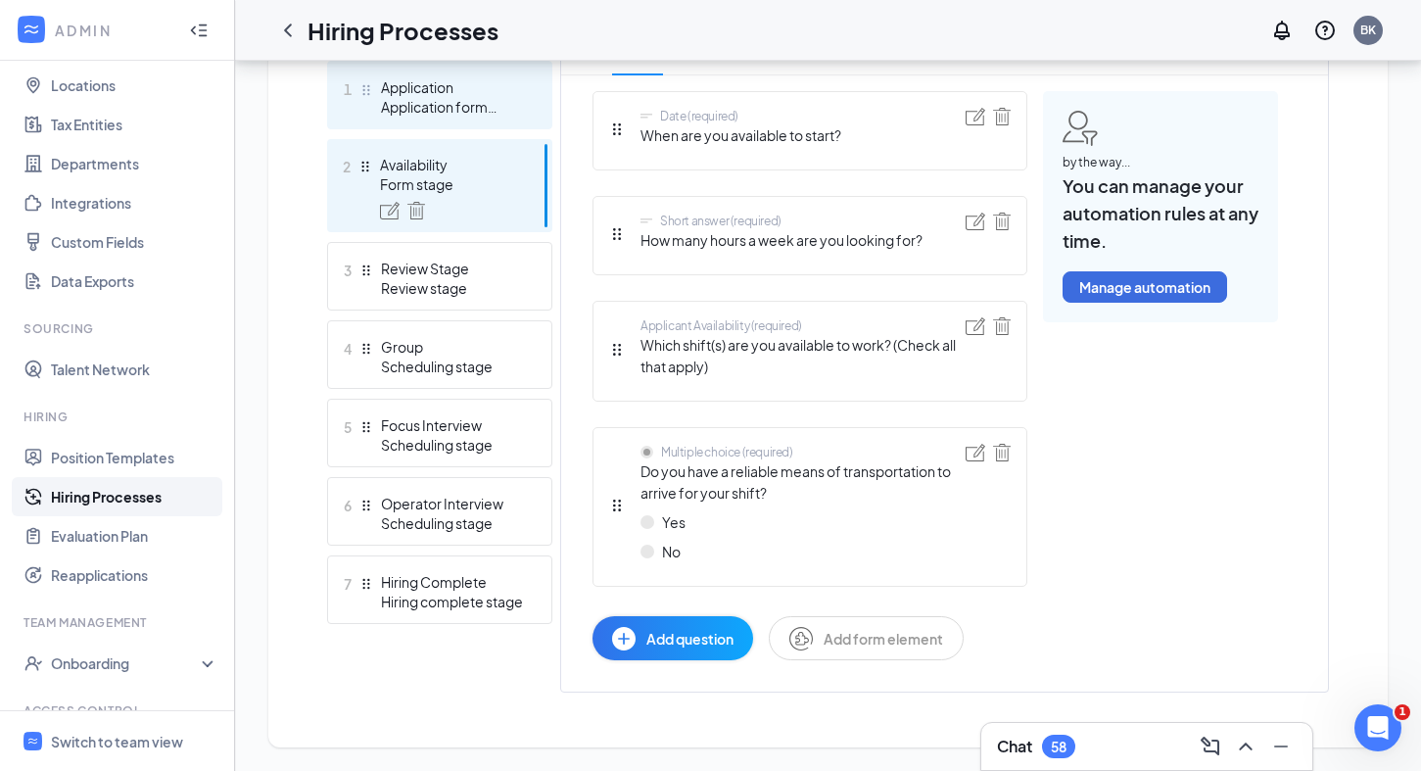
click at [466, 95] on div "Application" at bounding box center [452, 87] width 143 height 20
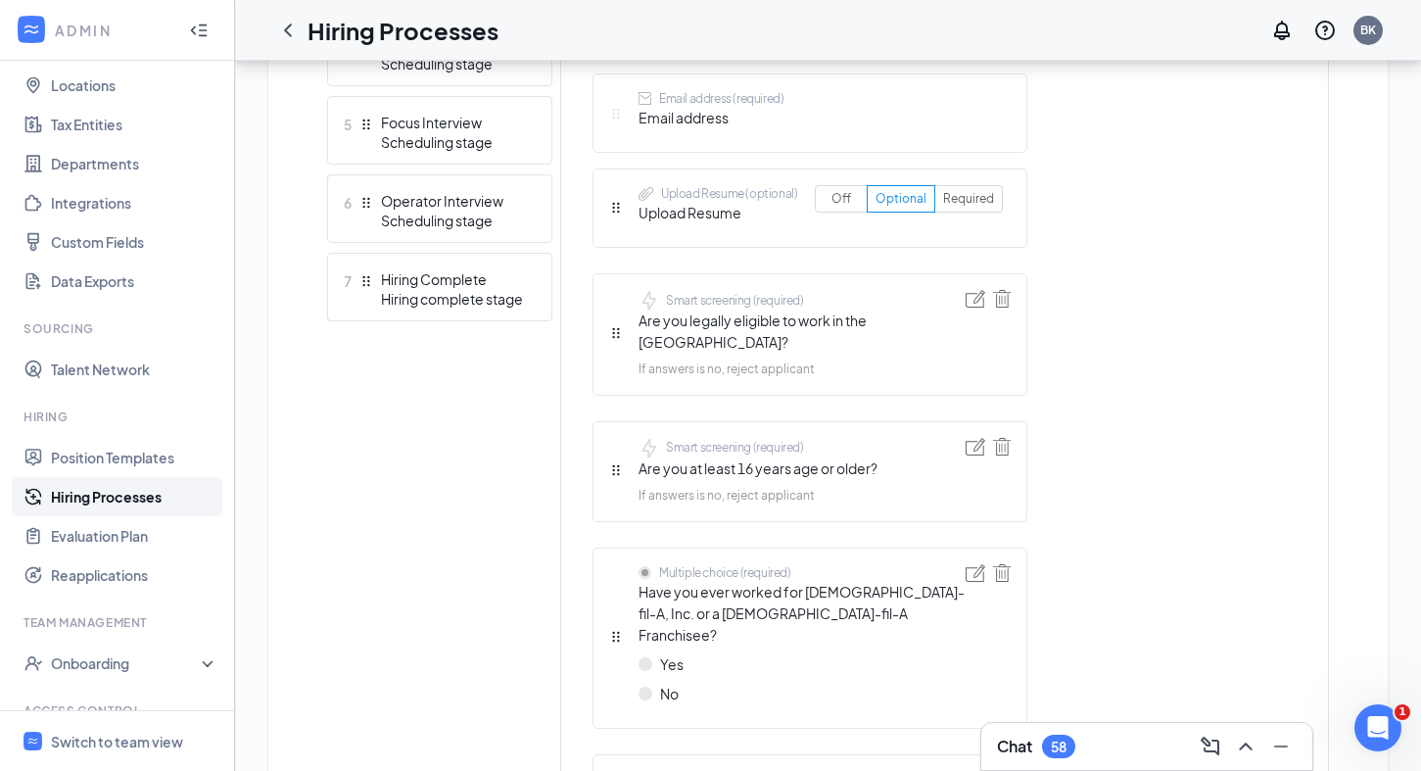
scroll to position [904, 0]
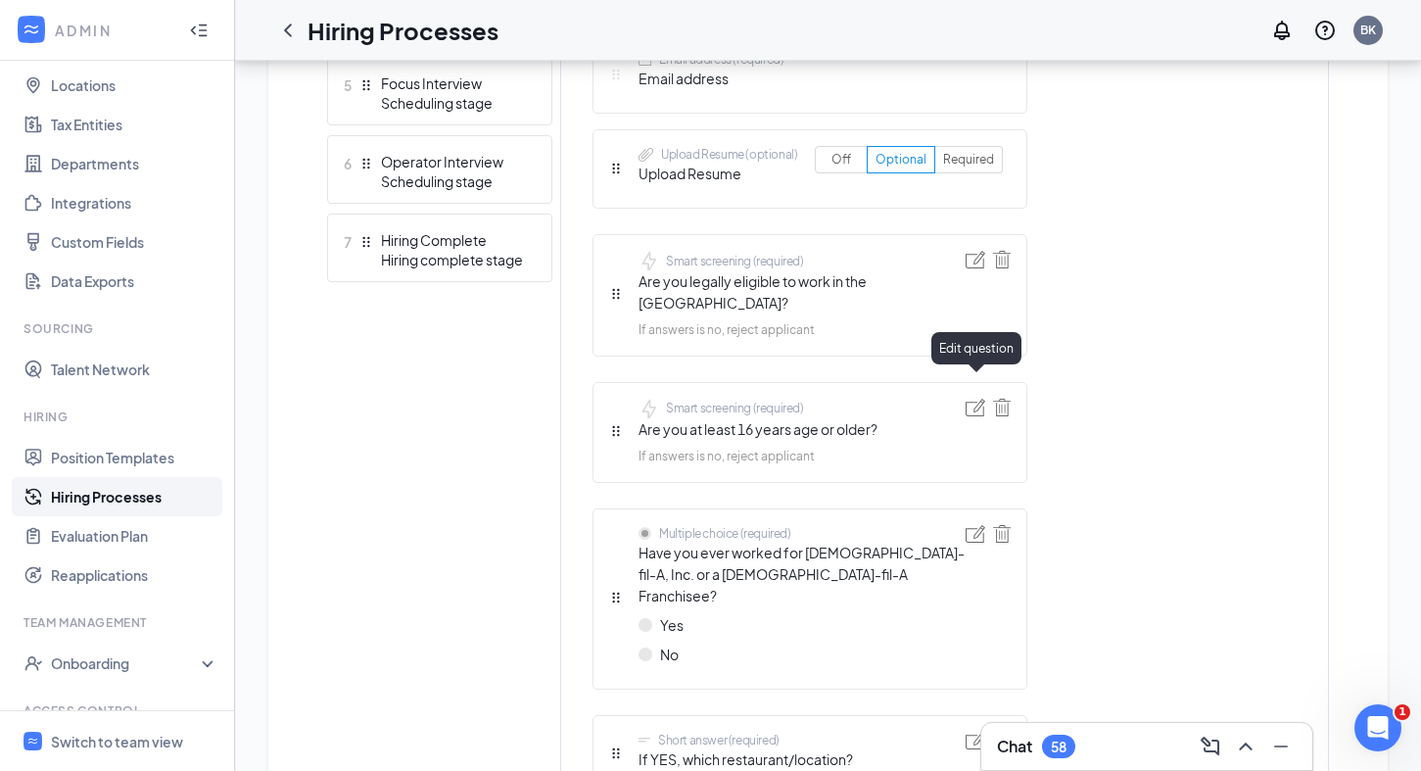
click at [975, 399] on img at bounding box center [976, 408] width 20 height 18
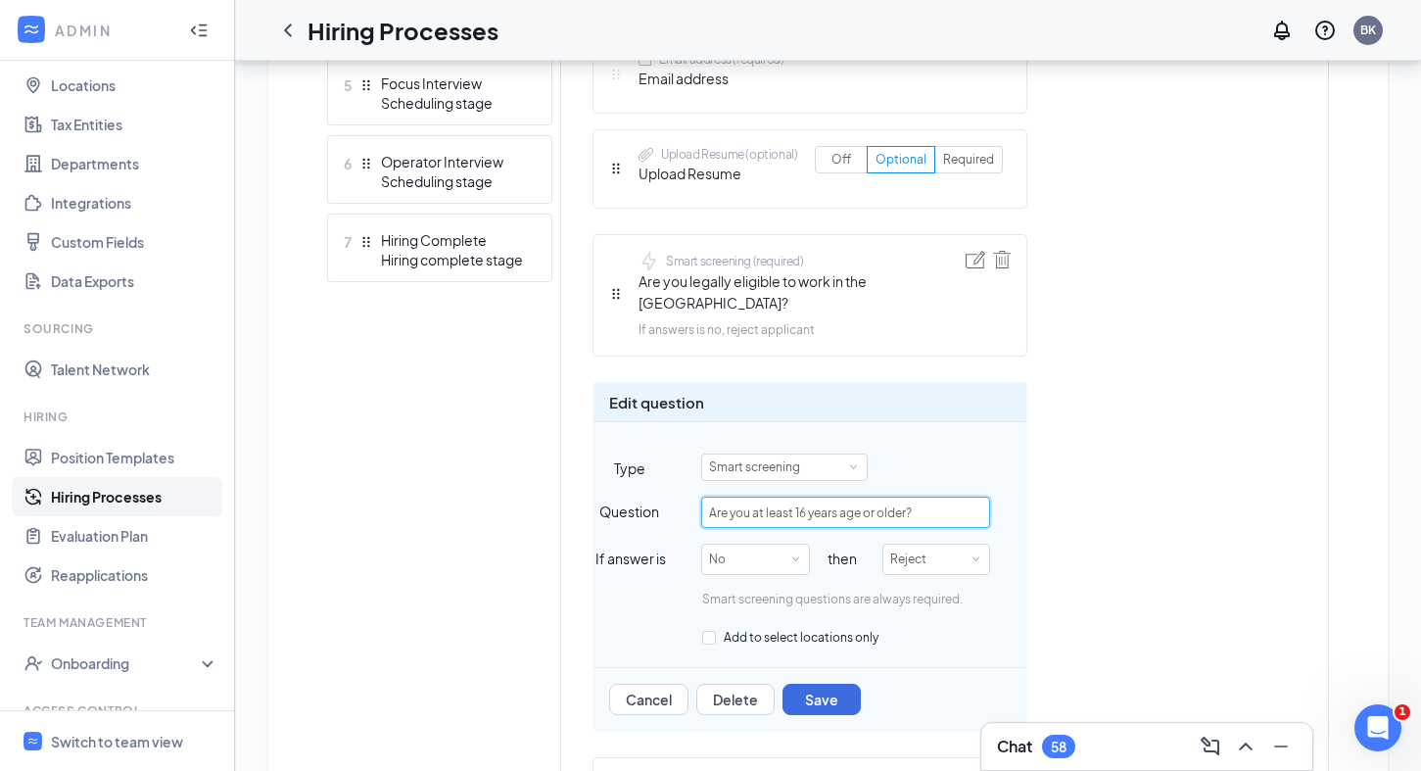
click at [805, 497] on input "Are you at least 16 years age or older?" at bounding box center [845, 512] width 289 height 31
type input "Are you at least 18 years age or older?"
click at [984, 424] on div "Edit question Type Smart screening Question Are you at least 18 years age or ol…" at bounding box center [810, 557] width 435 height 350
click at [832, 684] on button "Save" at bounding box center [822, 699] width 78 height 31
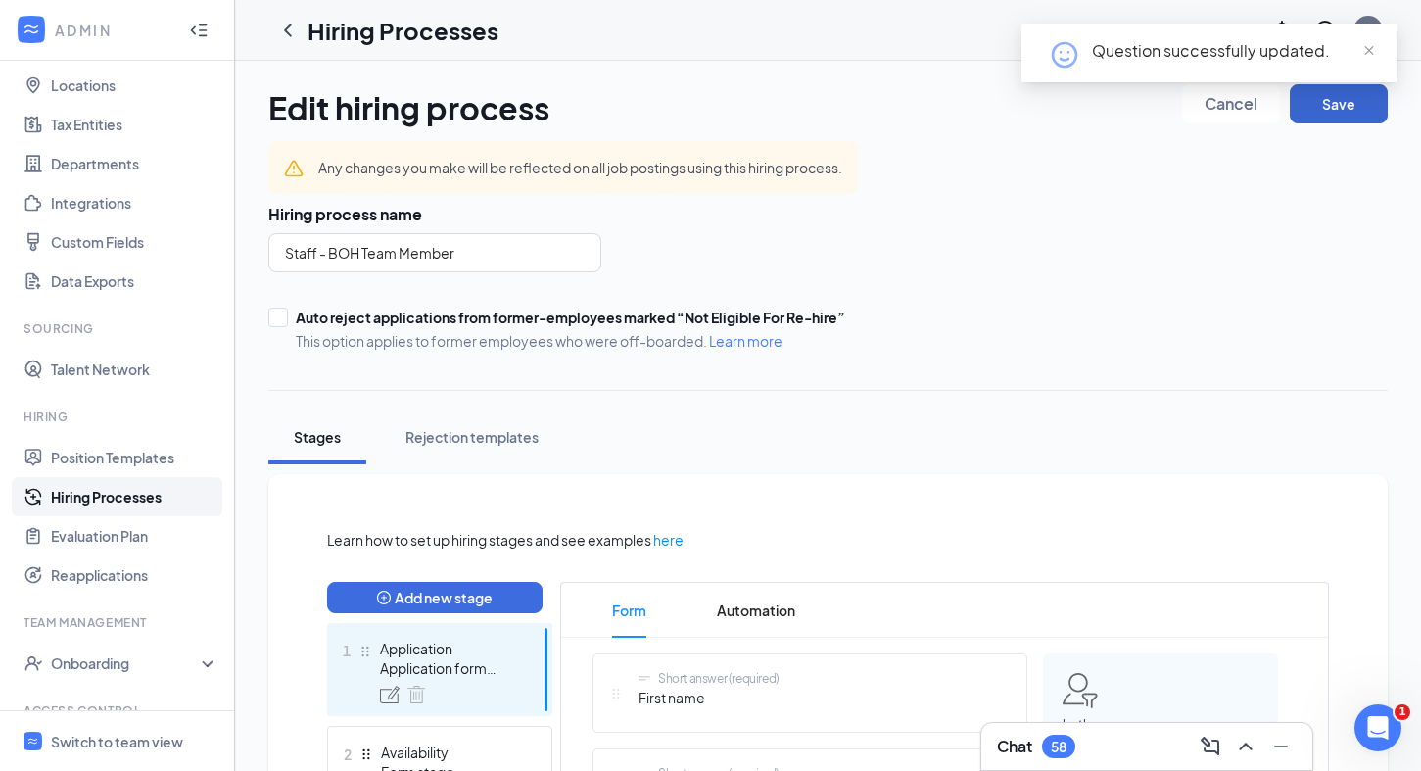
scroll to position [0, 0]
click at [1340, 111] on button "Save" at bounding box center [1339, 103] width 98 height 39
